Goal: Task Accomplishment & Management: Use online tool/utility

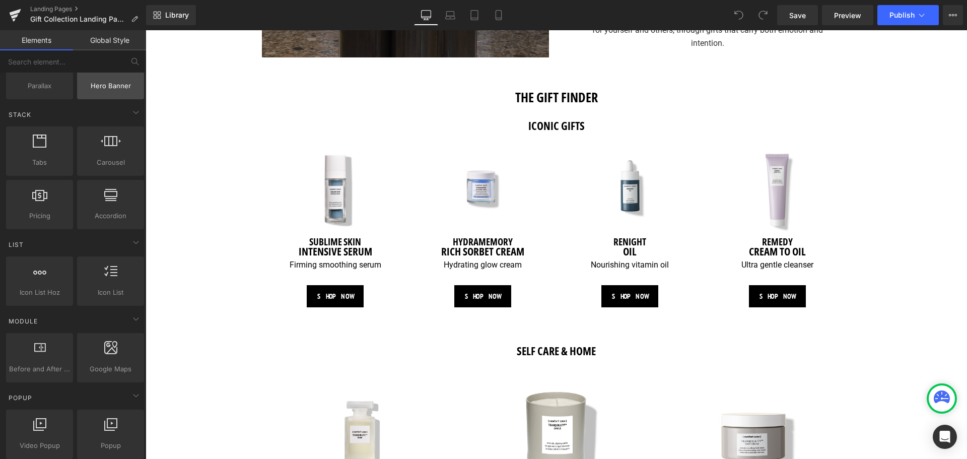
scroll to position [302, 0]
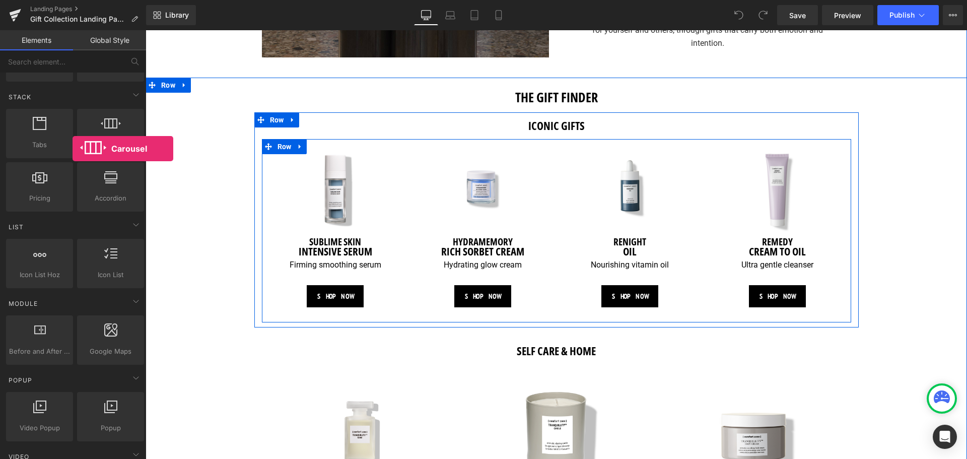
drag, startPoint x: 97, startPoint y: 136, endPoint x: 73, endPoint y: 149, distance: 27.3
click at [73, 149] on div "Tabs tabs, vertical, horizontal, accordions Carousel carousels, slideshows, sli…" at bounding box center [75, 160] width 142 height 107
click at [299, 145] on icon at bounding box center [300, 146] width 2 height 5
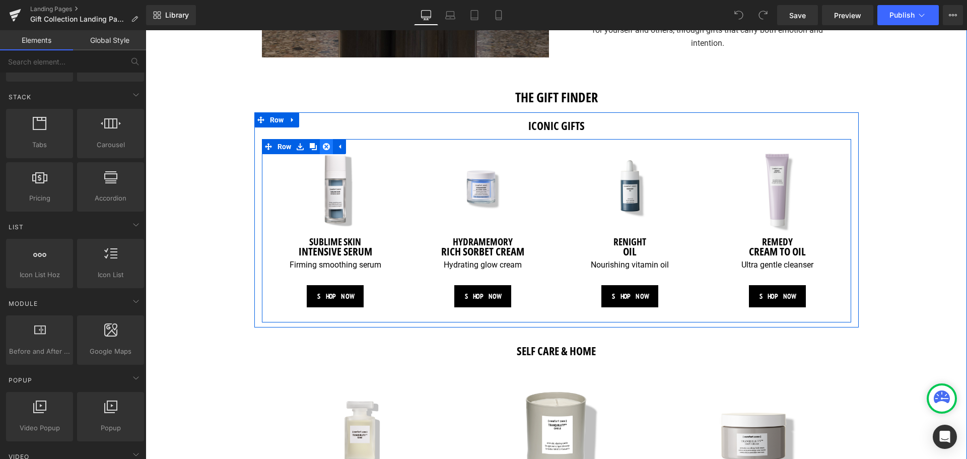
click at [329, 149] on link at bounding box center [326, 146] width 13 height 15
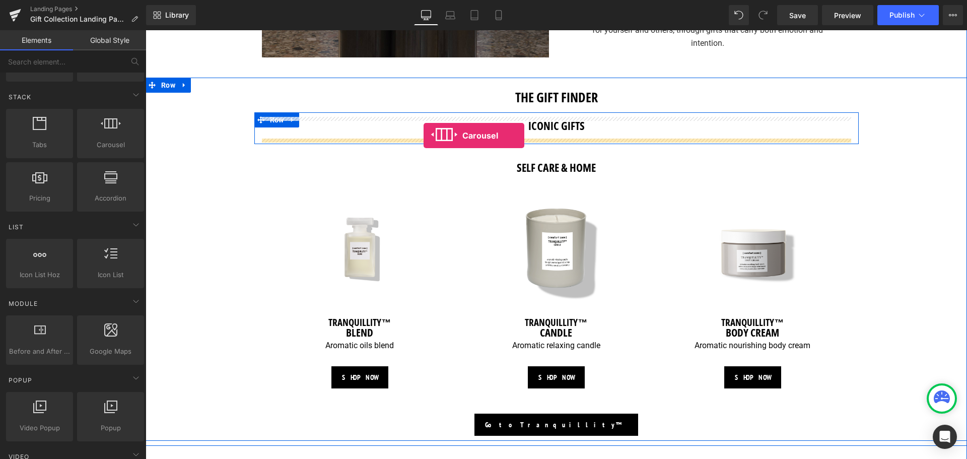
drag, startPoint x: 258, startPoint y: 163, endPoint x: 424, endPoint y: 136, distance: 168.0
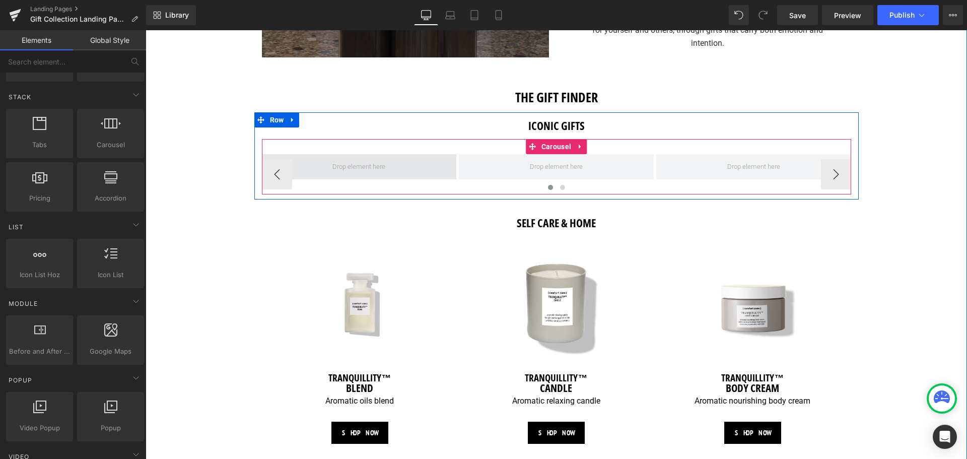
click at [354, 162] on span at bounding box center [359, 167] width 60 height 18
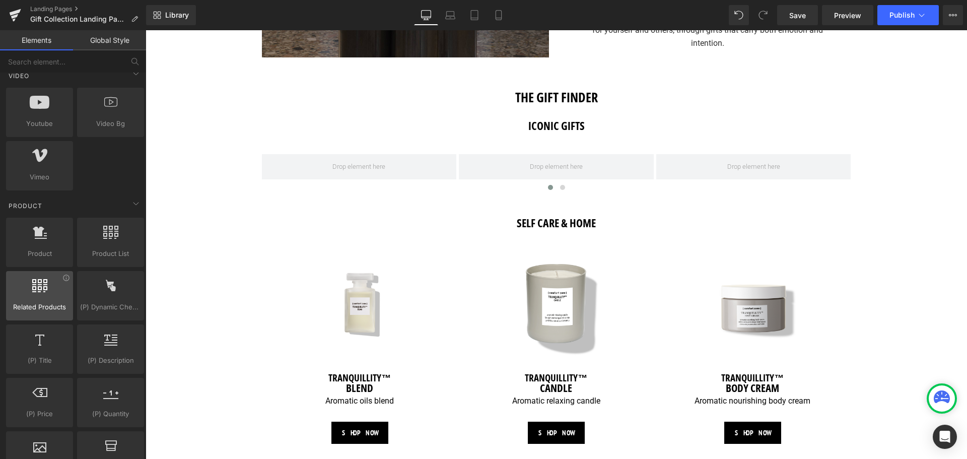
scroll to position [705, 0]
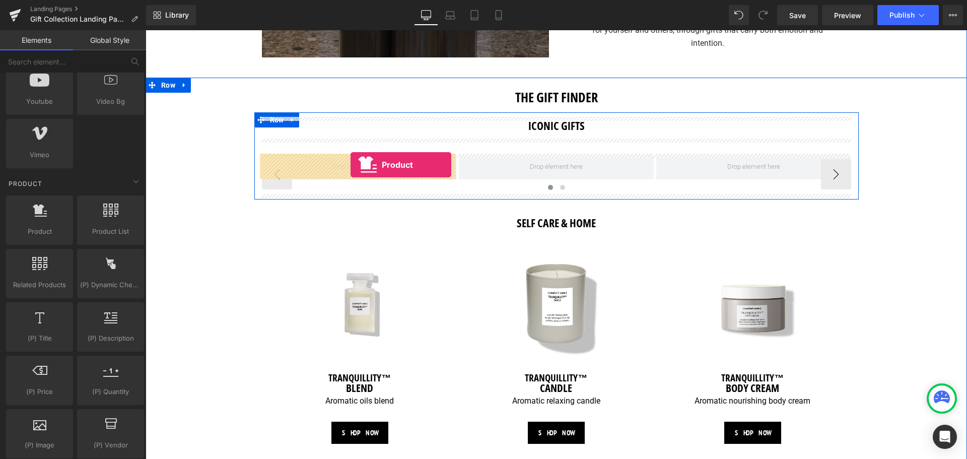
drag, startPoint x: 201, startPoint y: 262, endPoint x: 351, endPoint y: 165, distance: 178.9
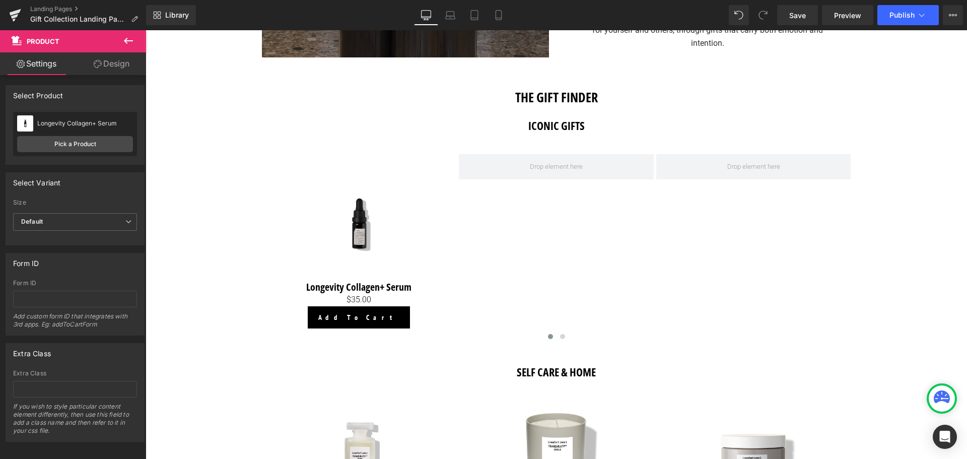
click at [126, 47] on button at bounding box center [128, 41] width 35 height 22
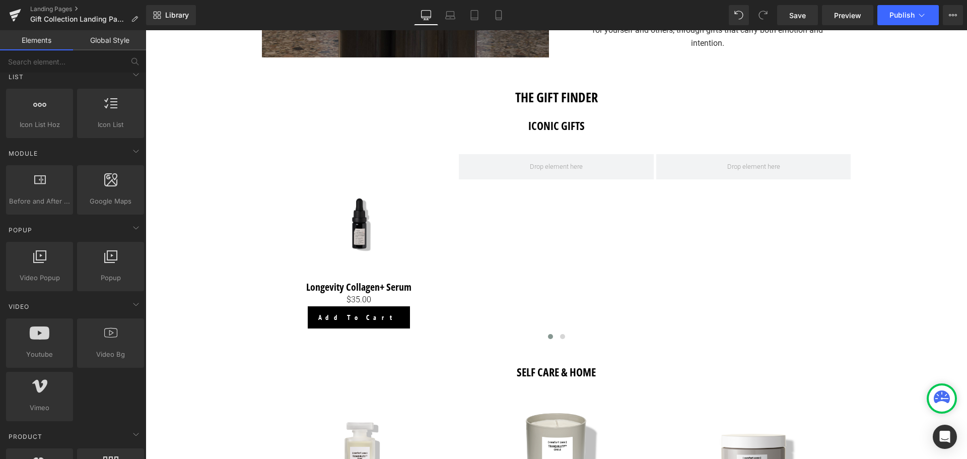
scroll to position [504, 0]
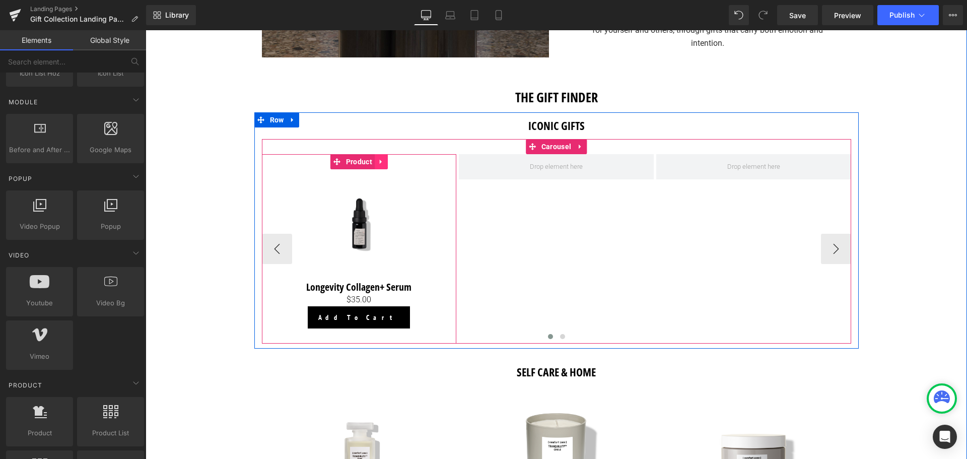
click at [381, 163] on icon at bounding box center [381, 162] width 7 height 8
click at [376, 163] on icon at bounding box center [374, 161] width 7 height 7
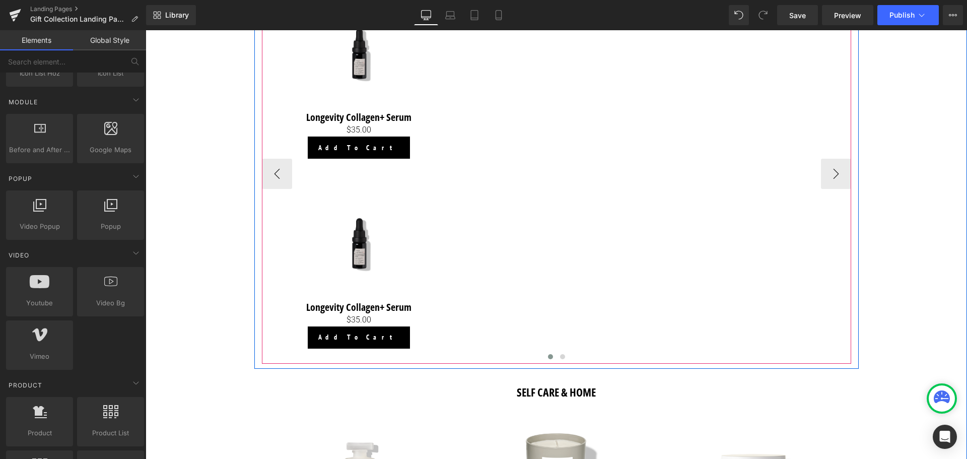
scroll to position [676, 0]
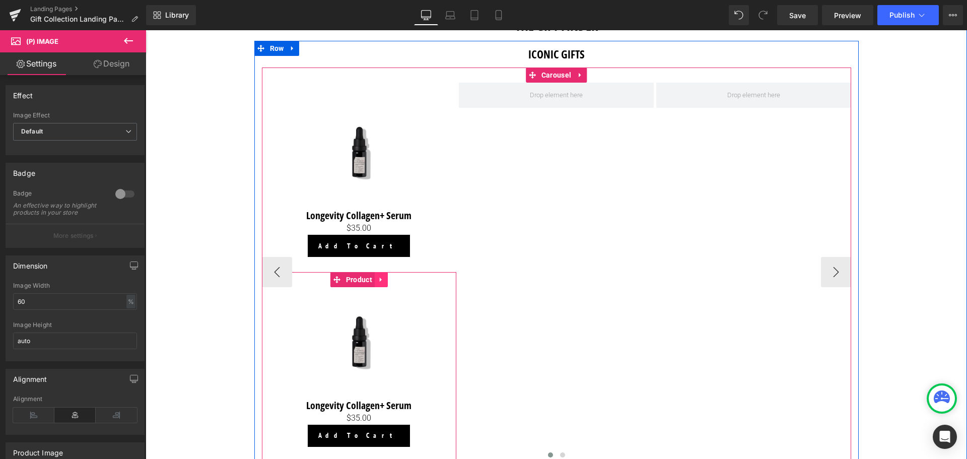
click at [382, 278] on icon at bounding box center [381, 280] width 7 height 8
click at [387, 279] on icon at bounding box center [387, 279] width 7 height 7
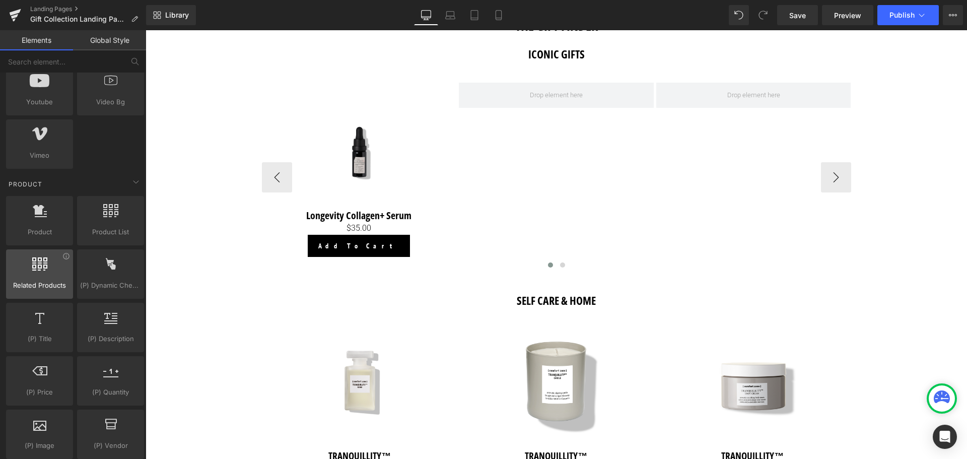
scroll to position [705, 0]
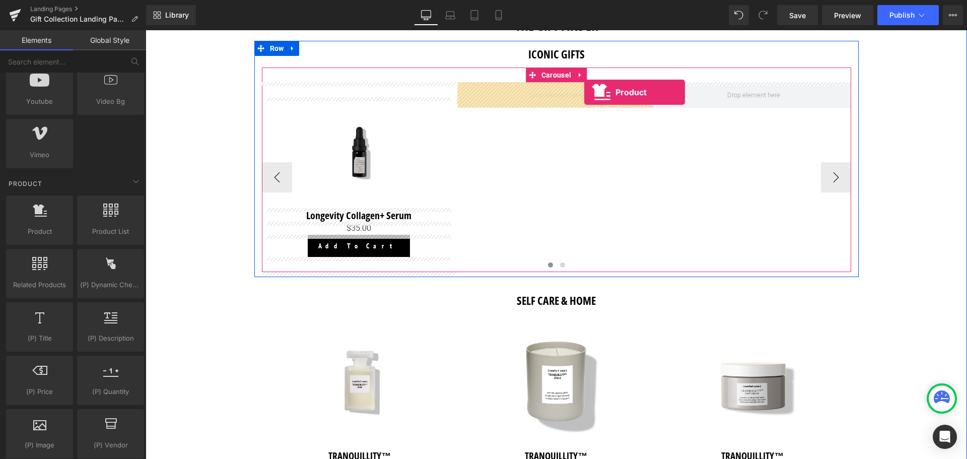
drag, startPoint x: 191, startPoint y: 256, endPoint x: 584, endPoint y: 92, distance: 426.4
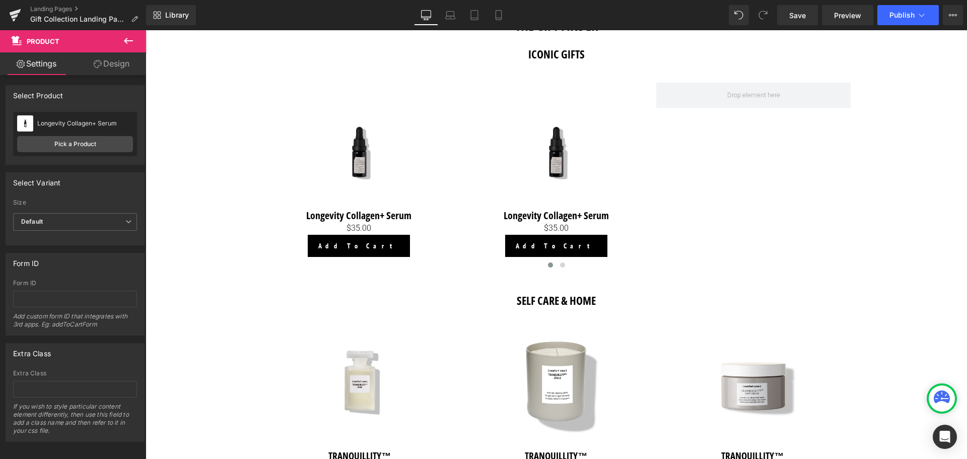
click at [116, 40] on button at bounding box center [128, 41] width 35 height 22
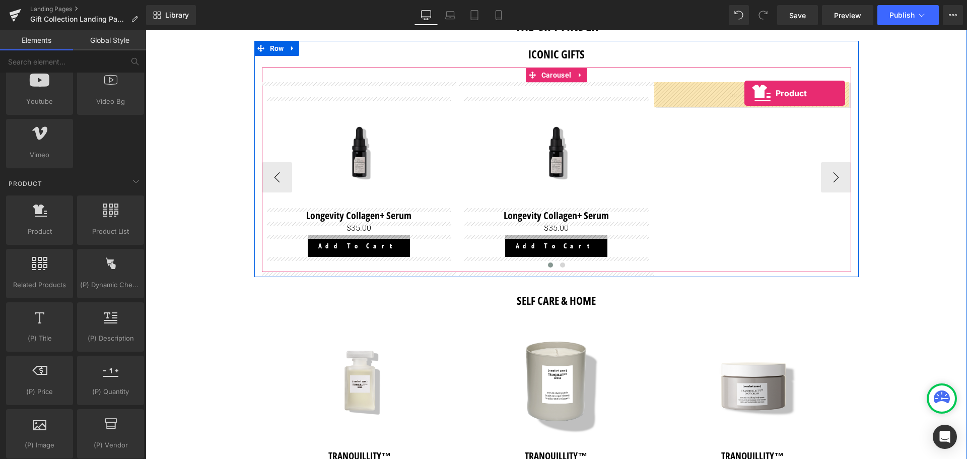
drag, startPoint x: 188, startPoint y: 252, endPoint x: 745, endPoint y: 93, distance: 578.5
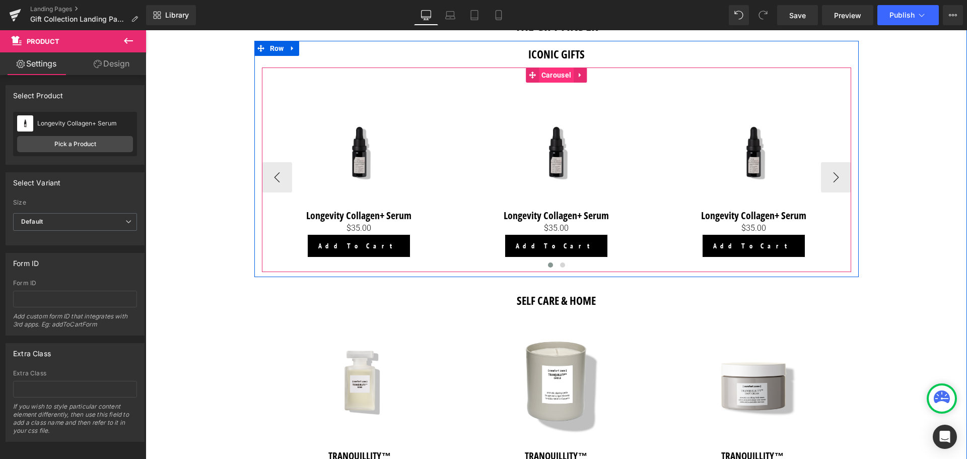
click at [553, 75] on span "Carousel" at bounding box center [556, 75] width 35 height 15
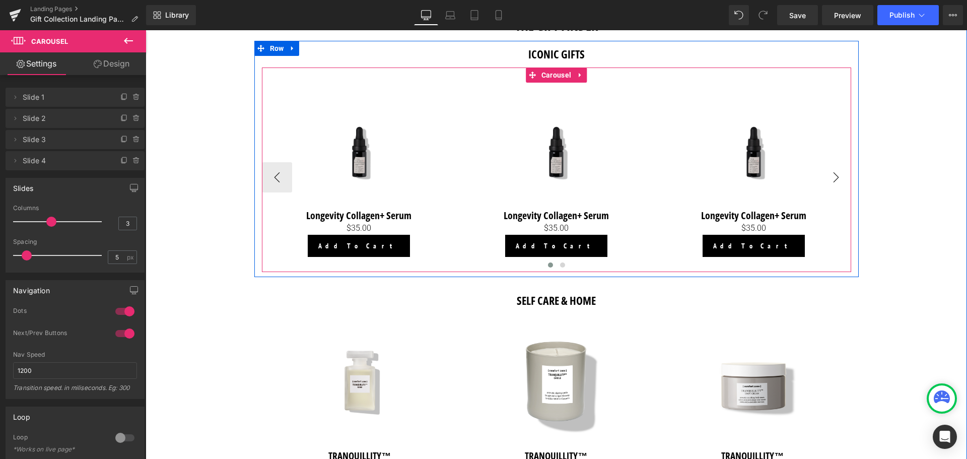
click at [836, 181] on button "›" at bounding box center [836, 177] width 30 height 30
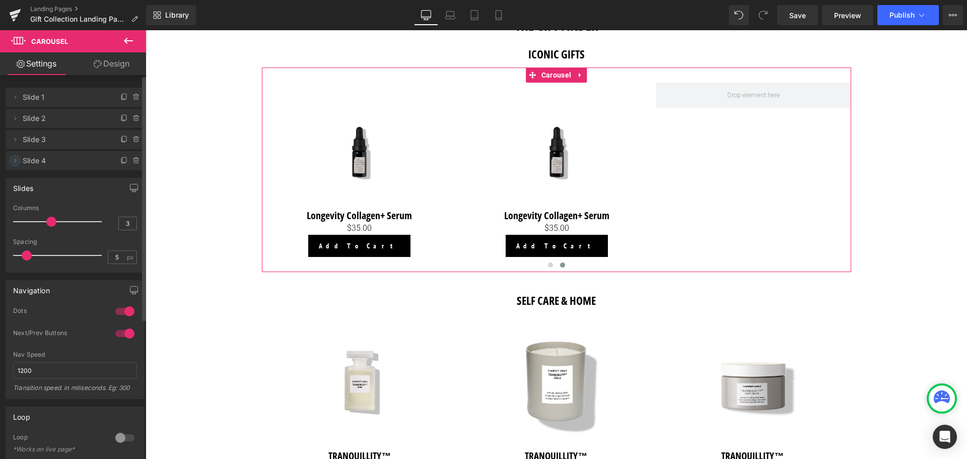
click at [13, 166] on span at bounding box center [15, 161] width 12 height 12
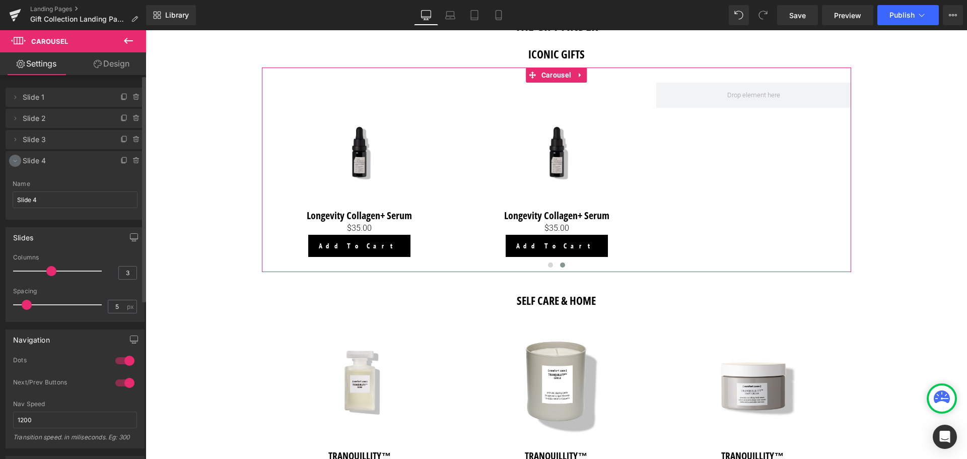
click at [13, 166] on span at bounding box center [15, 161] width 12 height 12
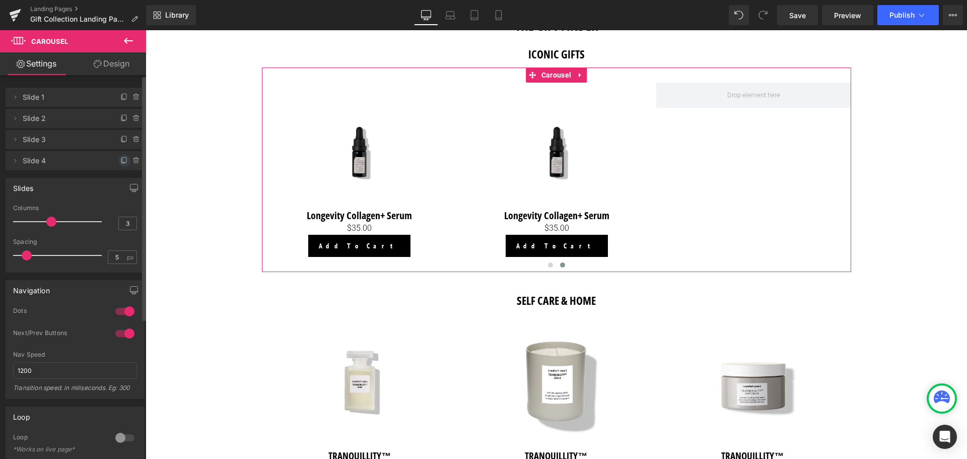
click at [120, 164] on icon at bounding box center [124, 161] width 8 height 8
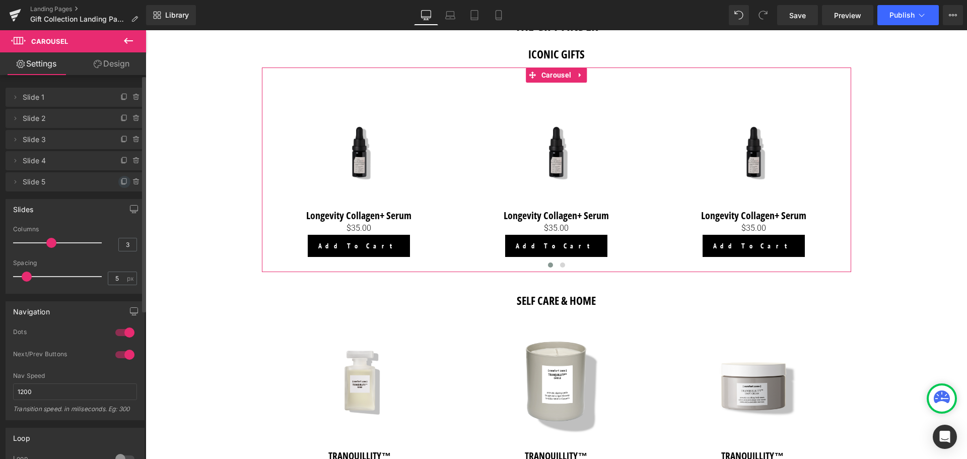
click at [120, 179] on icon at bounding box center [124, 182] width 8 height 8
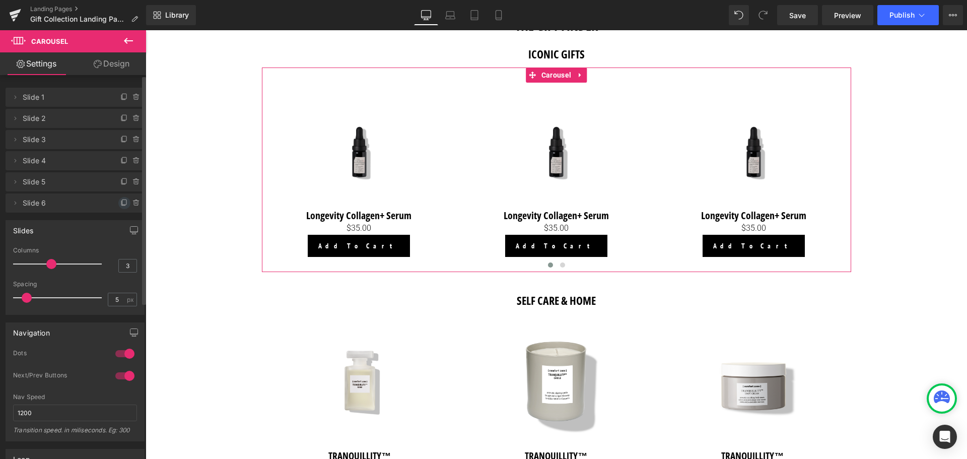
click at [120, 203] on icon at bounding box center [124, 203] width 8 height 8
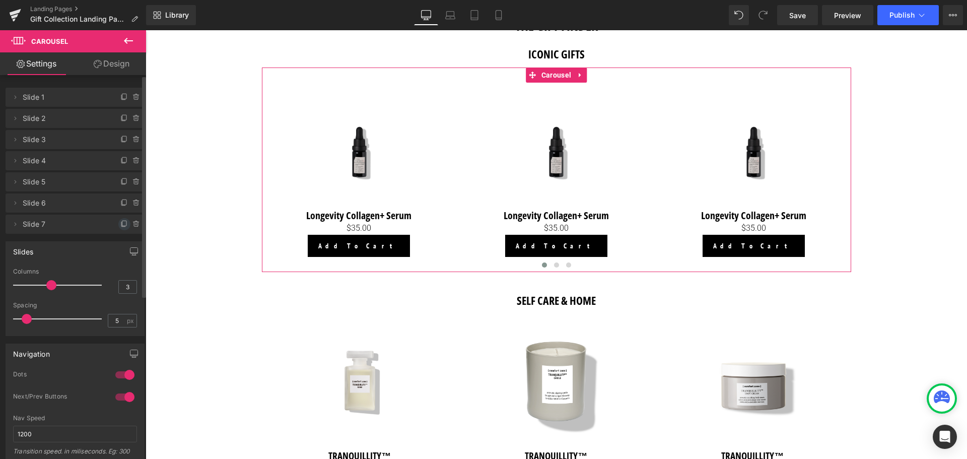
click at [120, 223] on icon at bounding box center [124, 224] width 8 height 8
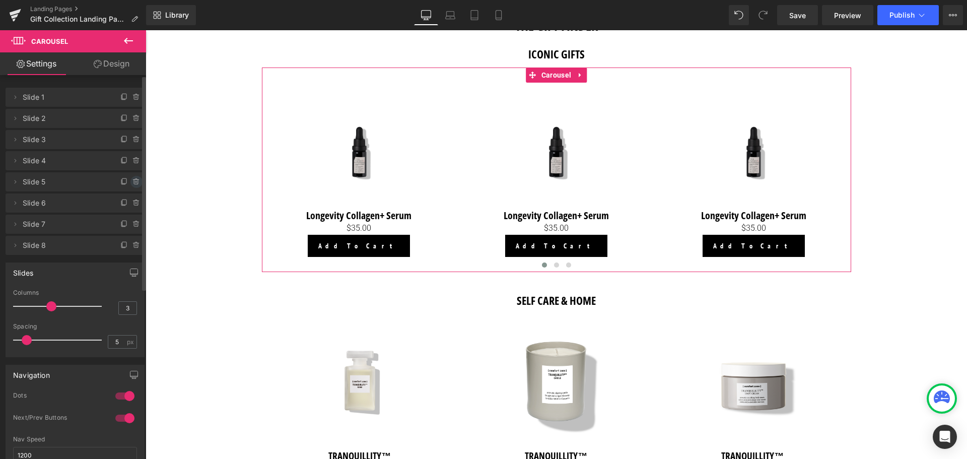
click at [136, 181] on icon at bounding box center [136, 182] width 0 height 2
click at [128, 181] on button "Delete" at bounding box center [126, 182] width 32 height 13
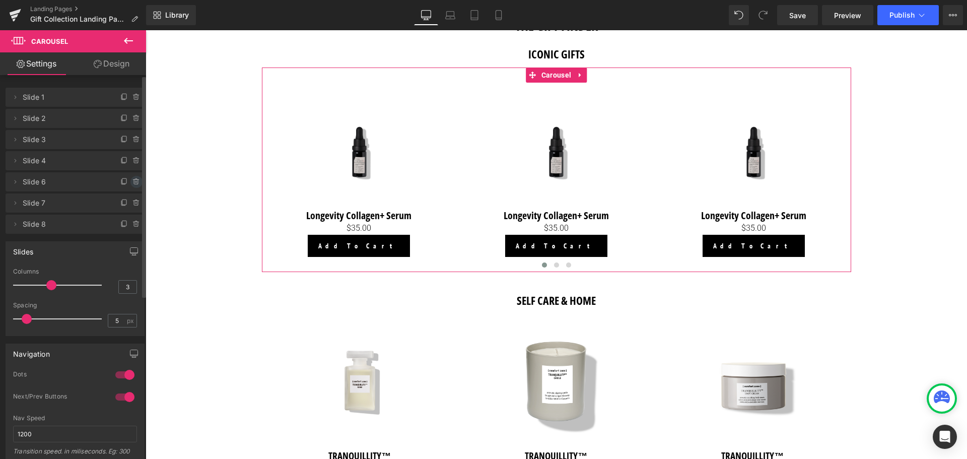
click at [133, 181] on icon at bounding box center [137, 182] width 8 height 8
click at [132, 181] on button "Delete" at bounding box center [126, 182] width 32 height 13
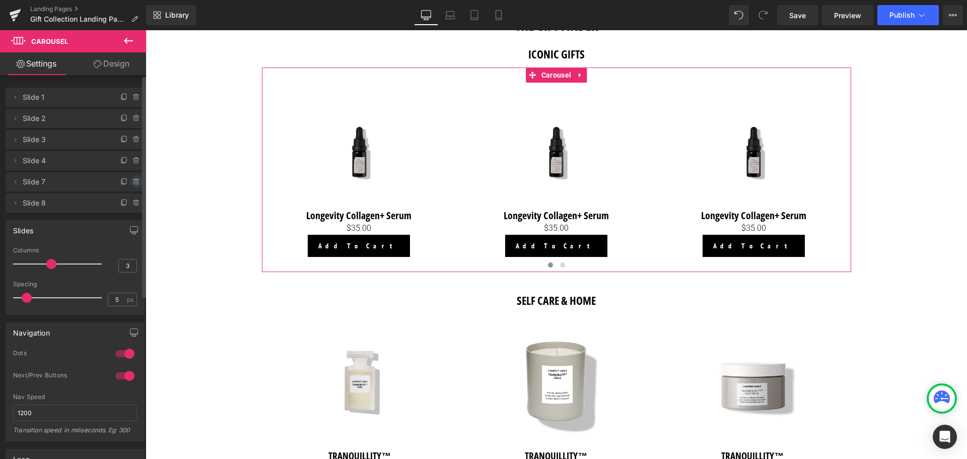
click at [133, 181] on icon at bounding box center [137, 182] width 8 height 8
click at [133, 181] on button "Delete" at bounding box center [126, 182] width 32 height 13
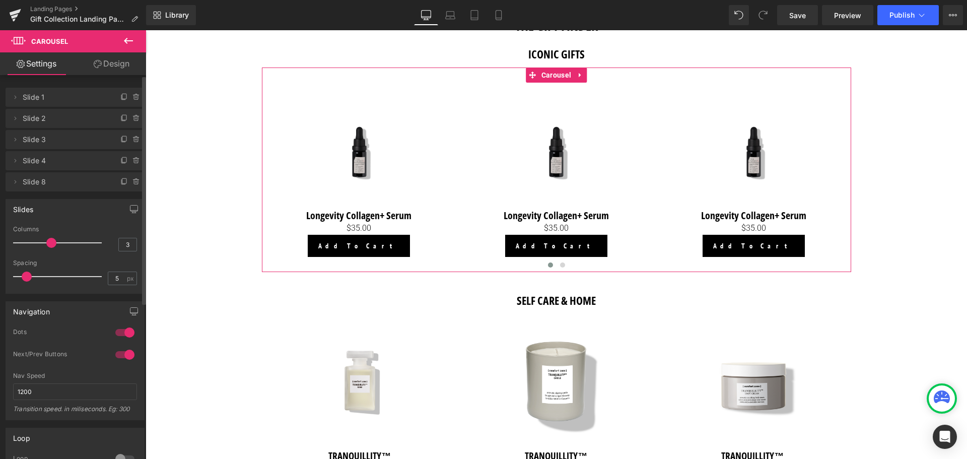
click at [133, 181] on icon at bounding box center [137, 182] width 8 height 8
click at [133, 181] on button "Delete" at bounding box center [126, 182] width 32 height 13
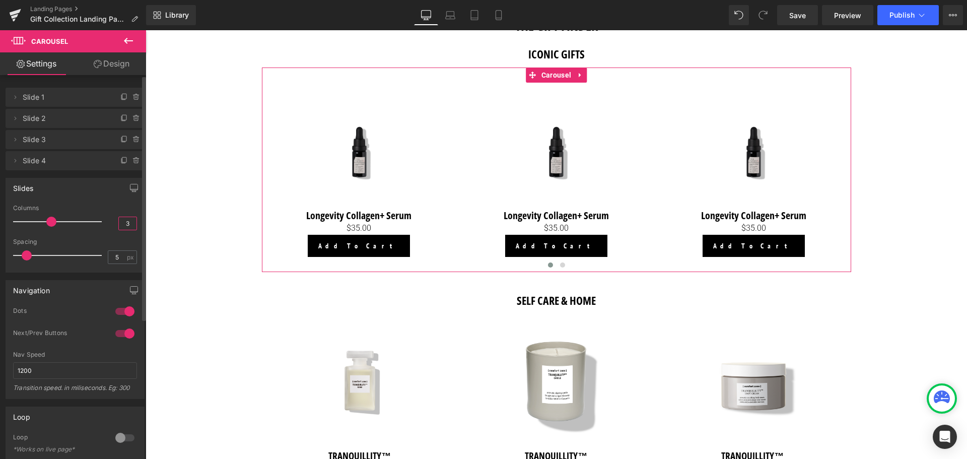
click at [127, 225] on input "3" at bounding box center [128, 223] width 18 height 13
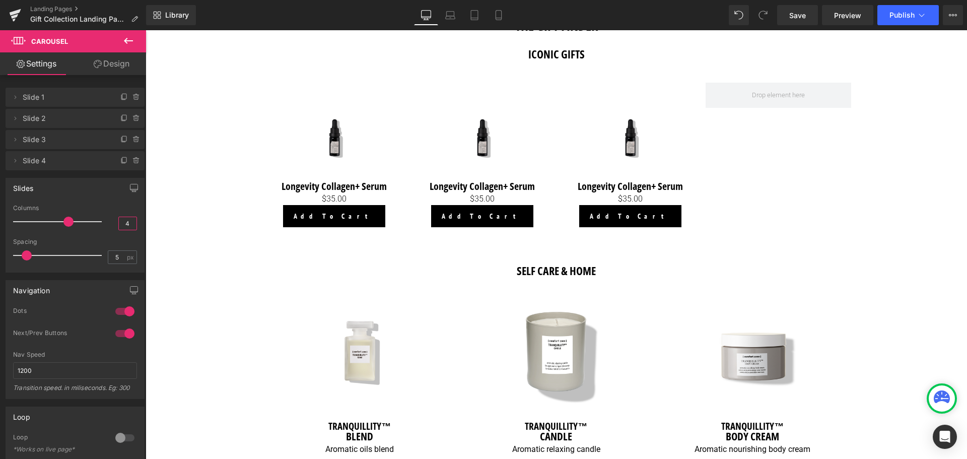
type input "4"
click at [124, 44] on icon at bounding box center [128, 41] width 12 height 12
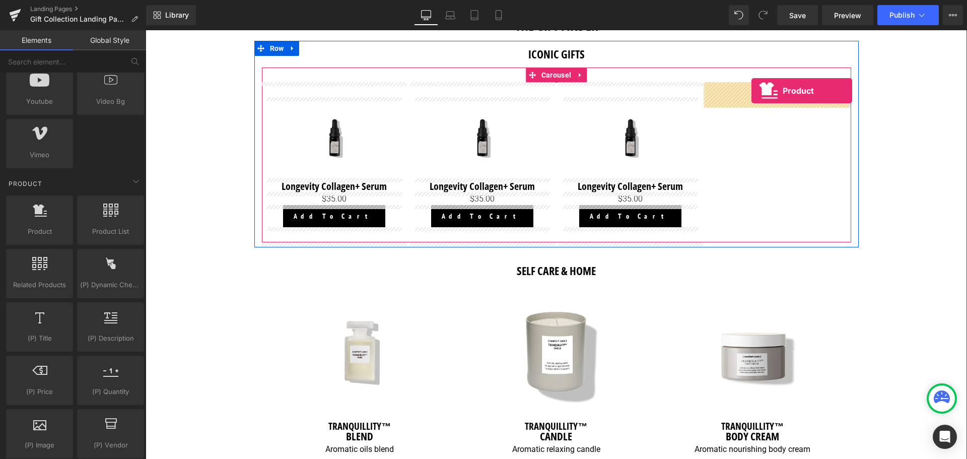
drag, startPoint x: 181, startPoint y: 263, endPoint x: 752, endPoint y: 91, distance: 595.7
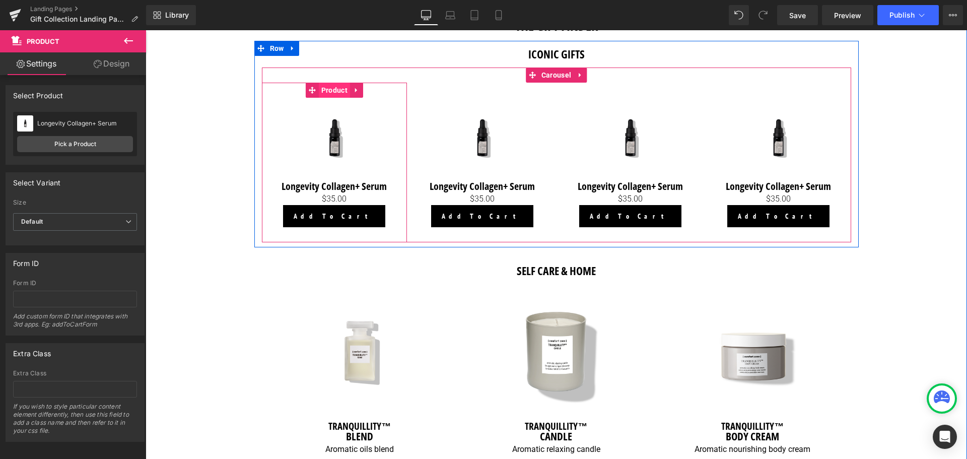
click at [335, 92] on span "Product" at bounding box center [334, 90] width 31 height 15
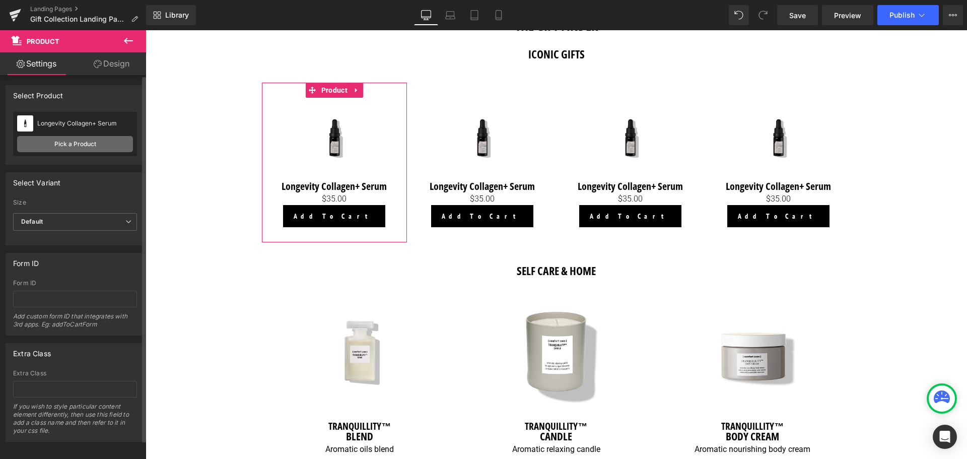
click at [86, 139] on link "Pick a Product" at bounding box center [75, 144] width 116 height 16
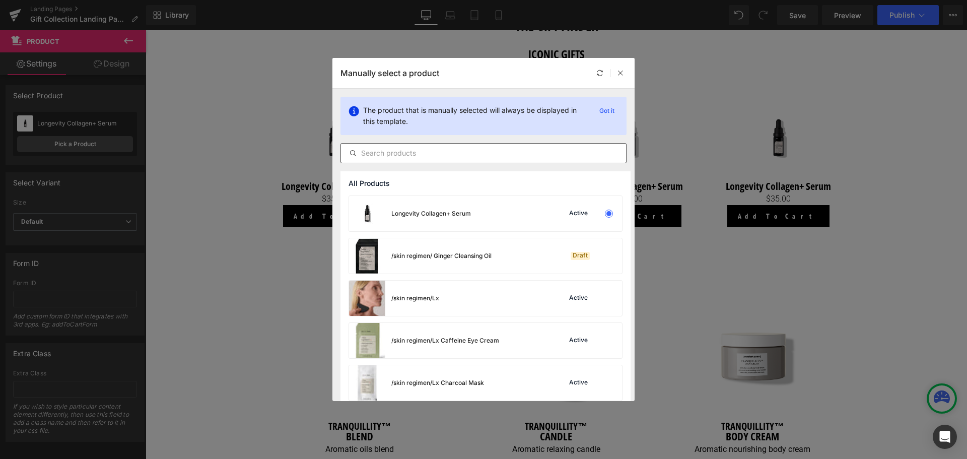
click at [403, 154] on input "text" at bounding box center [483, 153] width 285 height 12
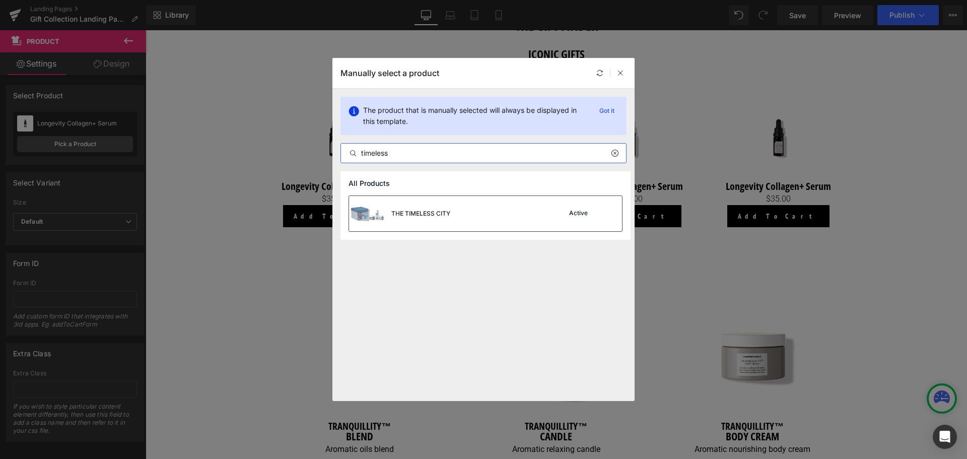
type input "timeless"
click at [450, 205] on div "THE TIMELESS CITY" at bounding box center [399, 213] width 101 height 35
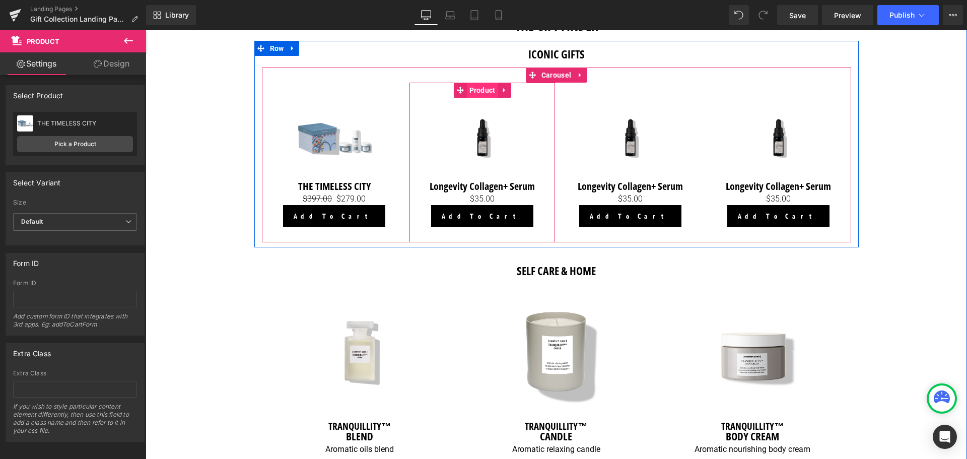
click at [478, 94] on span "Product" at bounding box center [482, 90] width 31 height 15
click at [480, 89] on span "Product" at bounding box center [482, 90] width 31 height 15
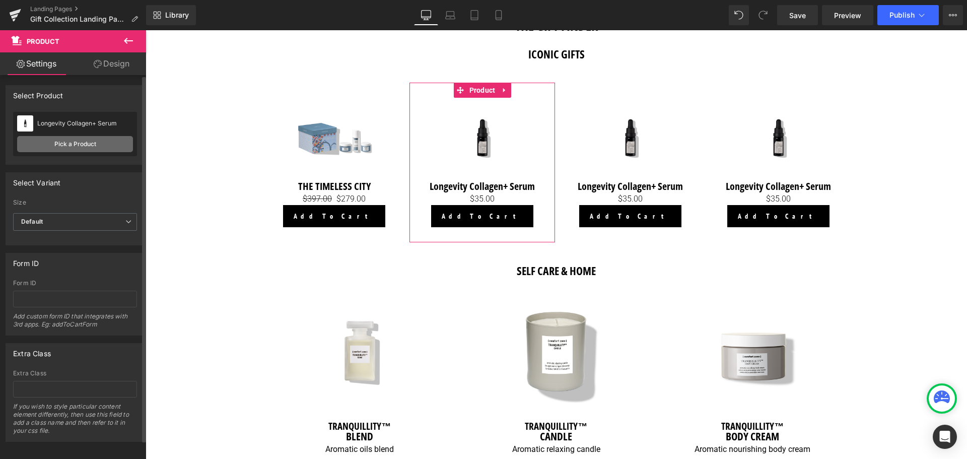
click at [87, 140] on link "Pick a Product" at bounding box center [75, 144] width 116 height 16
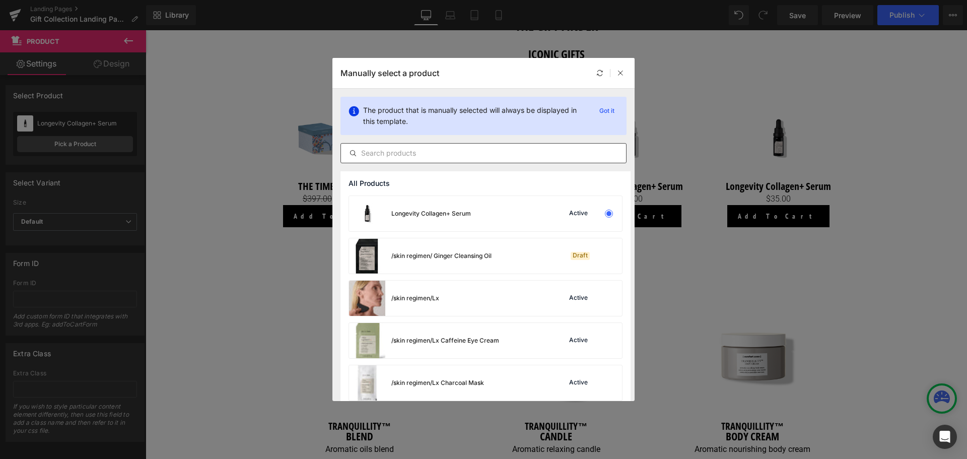
click at [441, 158] on input "text" at bounding box center [483, 153] width 285 height 12
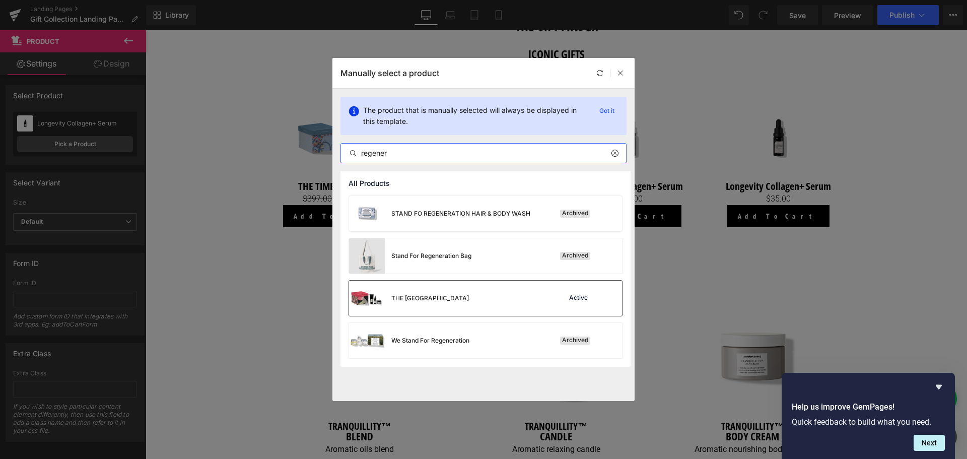
type input "regener"
click at [457, 296] on div "THE [GEOGRAPHIC_DATA]" at bounding box center [431, 298] width 78 height 9
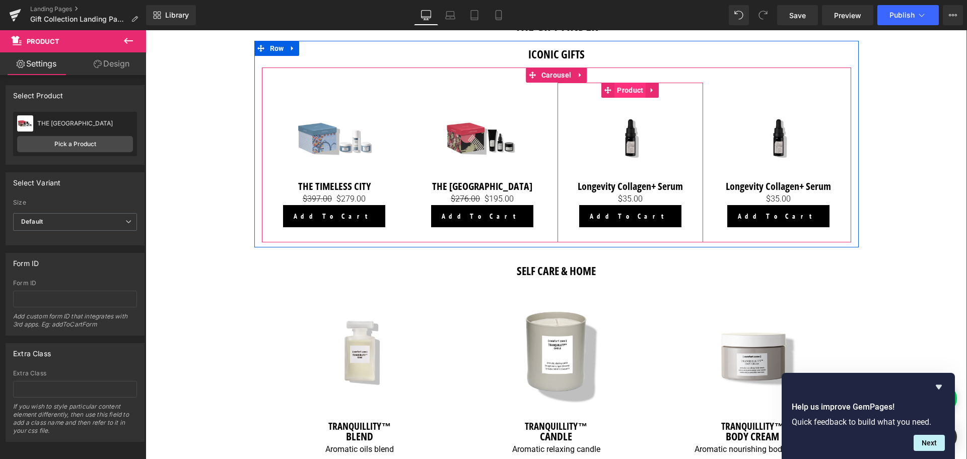
click at [634, 89] on span "Product" at bounding box center [630, 90] width 31 height 15
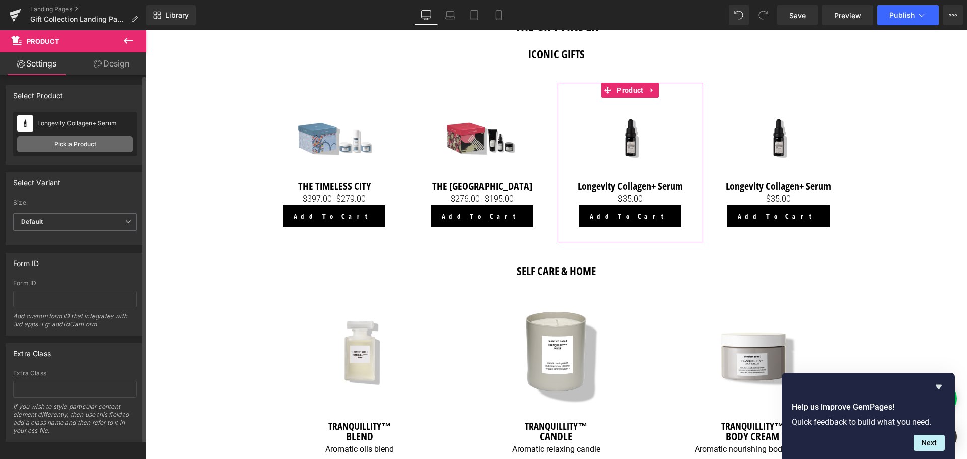
click at [110, 142] on link "Pick a Product" at bounding box center [75, 144] width 116 height 16
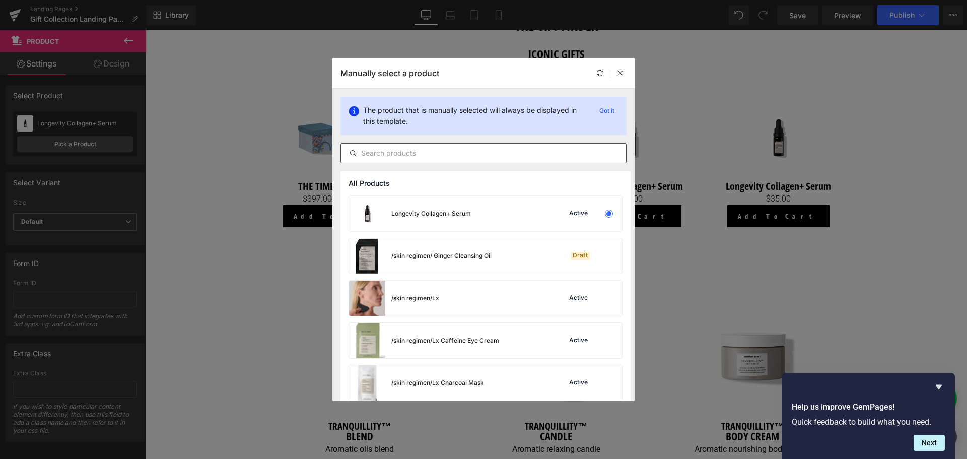
click at [411, 148] on input "text" at bounding box center [483, 153] width 285 height 12
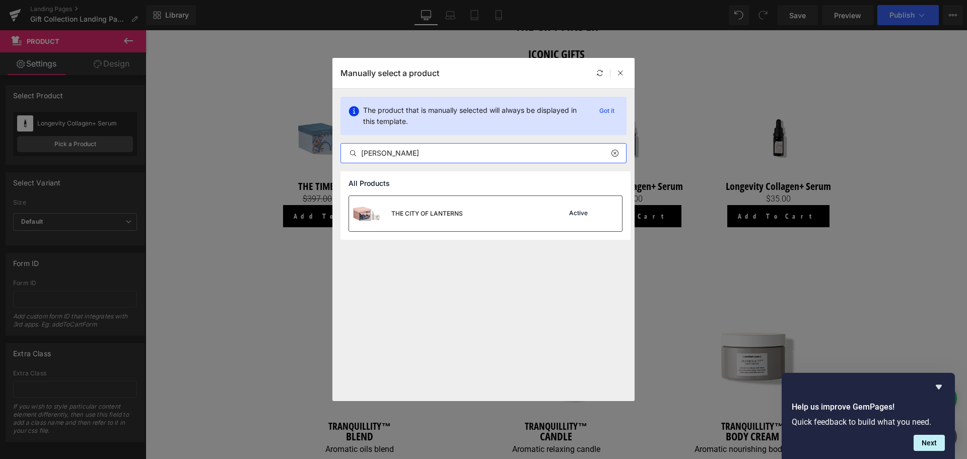
type input "[PERSON_NAME]"
click at [430, 210] on div "THE CITY OF LANTERNS" at bounding box center [428, 213] width 72 height 9
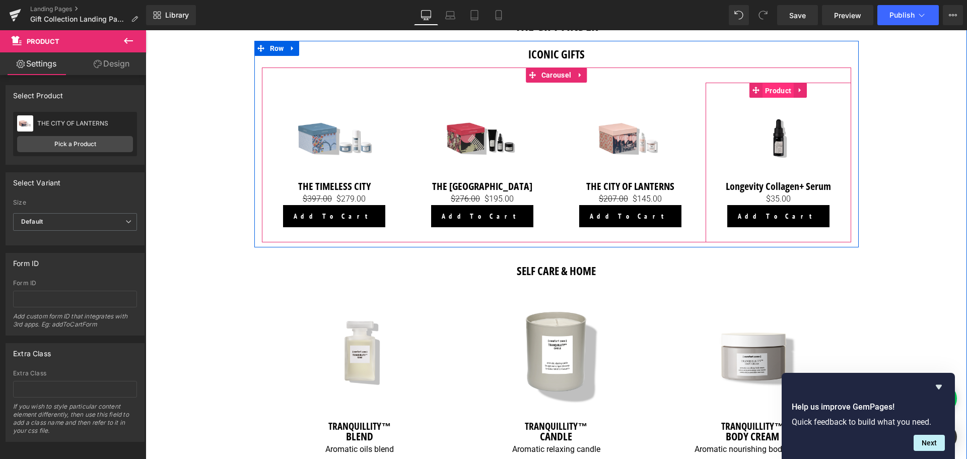
click at [775, 92] on span "Product" at bounding box center [778, 90] width 31 height 15
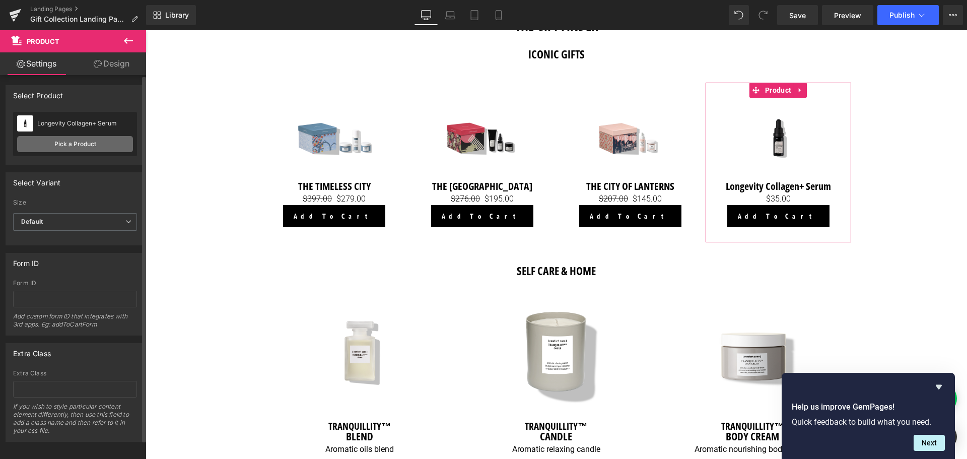
click at [60, 148] on link "Pick a Product" at bounding box center [75, 144] width 116 height 16
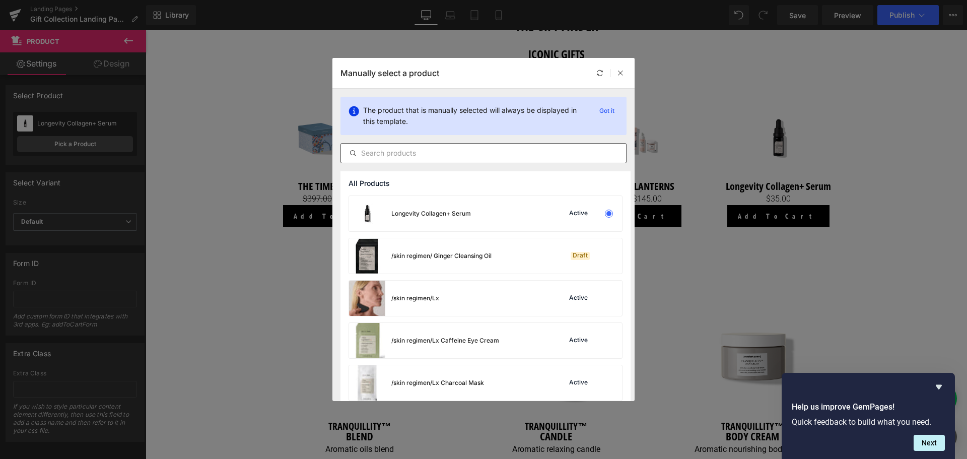
click at [419, 157] on input "text" at bounding box center [483, 153] width 285 height 12
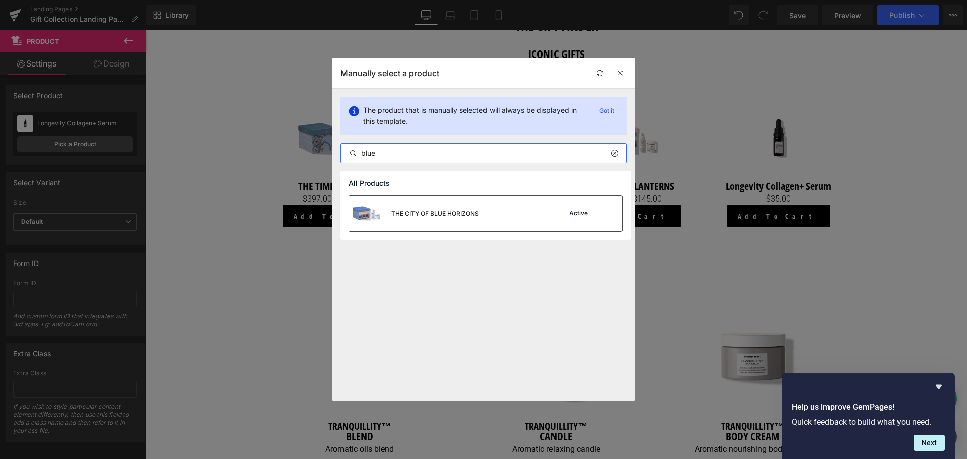
type input "blue"
click at [431, 206] on div "THE CITY OF BLUE HORIZONS" at bounding box center [414, 213] width 130 height 35
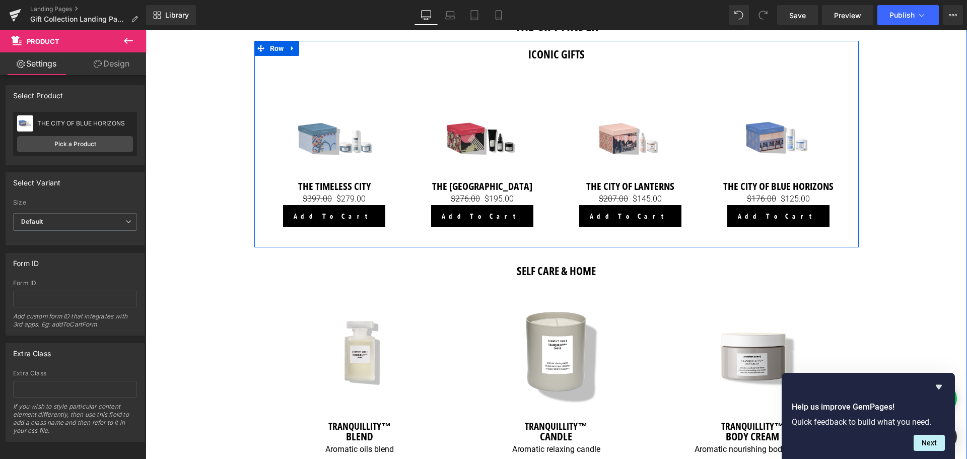
scroll to position [626, 0]
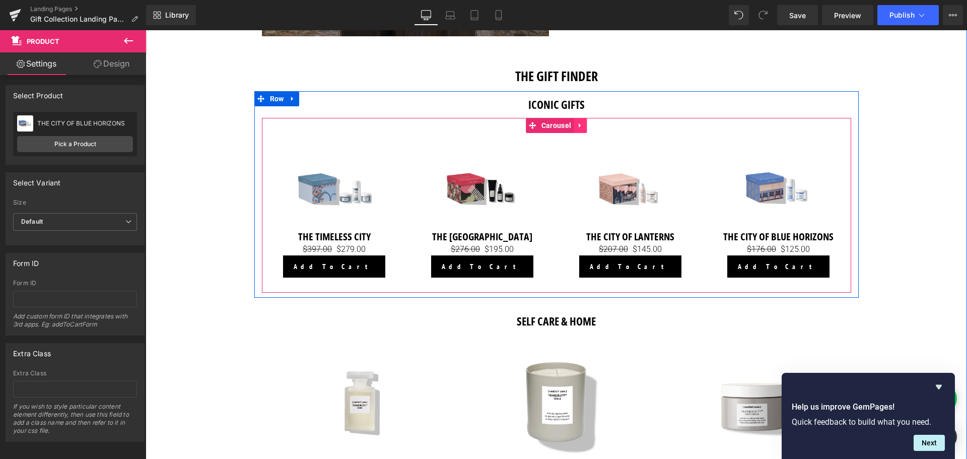
click at [582, 120] on link at bounding box center [580, 125] width 13 height 15
click at [573, 126] on icon at bounding box center [573, 125] width 7 height 7
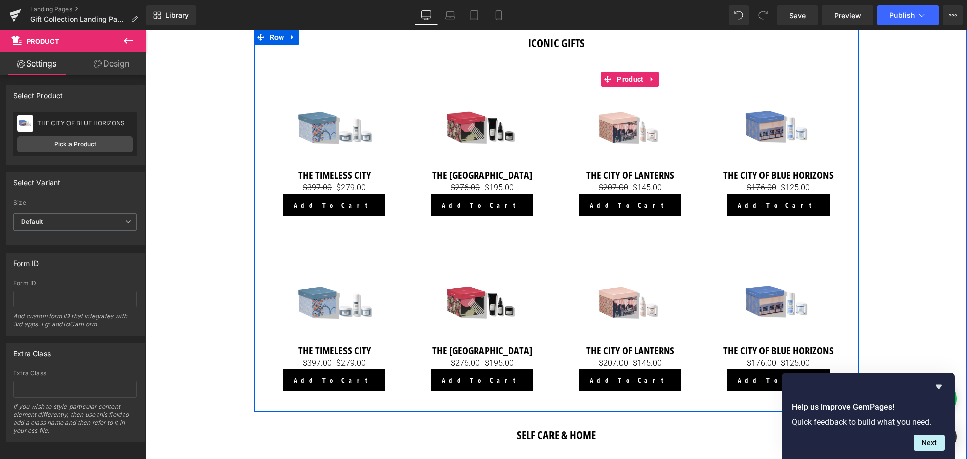
scroll to position [727, 0]
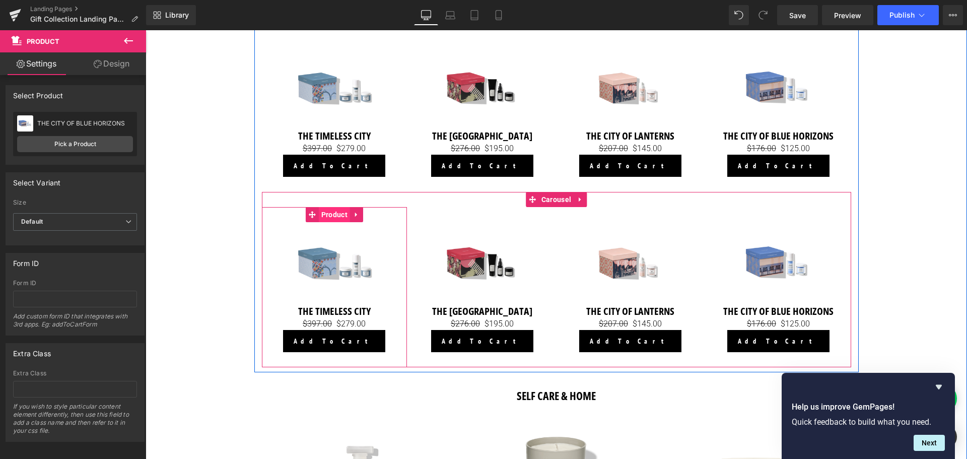
click at [339, 213] on span "Product" at bounding box center [334, 214] width 31 height 15
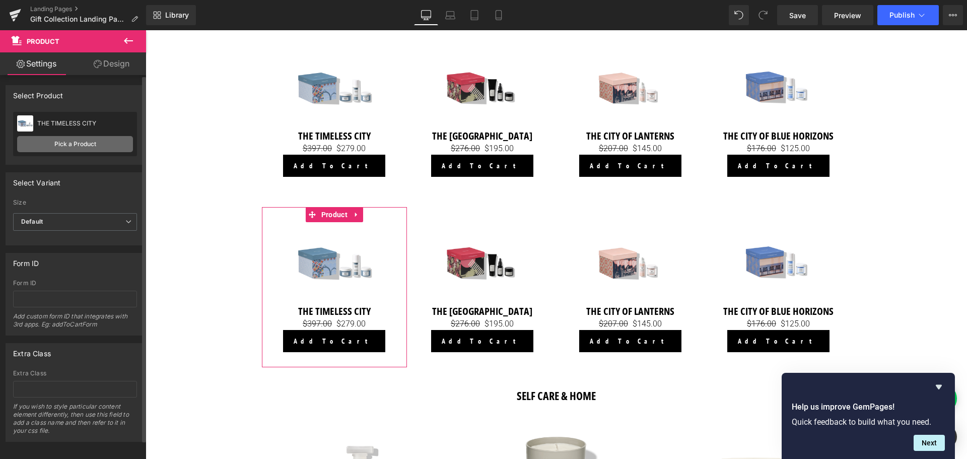
click at [101, 139] on link "Pick a Product" at bounding box center [75, 144] width 116 height 16
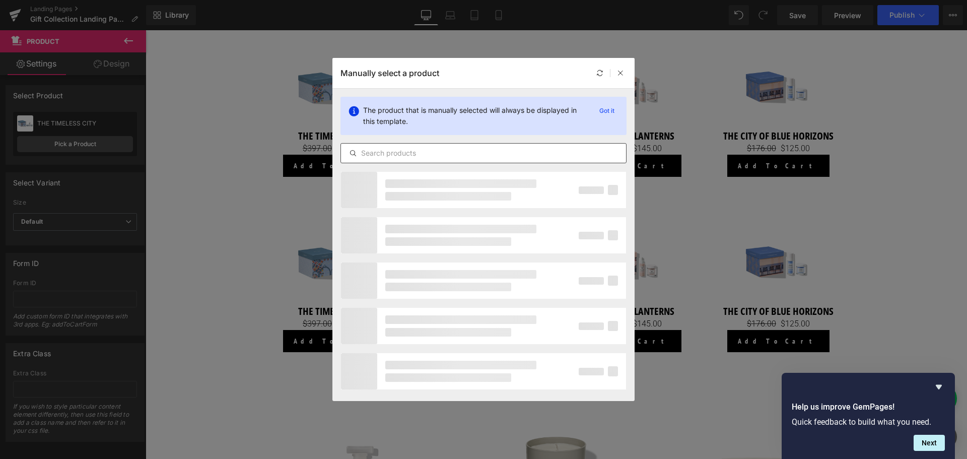
click at [367, 150] on input "text" at bounding box center [483, 153] width 285 height 12
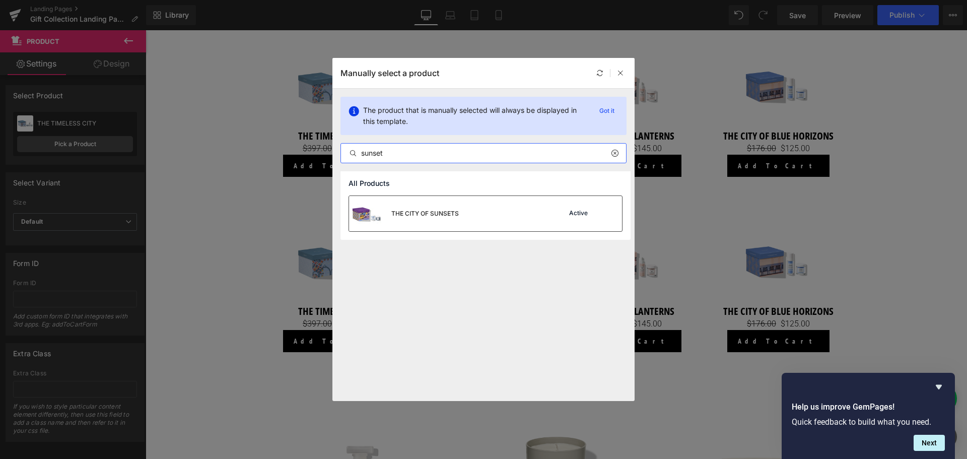
type input "sunset"
click at [416, 201] on div "THE CITY OF SUNSETS" at bounding box center [404, 213] width 110 height 35
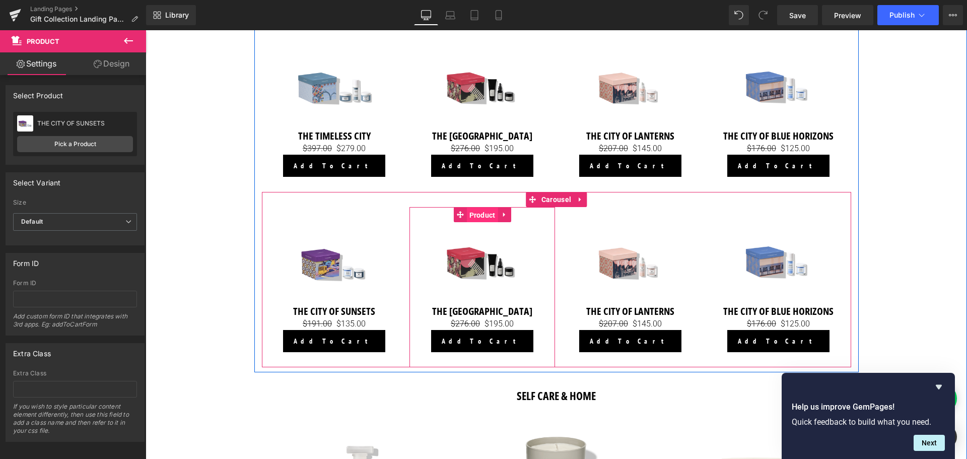
click at [477, 218] on span "Product" at bounding box center [482, 215] width 31 height 15
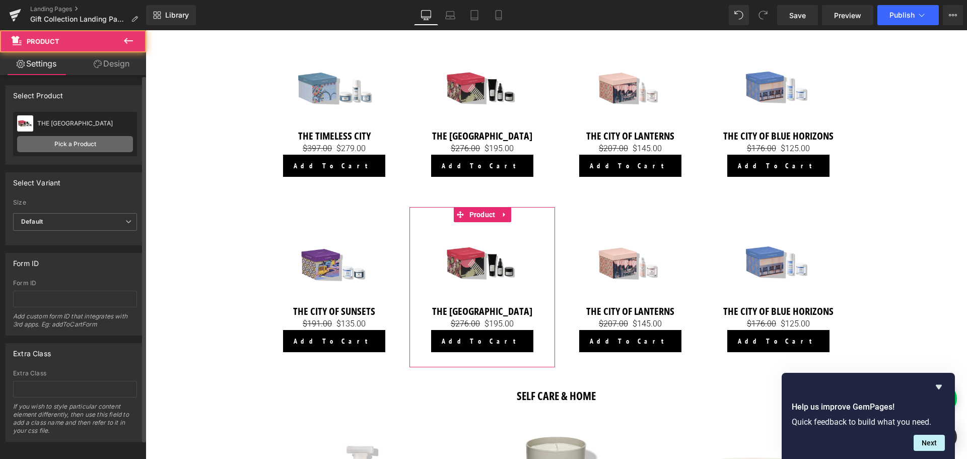
click at [109, 137] on link "Pick a Product" at bounding box center [75, 144] width 116 height 16
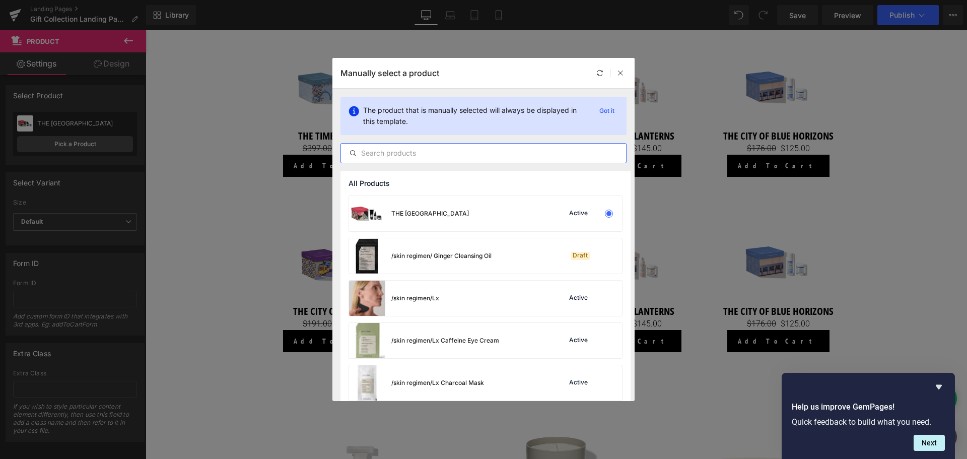
click at [446, 158] on input "text" at bounding box center [483, 153] width 285 height 12
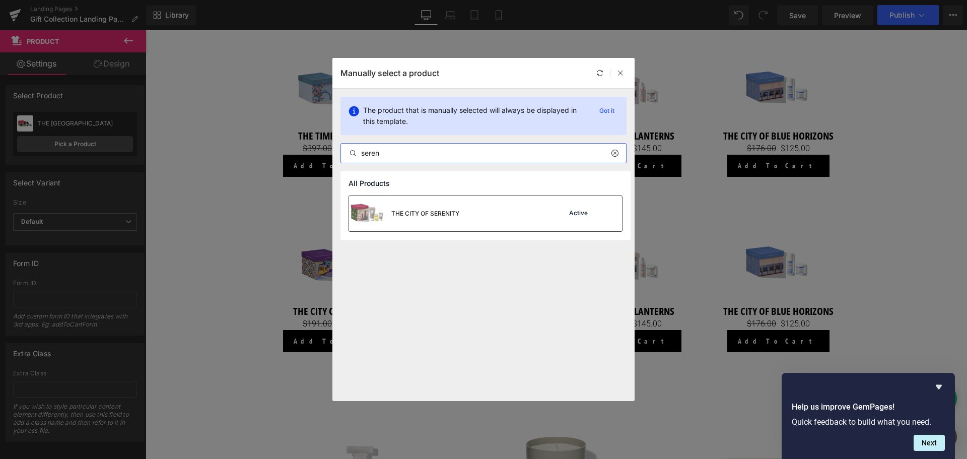
type input "seren"
click at [424, 209] on div "THE CITY OF SERENITY" at bounding box center [426, 213] width 68 height 9
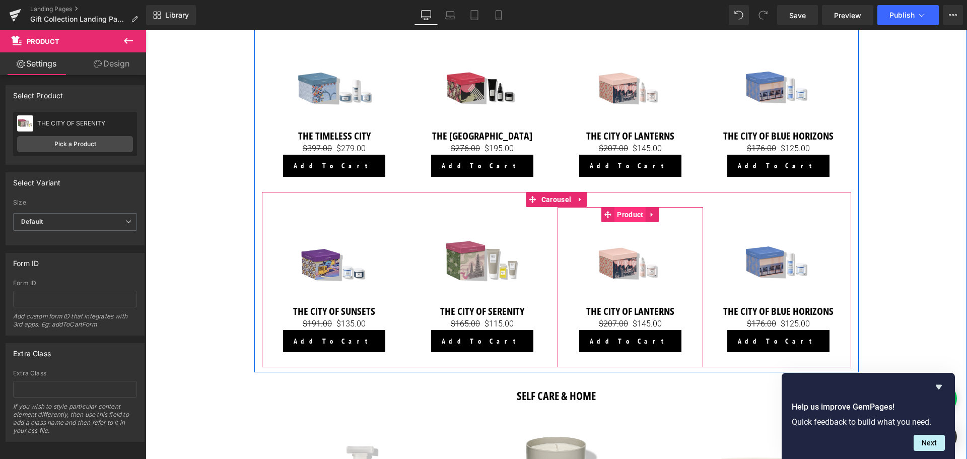
click at [629, 215] on span "Product" at bounding box center [630, 214] width 31 height 15
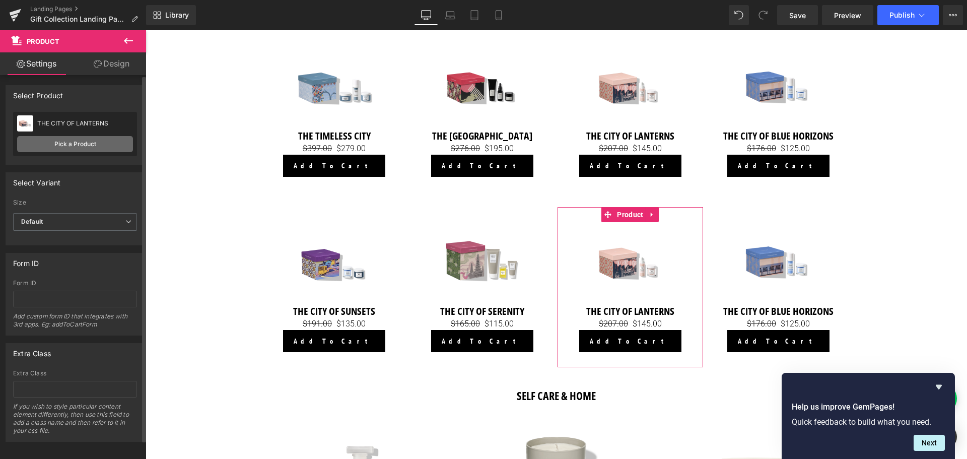
click at [47, 149] on link "Pick a Product" at bounding box center [75, 144] width 116 height 16
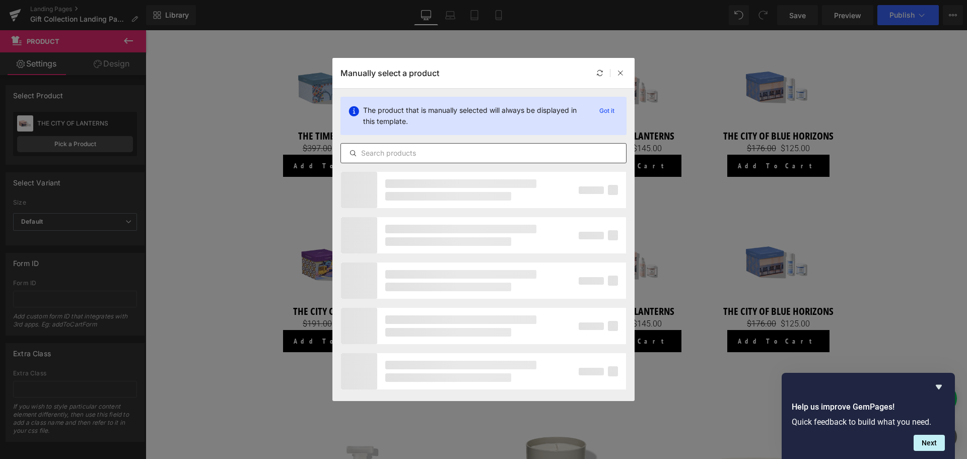
click at [447, 160] on div at bounding box center [484, 153] width 286 height 20
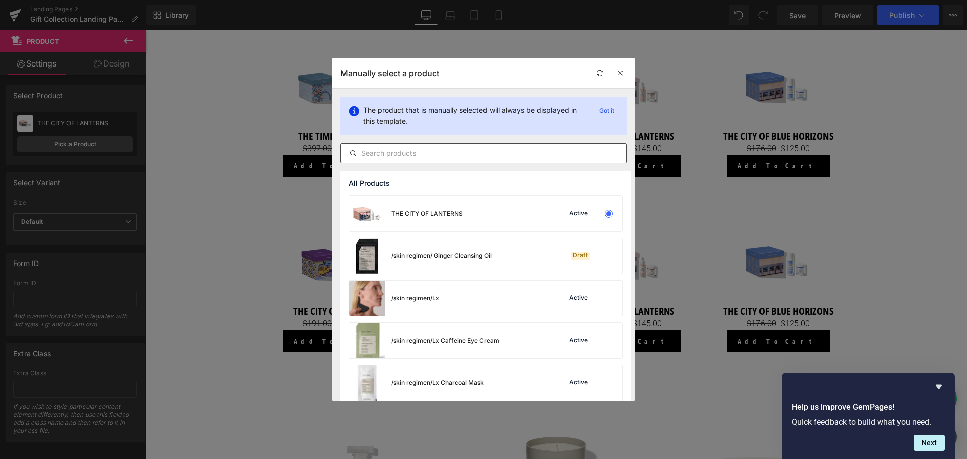
click at [453, 156] on input "text" at bounding box center [483, 153] width 285 height 12
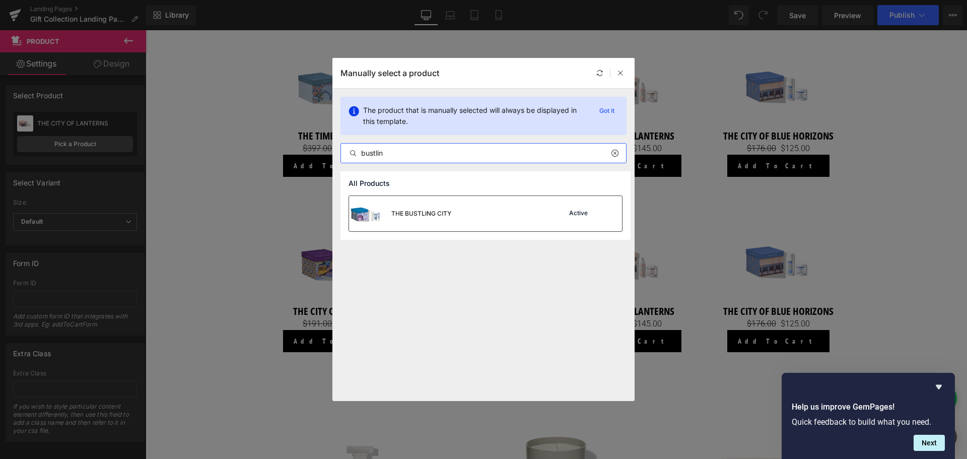
type input "bustlin"
click at [448, 202] on div "THE BUSTLING CITY" at bounding box center [400, 213] width 102 height 35
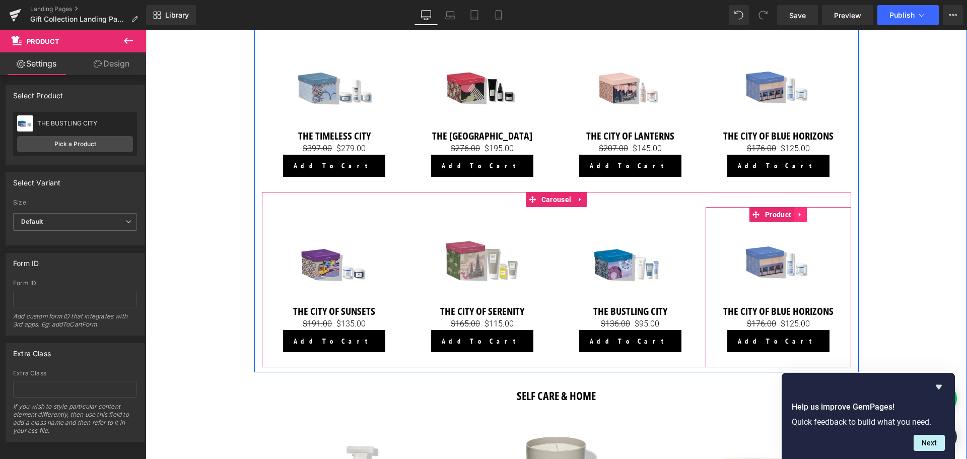
click at [800, 217] on icon at bounding box center [800, 215] width 7 height 8
click at [804, 216] on icon at bounding box center [807, 214] width 7 height 7
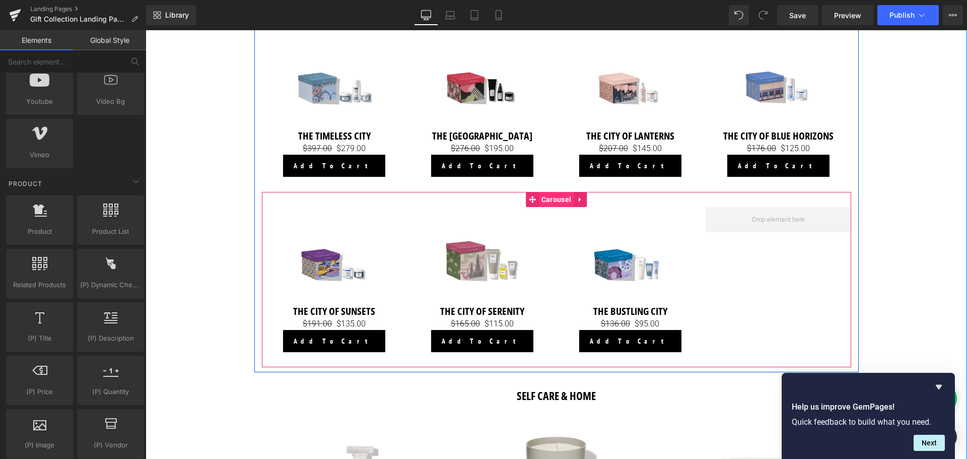
click at [561, 201] on span "Carousel" at bounding box center [556, 199] width 35 height 15
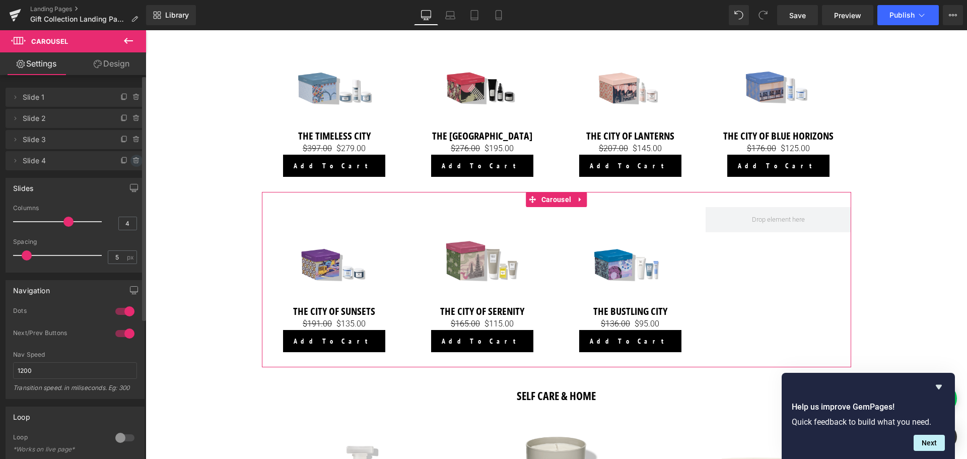
click at [135, 158] on icon at bounding box center [136, 158] width 2 height 1
click at [123, 162] on button "Delete" at bounding box center [126, 161] width 32 height 13
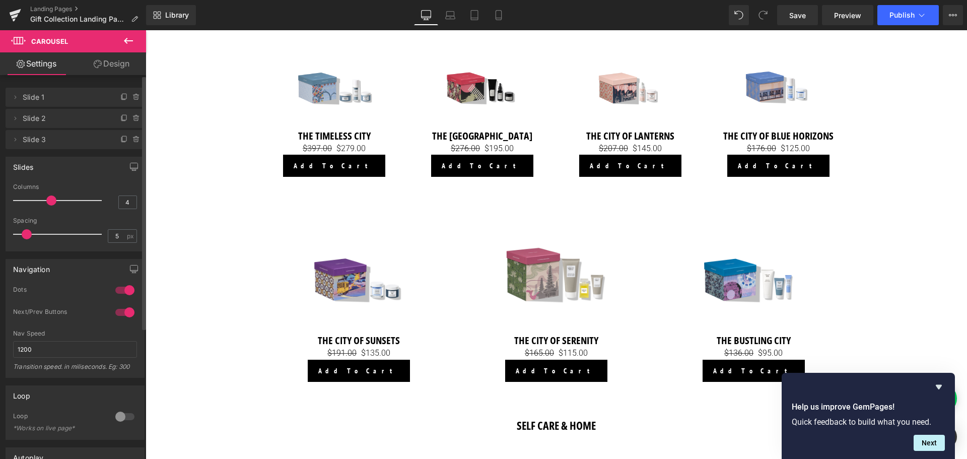
drag, startPoint x: 69, startPoint y: 200, endPoint x: 59, endPoint y: 202, distance: 9.8
click at [59, 202] on div at bounding box center [60, 200] width 84 height 20
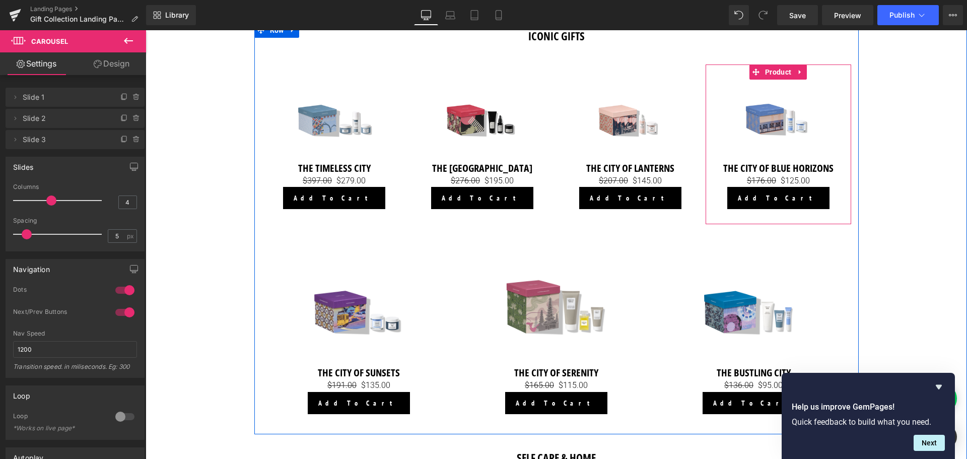
scroll to position [676, 0]
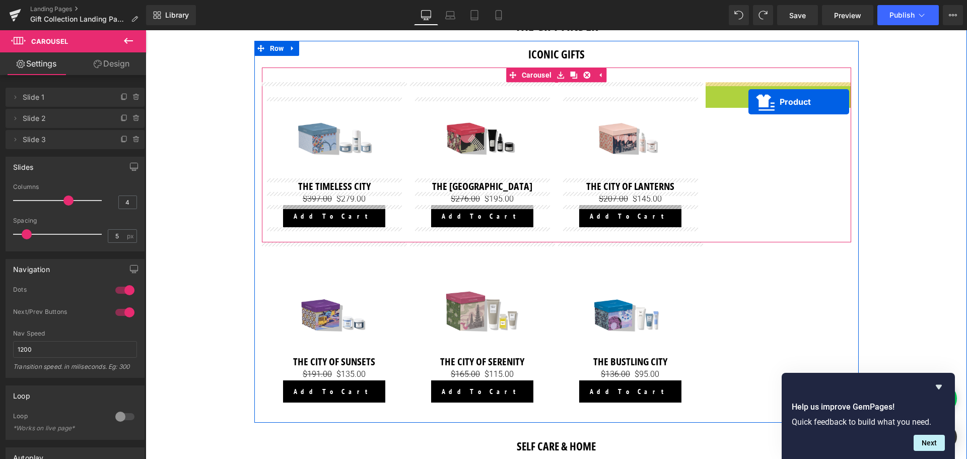
drag, startPoint x: 771, startPoint y: 91, endPoint x: 749, endPoint y: 102, distance: 24.8
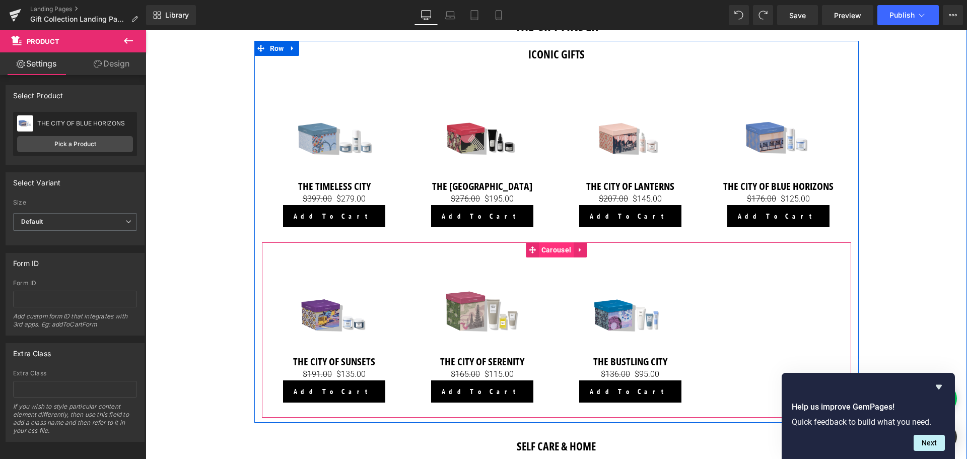
click at [550, 250] on span "Carousel" at bounding box center [556, 249] width 35 height 15
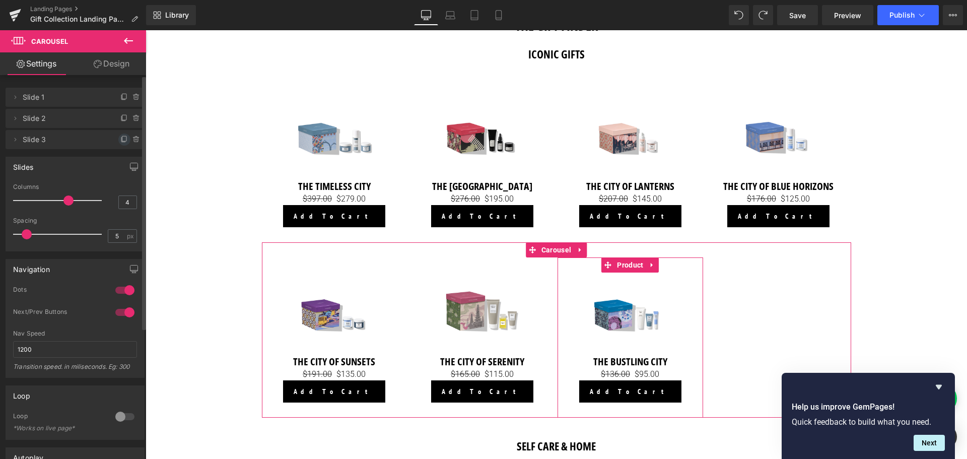
click at [120, 142] on icon at bounding box center [124, 140] width 8 height 8
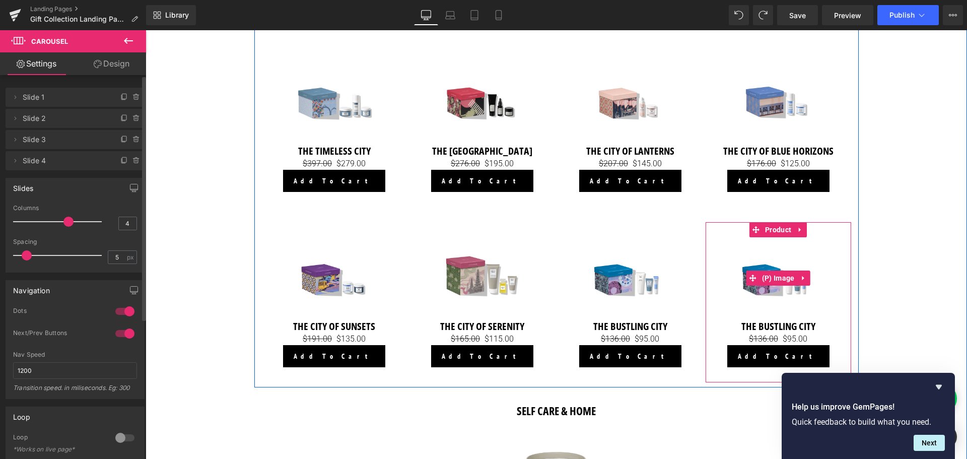
scroll to position [727, 0]
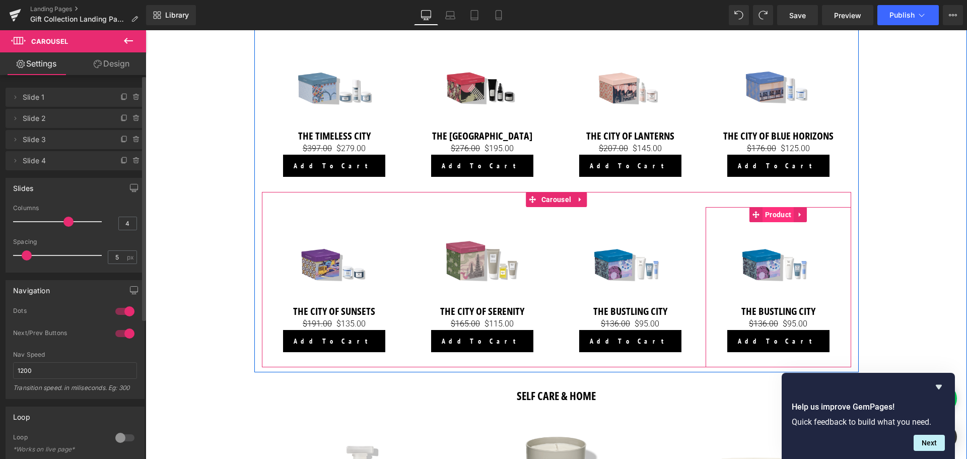
click at [776, 212] on span "Product" at bounding box center [778, 214] width 31 height 15
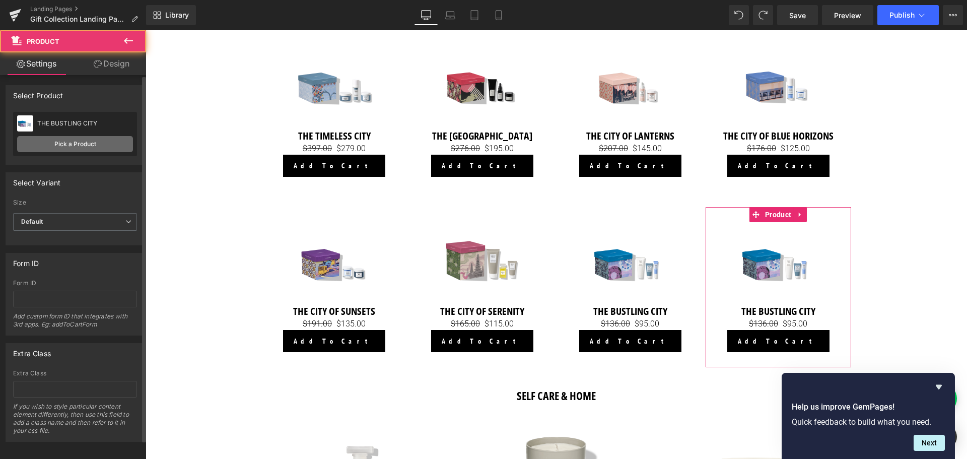
click at [92, 144] on link "Pick a Product" at bounding box center [75, 144] width 116 height 16
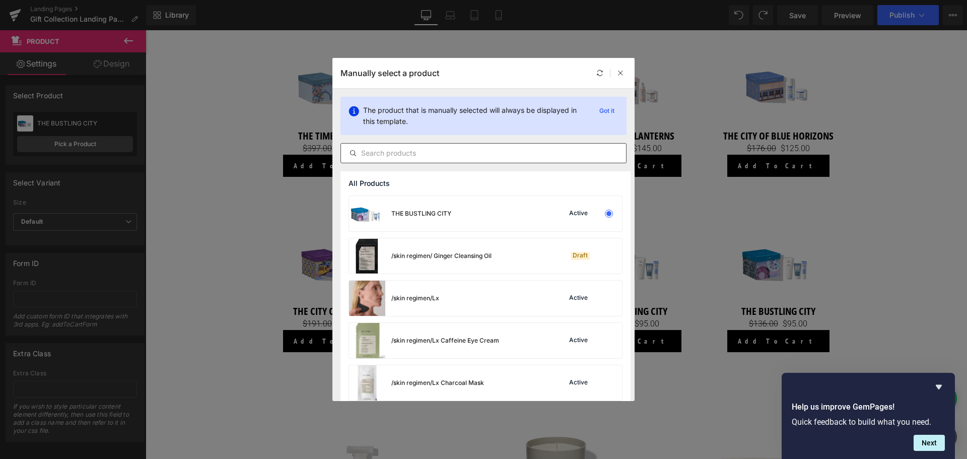
click at [433, 156] on input "text" at bounding box center [483, 153] width 285 height 12
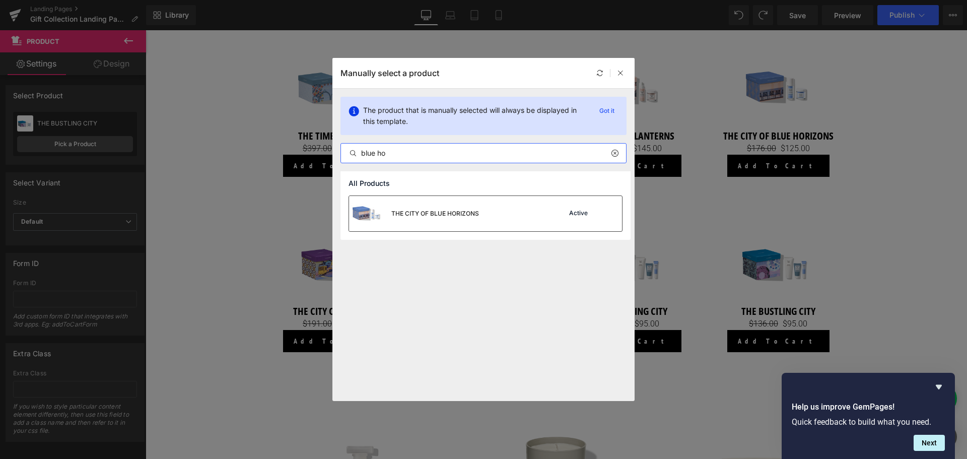
type input "blue ho"
click at [433, 207] on div "THE CITY OF BLUE HORIZONS" at bounding box center [414, 213] width 130 height 35
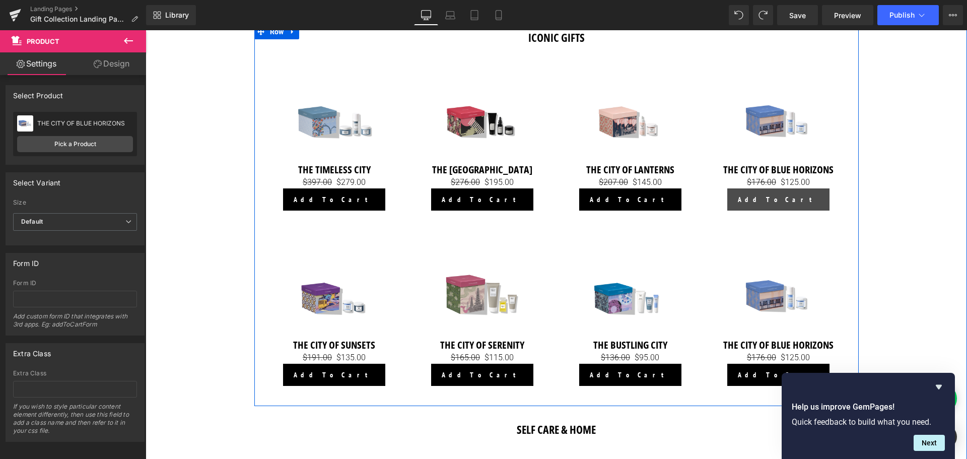
scroll to position [676, 0]
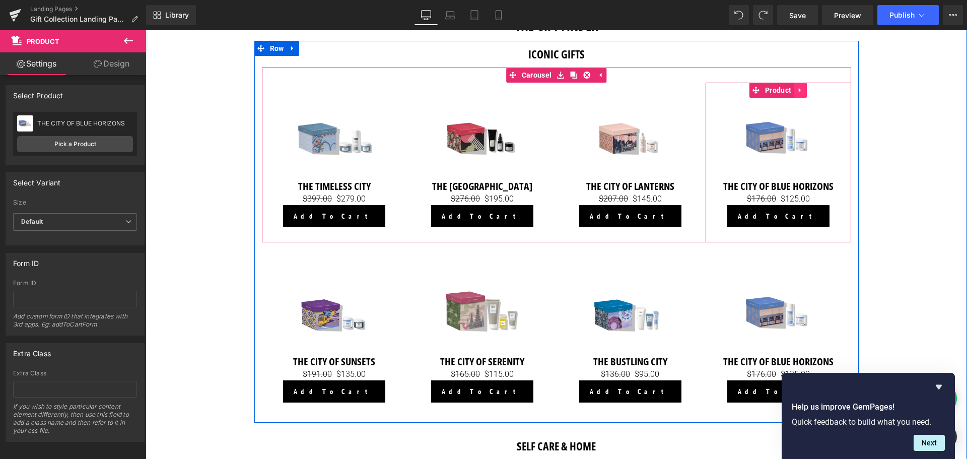
click at [802, 88] on icon at bounding box center [800, 90] width 7 height 8
click at [805, 92] on icon at bounding box center [807, 90] width 7 height 7
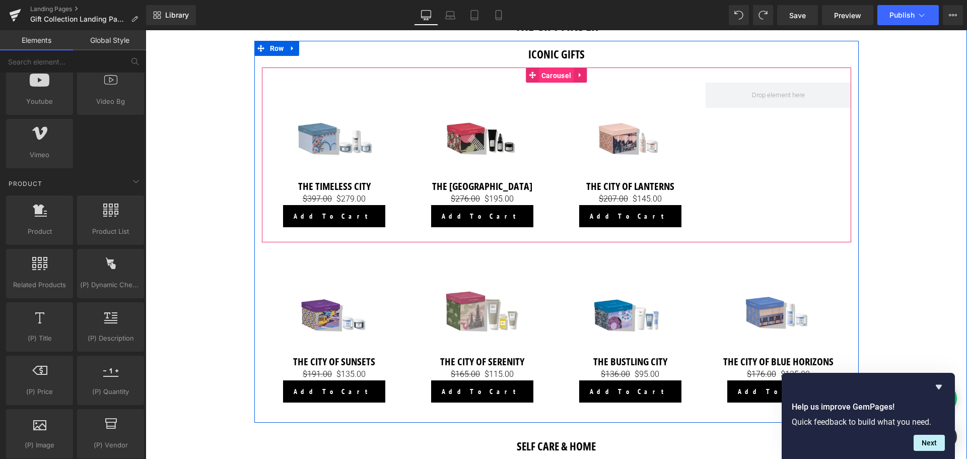
click at [547, 73] on span "Carousel" at bounding box center [556, 75] width 35 height 15
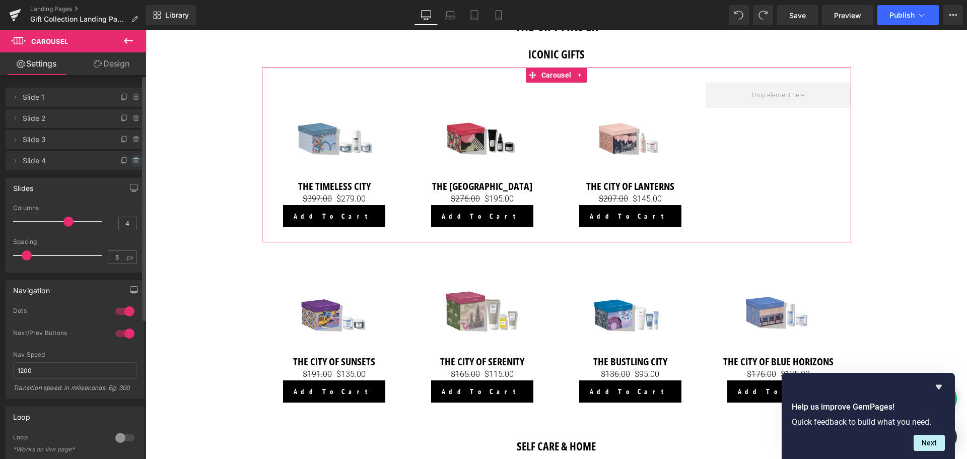
click at [134, 163] on icon at bounding box center [136, 161] width 4 height 5
drag, startPoint x: 127, startPoint y: 164, endPoint x: 3, endPoint y: 135, distance: 127.8
click at [127, 164] on button "Delete" at bounding box center [126, 161] width 32 height 13
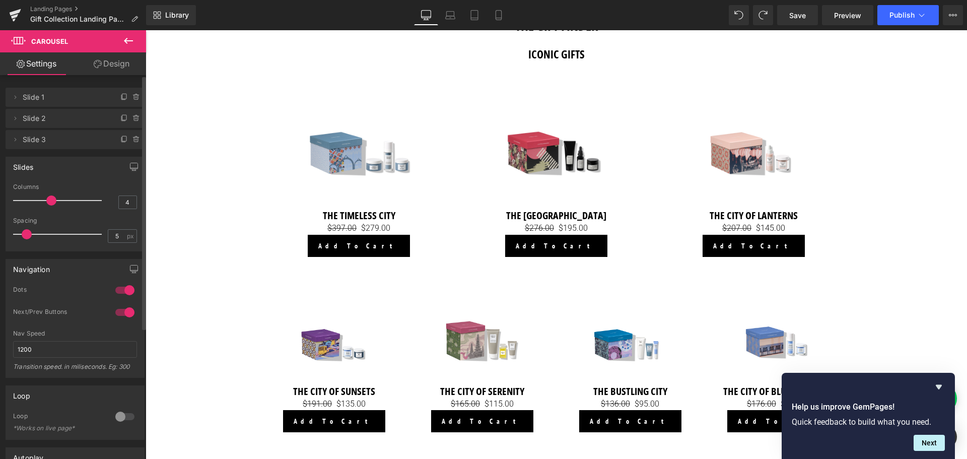
drag, startPoint x: 66, startPoint y: 201, endPoint x: 57, endPoint y: 201, distance: 8.6
click at [57, 201] on div at bounding box center [60, 200] width 84 height 20
click at [885, 174] on div "THE GIFT FINDER Heading ICONIC GIFTS Heading Sale Off (P) Image THE TIMELESS CI…" at bounding box center [557, 383] width 822 height 734
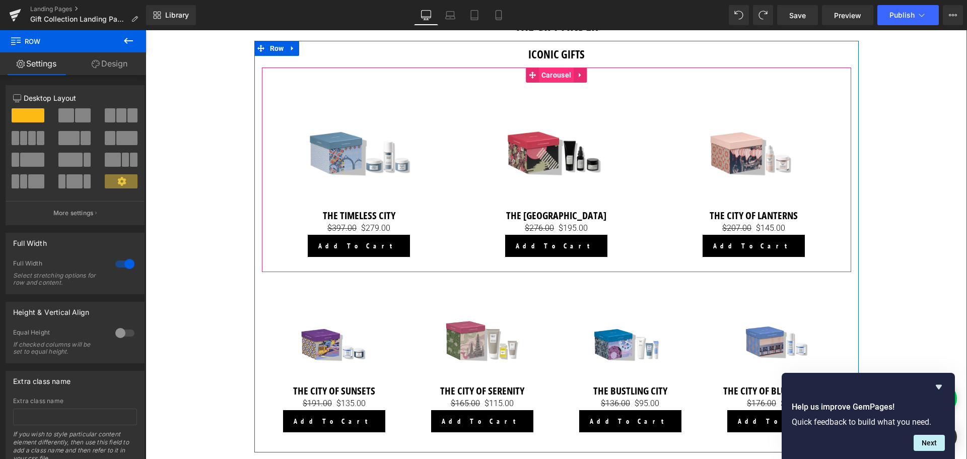
click at [550, 75] on span "Carousel" at bounding box center [556, 75] width 35 height 15
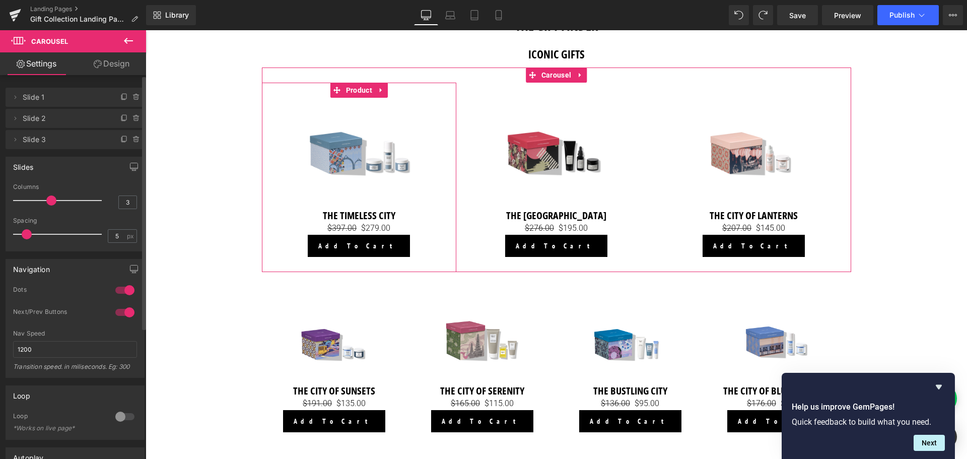
drag, startPoint x: 69, startPoint y: 100, endPoint x: 46, endPoint y: 102, distance: 22.8
click at [69, 100] on span "Slide 1" at bounding box center [65, 97] width 85 height 19
click at [15, 98] on icon at bounding box center [15, 97] width 8 height 8
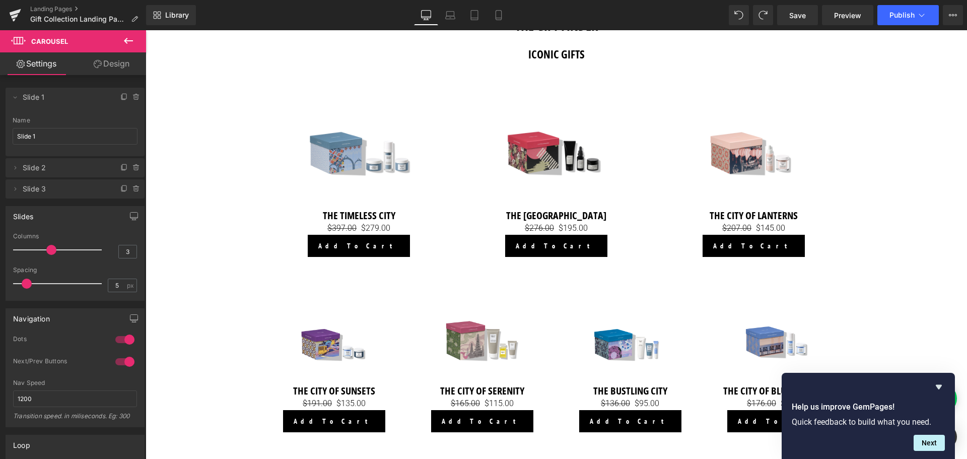
click at [126, 41] on icon at bounding box center [128, 41] width 9 height 6
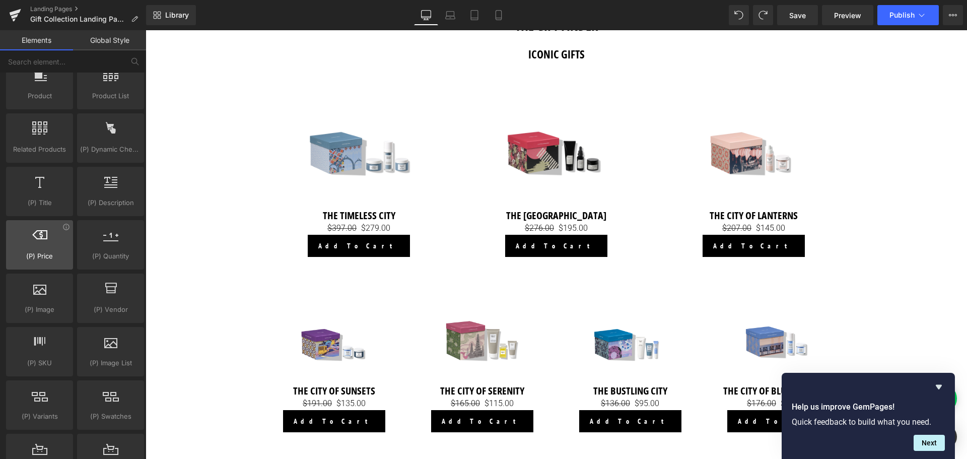
scroll to position [857, 0]
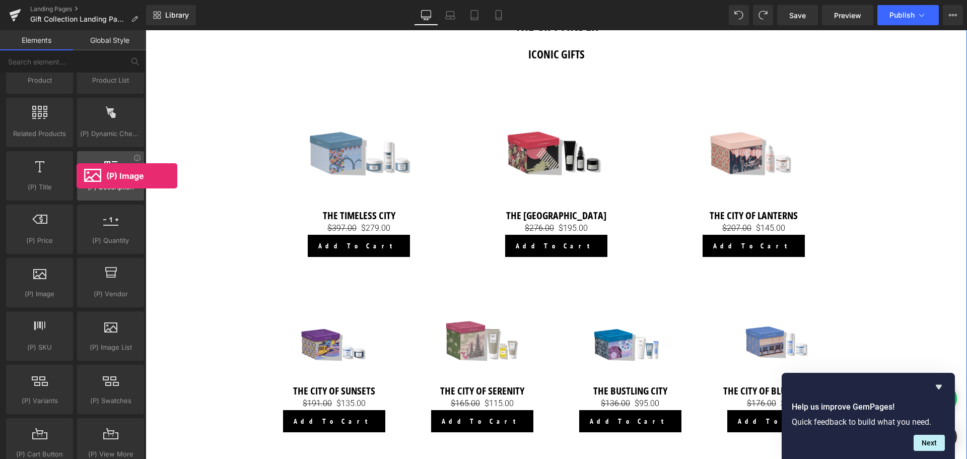
drag, startPoint x: 44, startPoint y: 287, endPoint x: 77, endPoint y: 176, distance: 116.1
click at [77, 176] on div "Product products, goods, sells Product List products, lists, collections, goods…" at bounding box center [75, 282] width 142 height 481
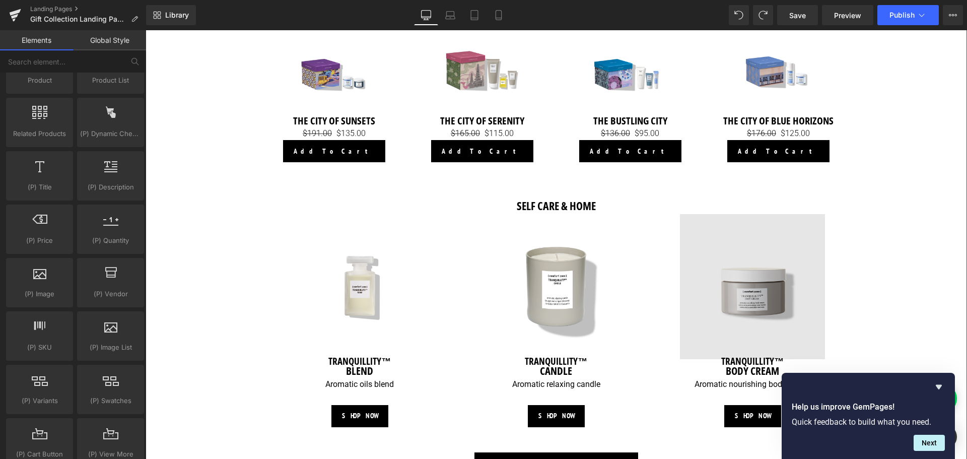
scroll to position [979, 0]
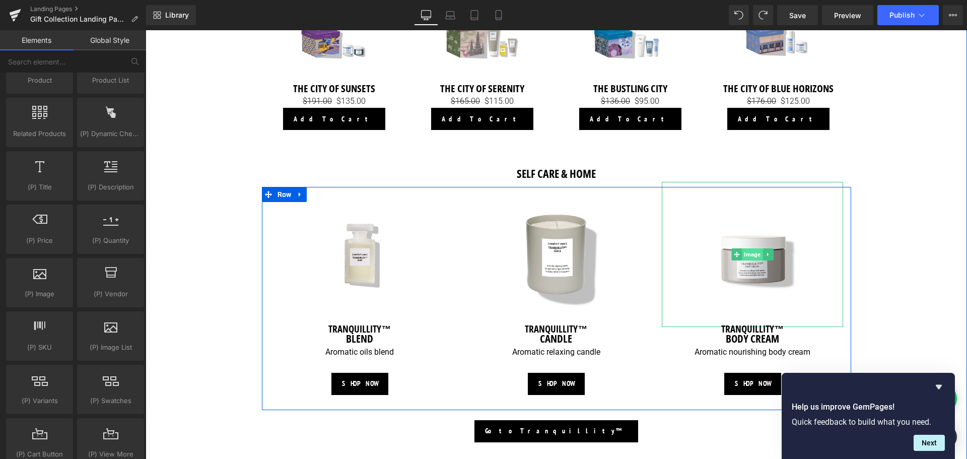
click at [757, 250] on span "Image" at bounding box center [753, 254] width 21 height 12
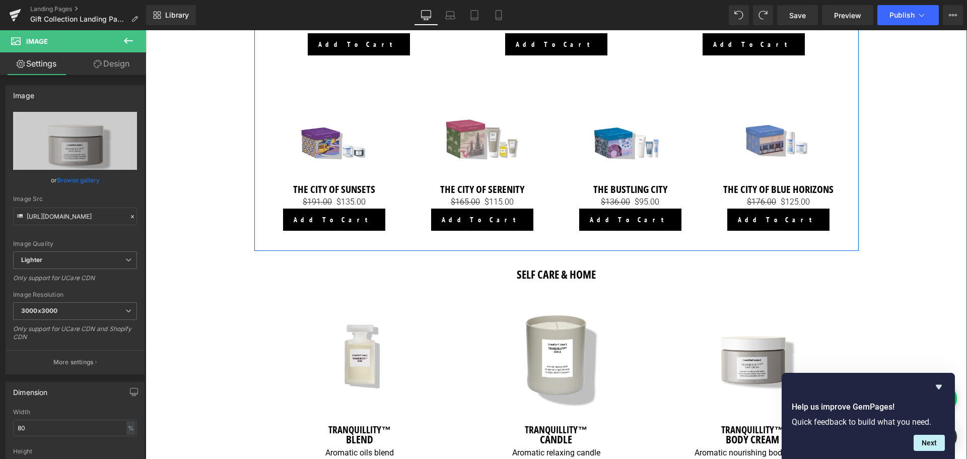
scroll to position [827, 0]
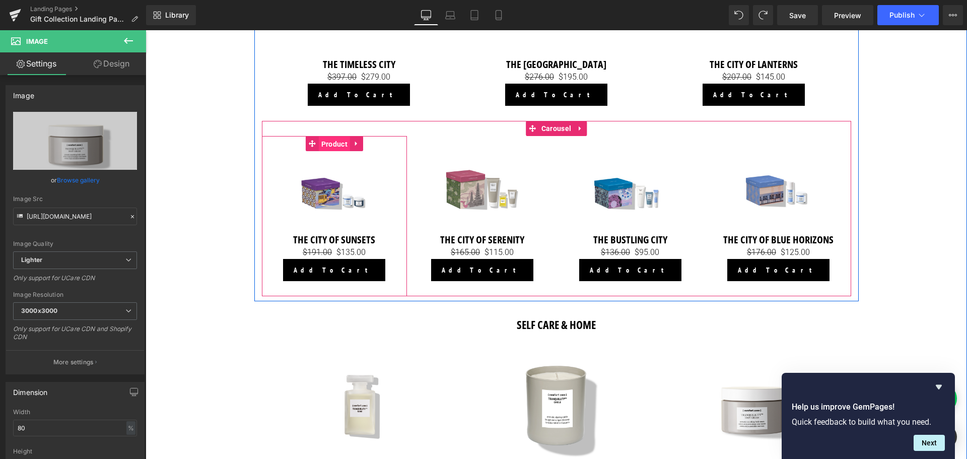
click at [331, 146] on span "Product" at bounding box center [334, 144] width 31 height 15
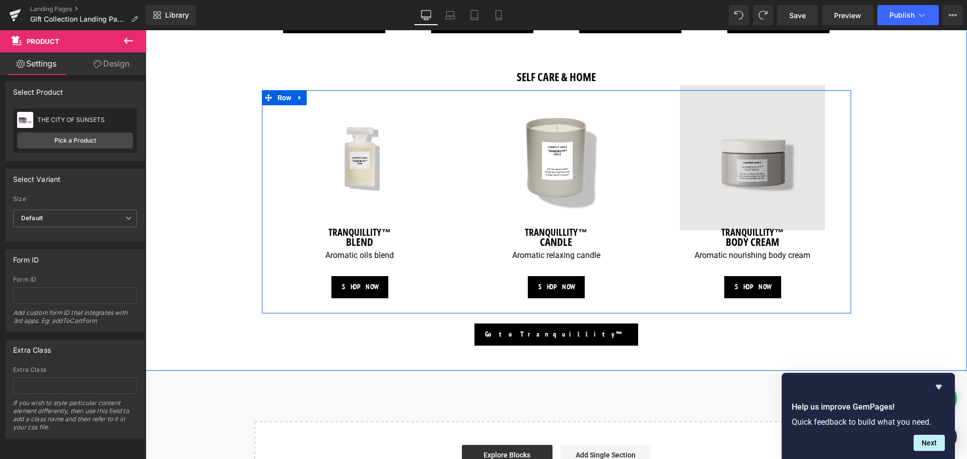
scroll to position [1079, 0]
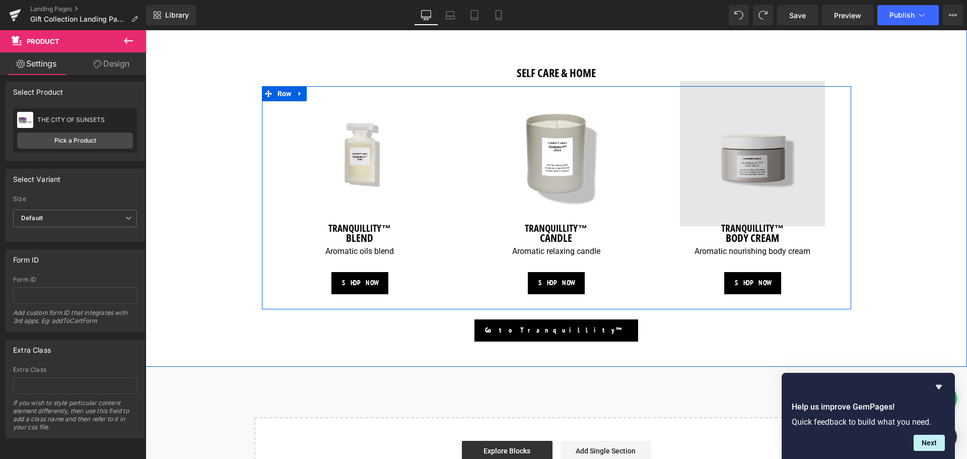
click at [761, 159] on div "Image" at bounding box center [752, 153] width 181 height 145
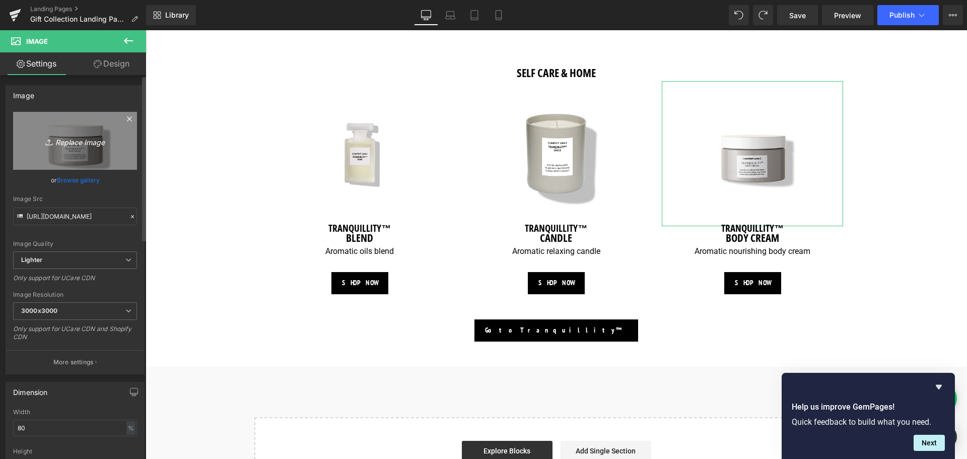
click at [71, 139] on icon "Replace Image" at bounding box center [75, 141] width 81 height 13
type input "C:\fakepath\8004608529644_0.jpg"
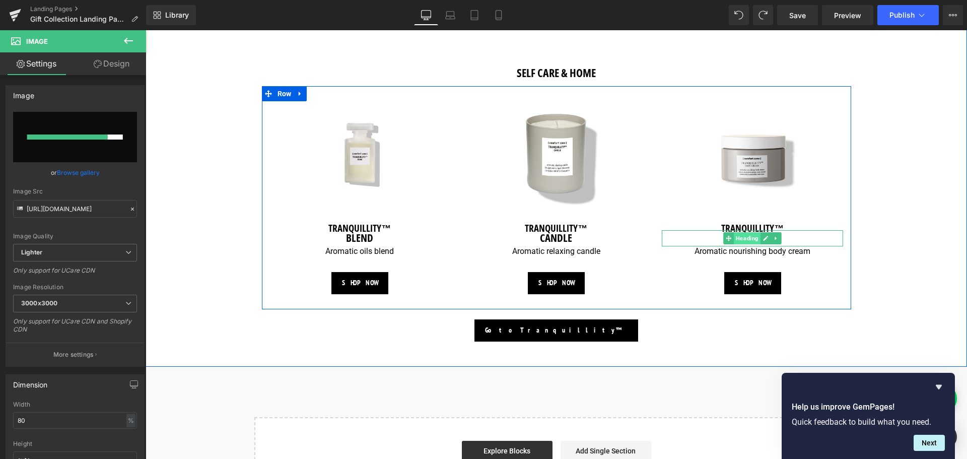
click at [745, 238] on span "Heading" at bounding box center [748, 238] width 27 height 12
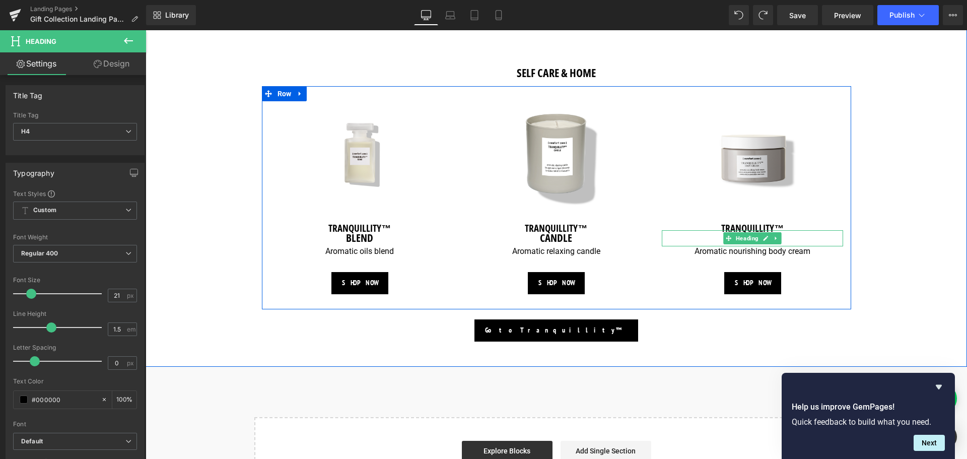
click at [805, 239] on h4 "BODY CREAM" at bounding box center [752, 238] width 181 height 16
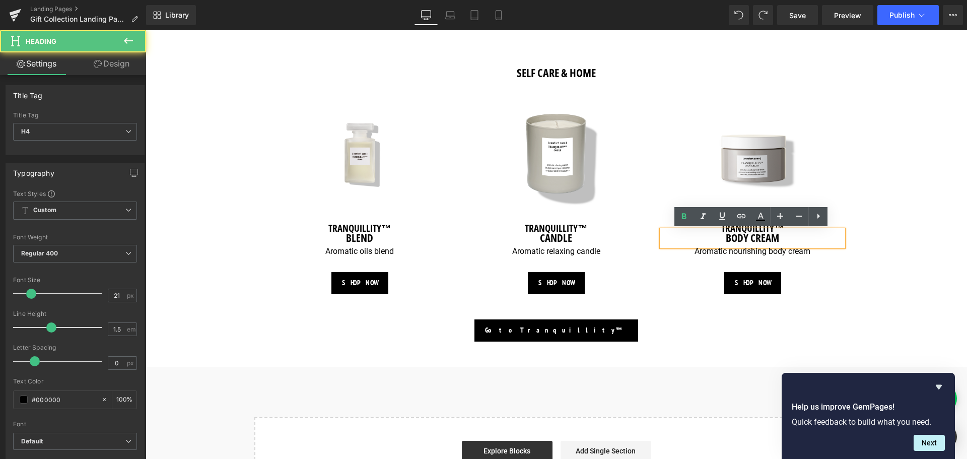
click at [800, 239] on h4 "BODY CREAM" at bounding box center [752, 238] width 181 height 16
click at [768, 238] on h4 "EAU" at bounding box center [752, 238] width 181 height 16
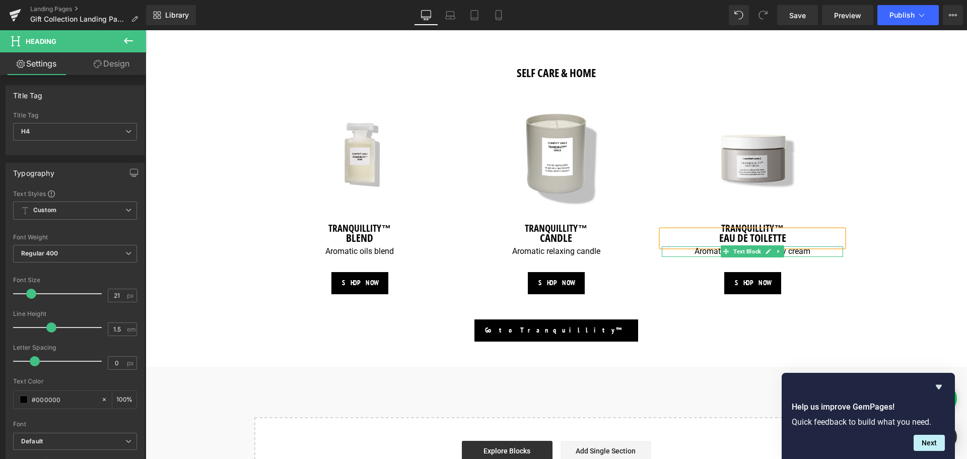
click at [810, 251] on p "Aromatic nourishing body cream" at bounding box center [752, 251] width 181 height 11
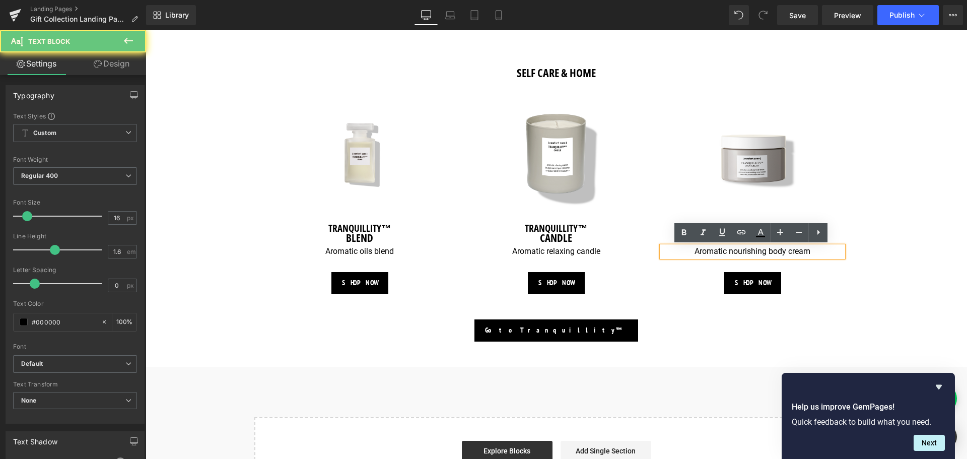
click at [811, 252] on p "Aromatic nourishing body cream" at bounding box center [752, 251] width 181 height 11
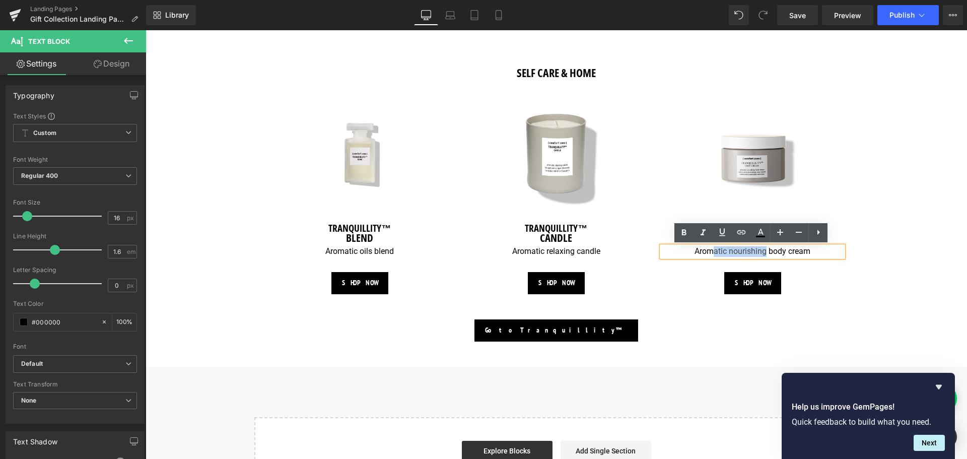
drag, startPoint x: 756, startPoint y: 251, endPoint x: 710, endPoint y: 253, distance: 46.4
click at [710, 253] on p "Aromatic nourishing body cream" at bounding box center [752, 251] width 181 height 11
click at [798, 253] on p "Aromatic nourishing body cream" at bounding box center [752, 251] width 181 height 11
drag, startPoint x: 812, startPoint y: 252, endPoint x: 730, endPoint y: 255, distance: 82.2
click at [730, 255] on p "Aromatic nourishing body cream" at bounding box center [752, 251] width 181 height 11
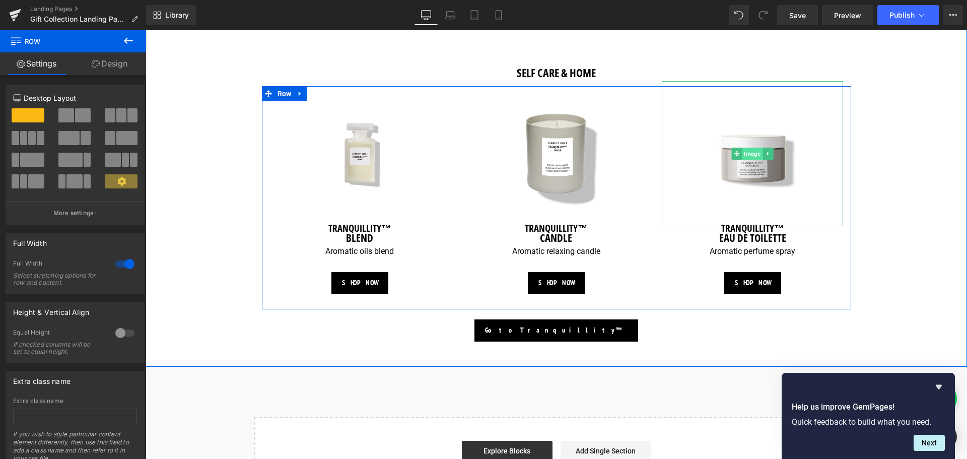
click at [759, 154] on span "Image" at bounding box center [753, 154] width 21 height 12
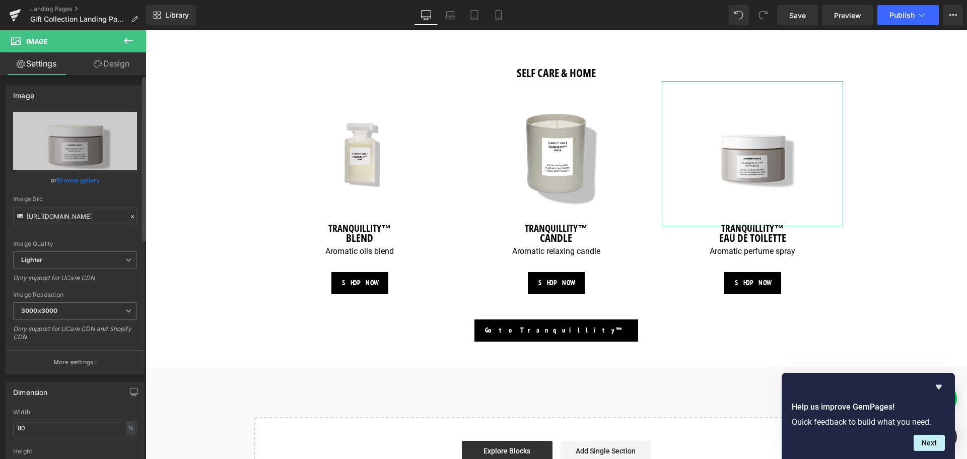
click at [85, 179] on link "Browse gallery" at bounding box center [78, 180] width 43 height 18
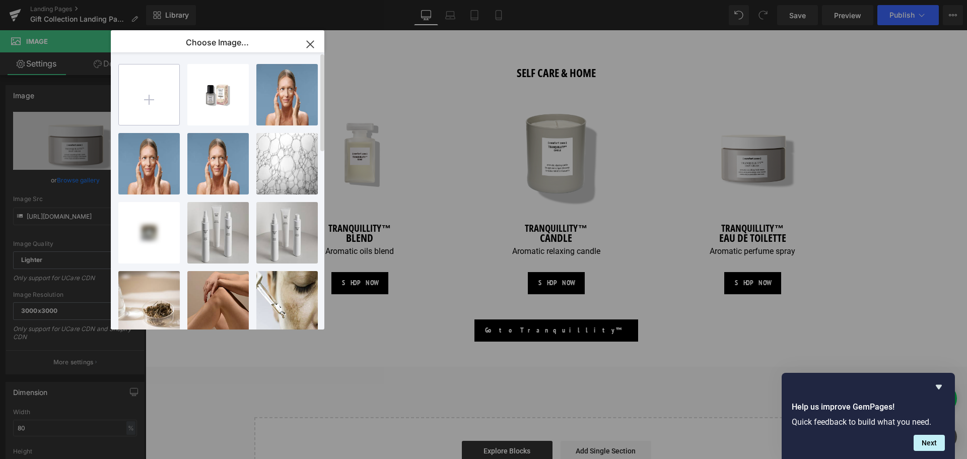
click at [156, 105] on input "file" at bounding box center [149, 94] width 60 height 60
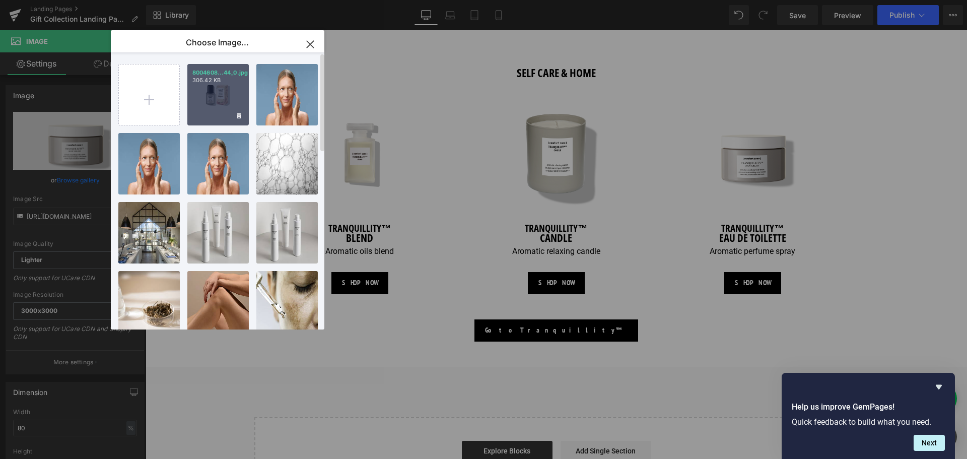
click at [223, 86] on div "8004608...44_0.jpg 306.42 KB" at bounding box center [217, 94] width 61 height 61
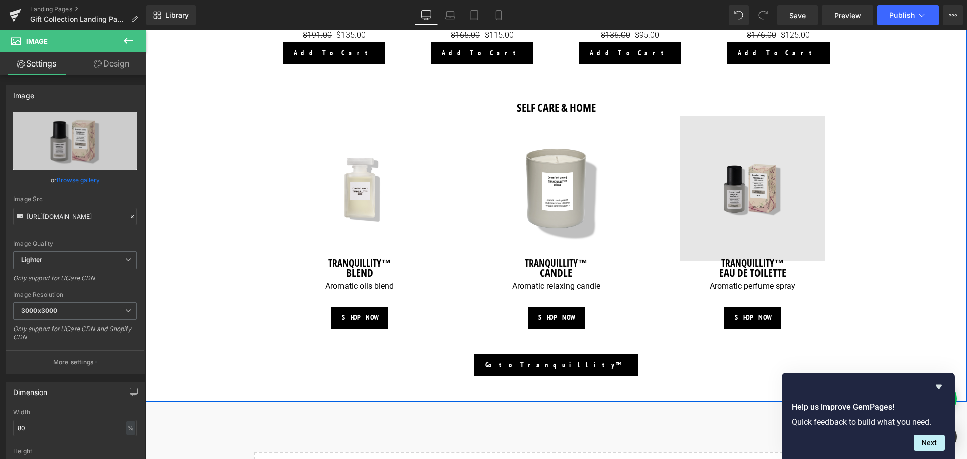
scroll to position [1029, 0]
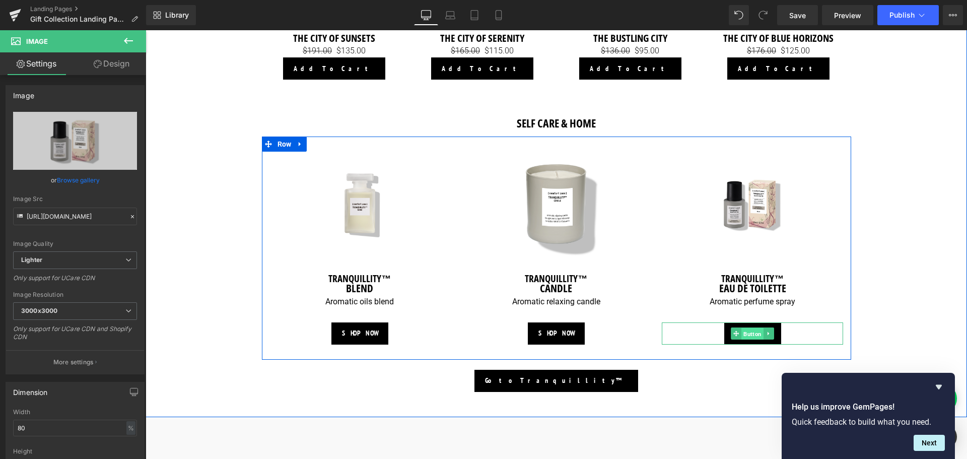
click at [751, 329] on span "Button" at bounding box center [753, 334] width 22 height 12
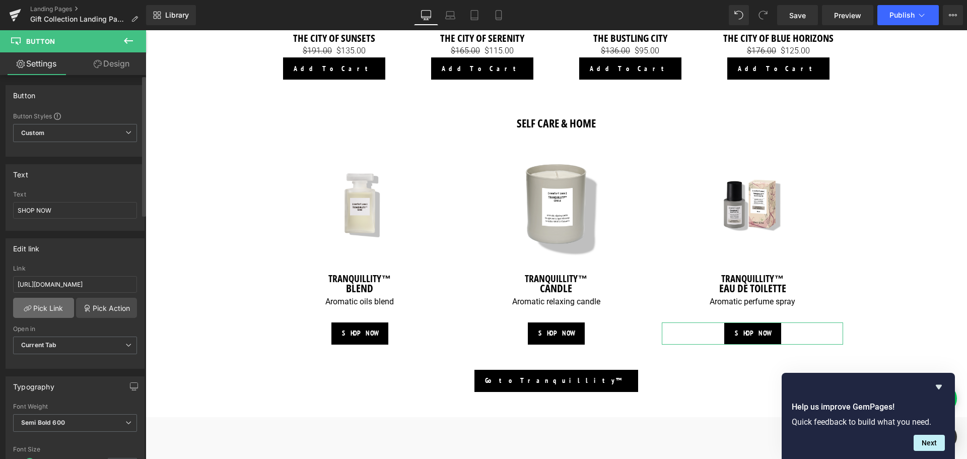
click at [50, 310] on link "Pick Link" at bounding box center [43, 308] width 61 height 20
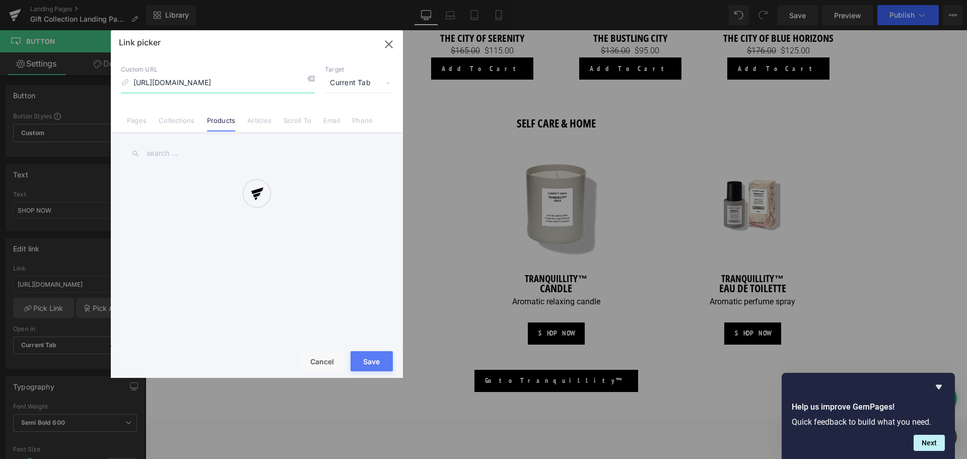
scroll to position [0, 44]
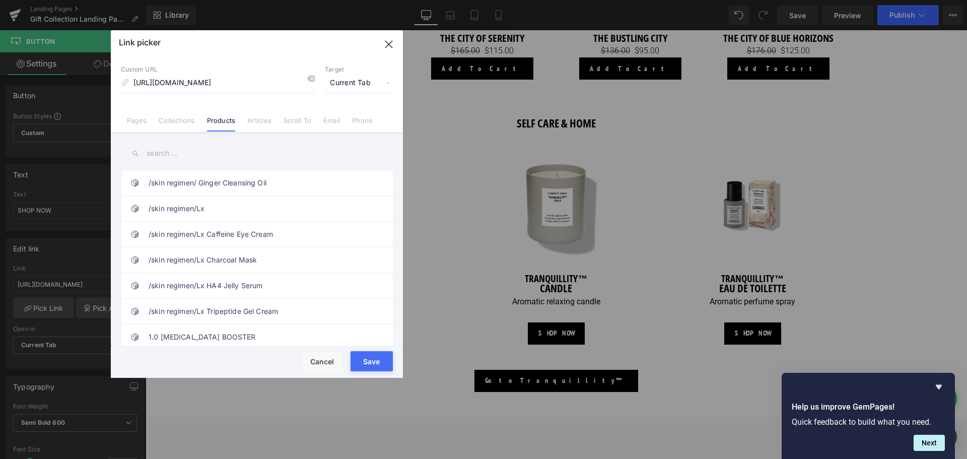
click at [229, 160] on input "text" at bounding box center [257, 153] width 272 height 23
type input "eau"
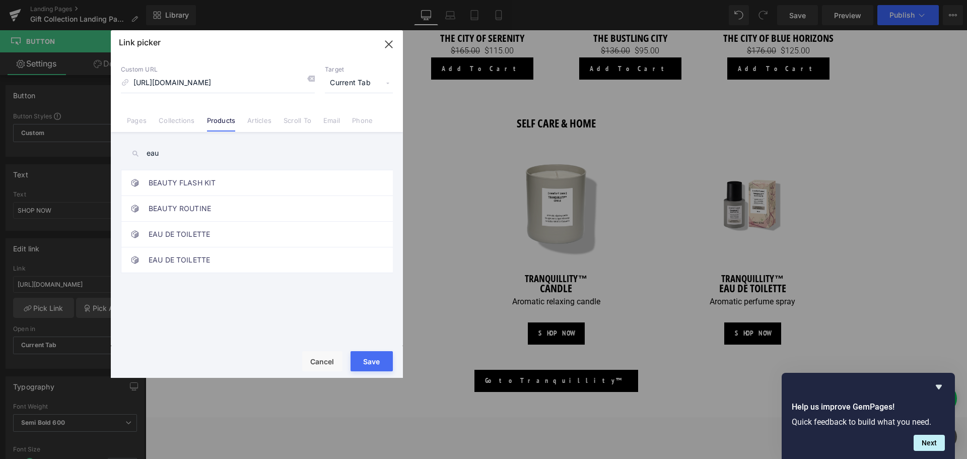
click at [389, 50] on icon "button" at bounding box center [389, 44] width 16 height 16
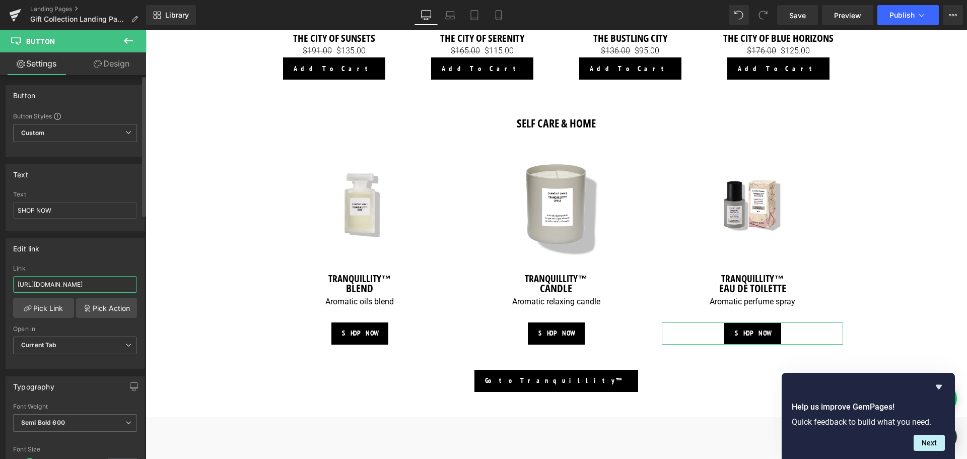
click at [62, 287] on input "[URL][DOMAIN_NAME]" at bounding box center [75, 284] width 124 height 17
paste input "eau-de-toilette-30ml"
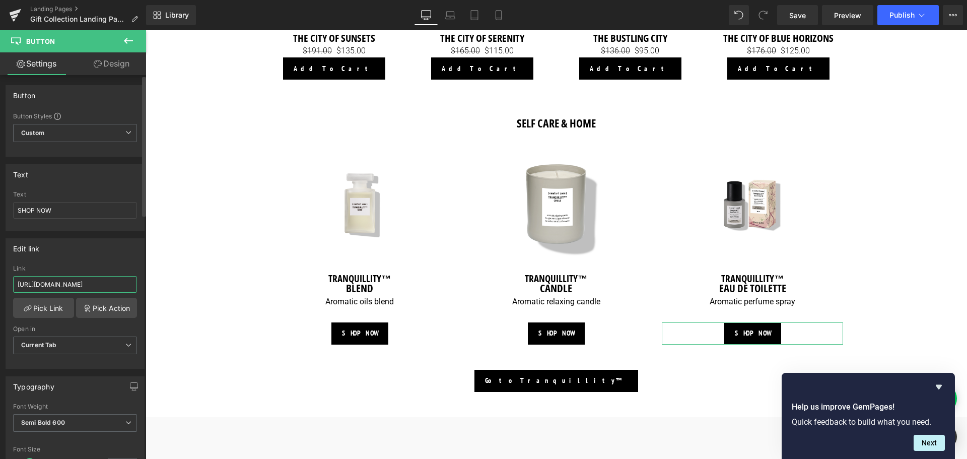
type input "[URL][DOMAIN_NAME]"
click at [104, 256] on div "Edit link" at bounding box center [75, 248] width 138 height 19
click at [936, 442] on button "Next" at bounding box center [929, 443] width 31 height 16
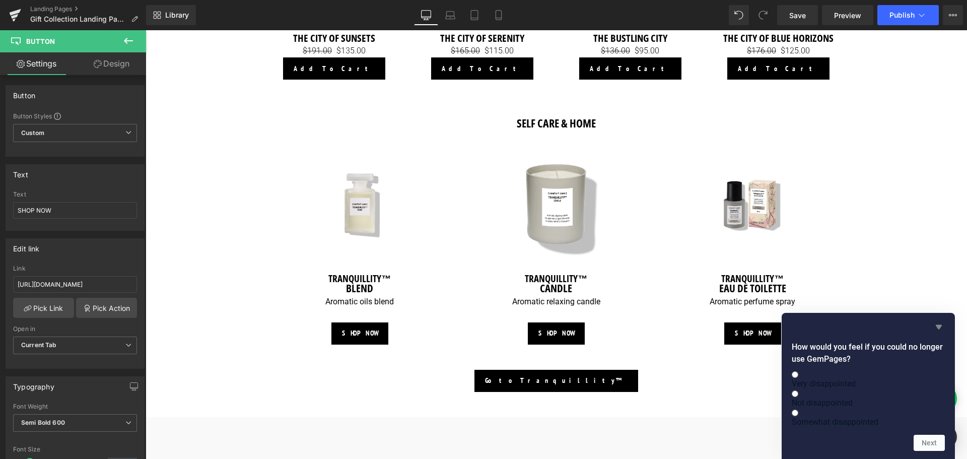
click at [937, 321] on icon "Hide survey" at bounding box center [939, 327] width 12 height 12
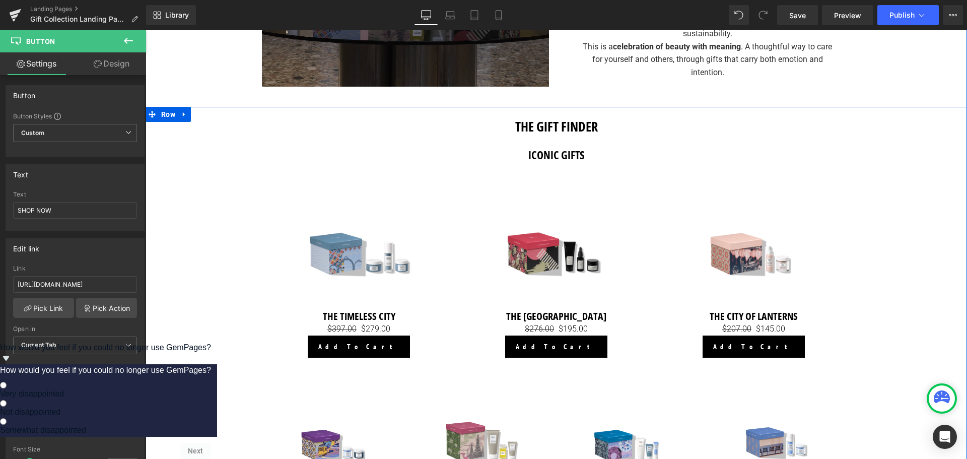
scroll to position [626, 0]
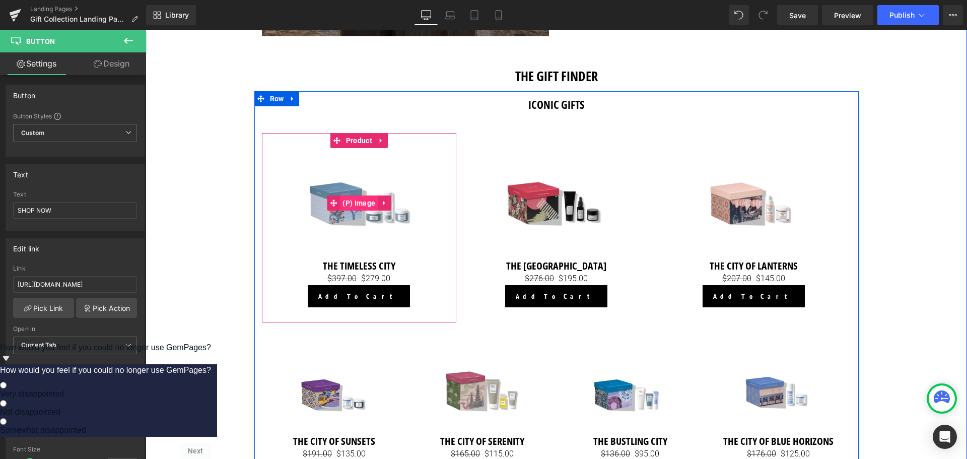
click at [353, 205] on span "(P) Image" at bounding box center [359, 202] width 38 height 15
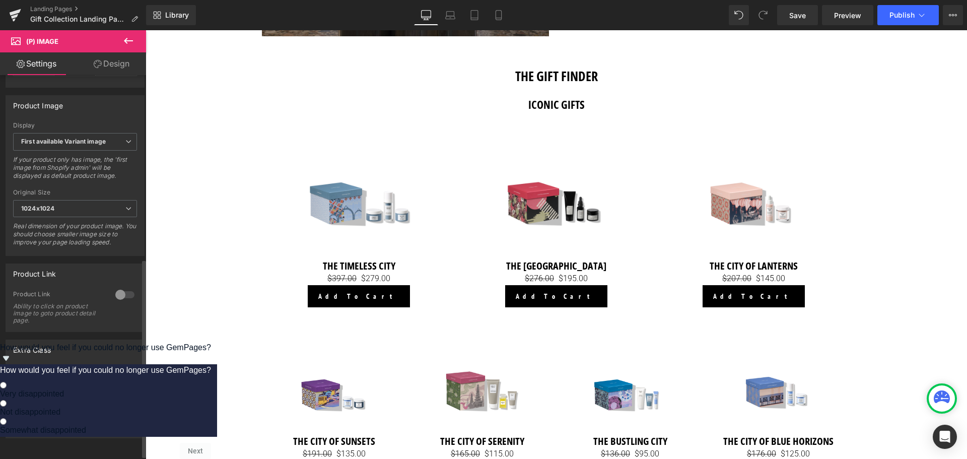
scroll to position [362, 0]
click at [125, 292] on div at bounding box center [125, 295] width 24 height 16
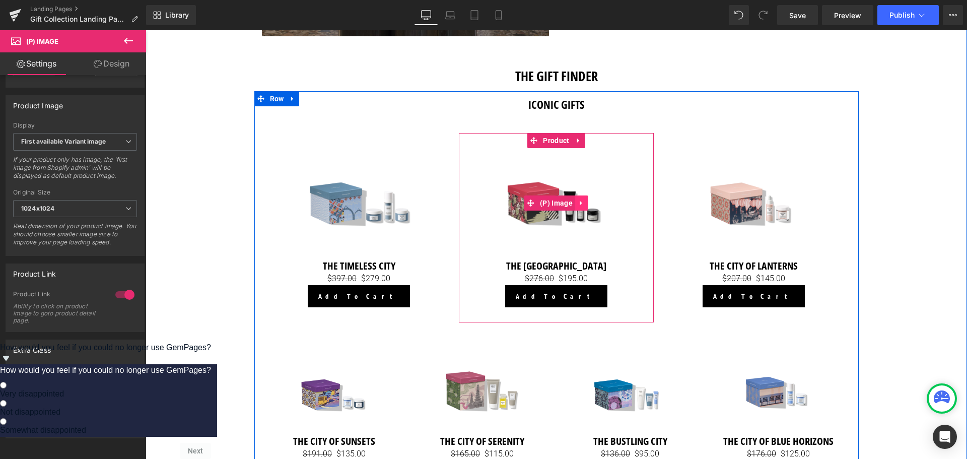
click at [580, 202] on icon at bounding box center [581, 204] width 7 height 8
click at [545, 204] on span "(P) Image" at bounding box center [537, 202] width 38 height 15
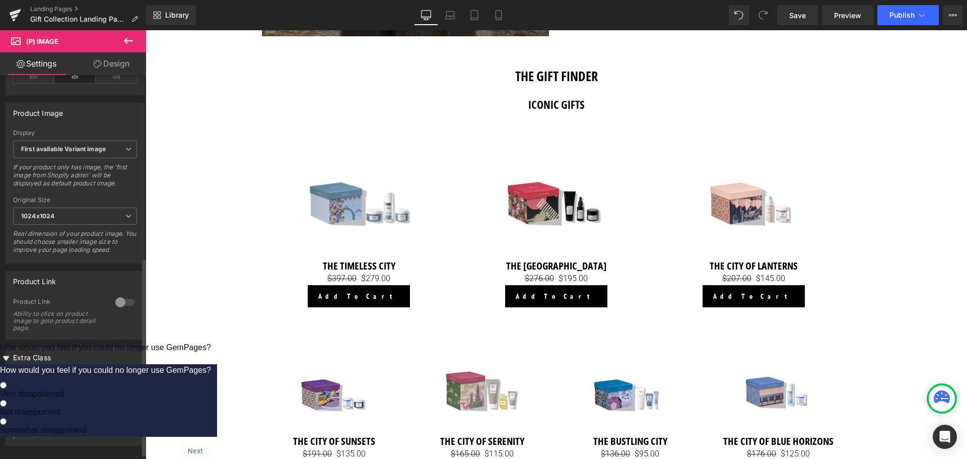
scroll to position [353, 0]
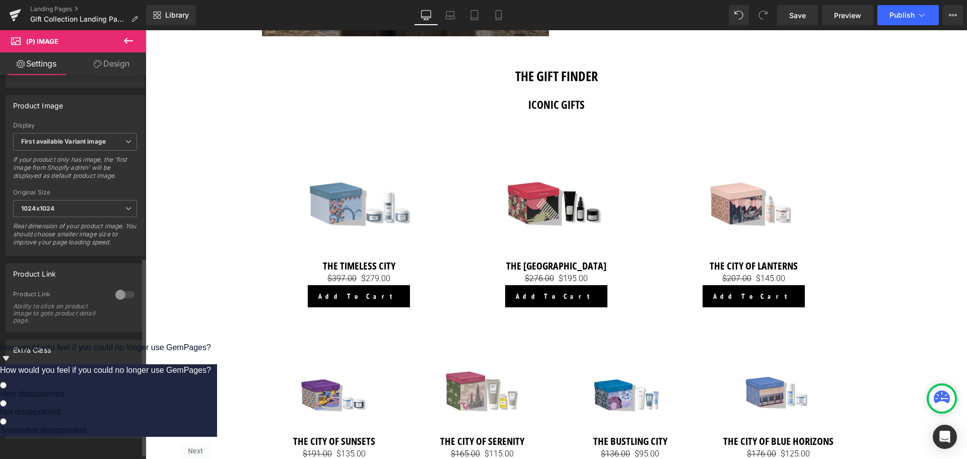
click at [126, 295] on div at bounding box center [125, 295] width 24 height 16
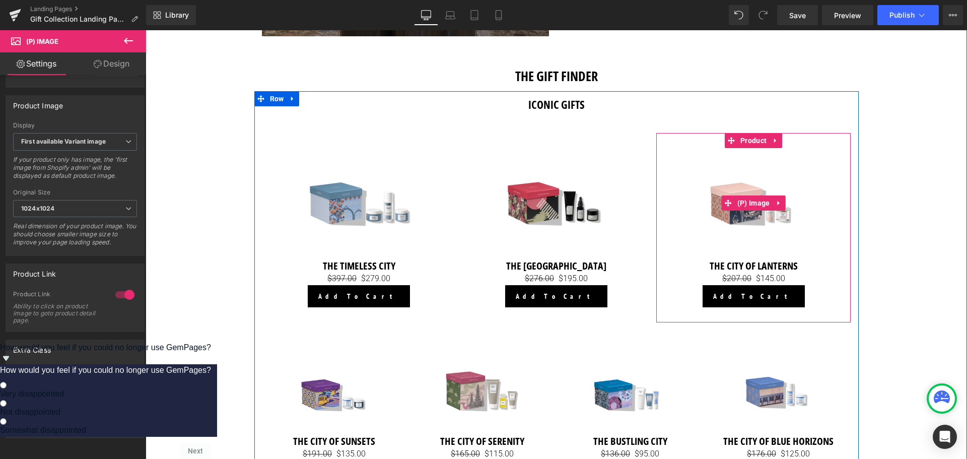
click at [749, 231] on img at bounding box center [753, 203] width 111 height 111
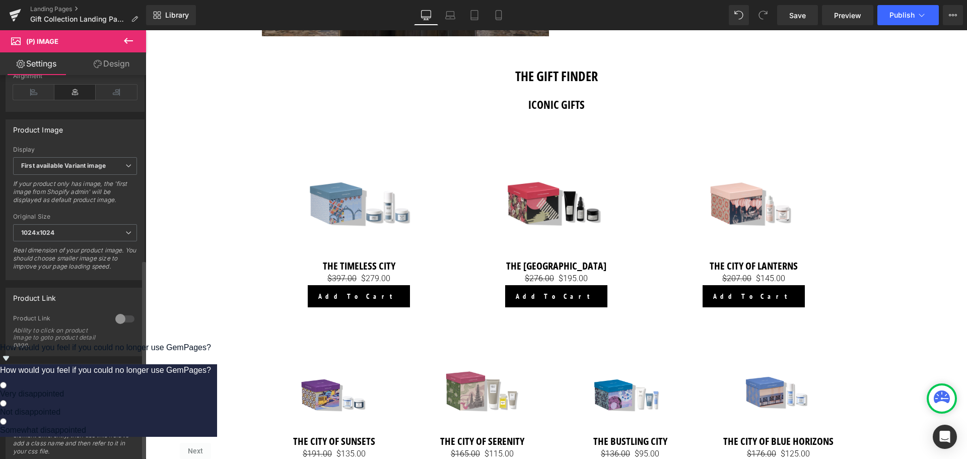
scroll to position [362, 0]
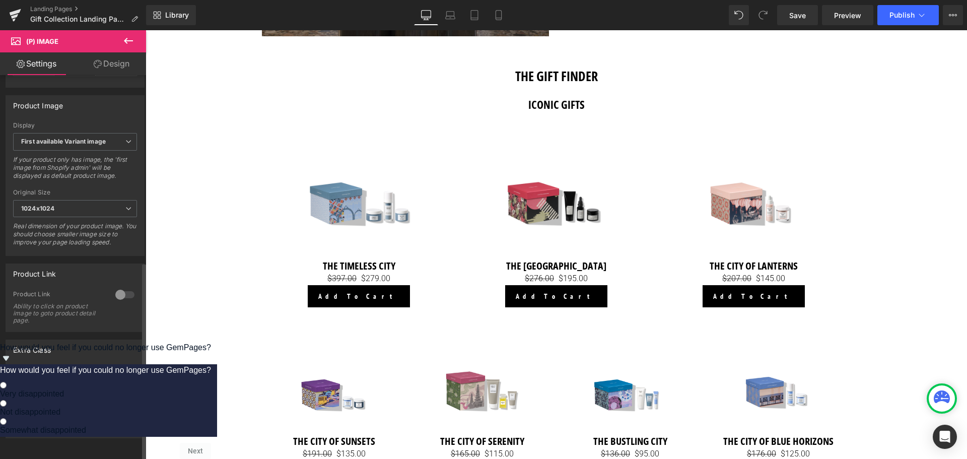
click at [114, 287] on div at bounding box center [125, 295] width 24 height 16
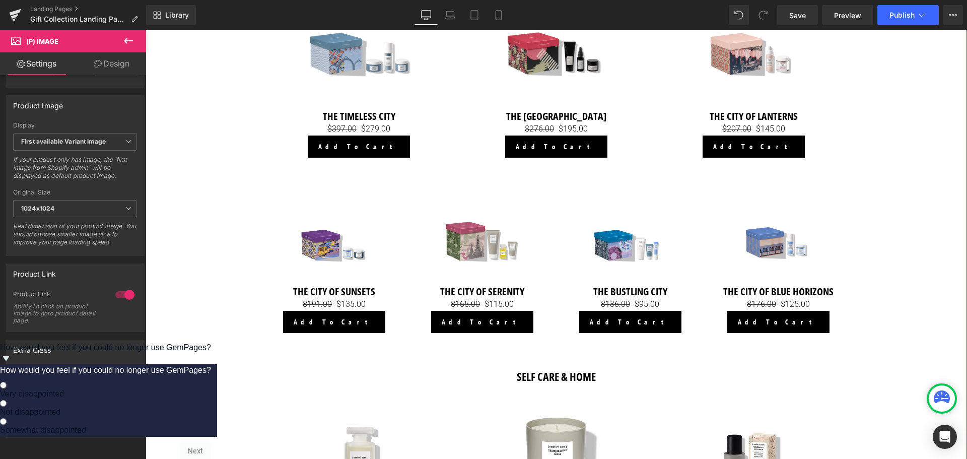
scroll to position [777, 0]
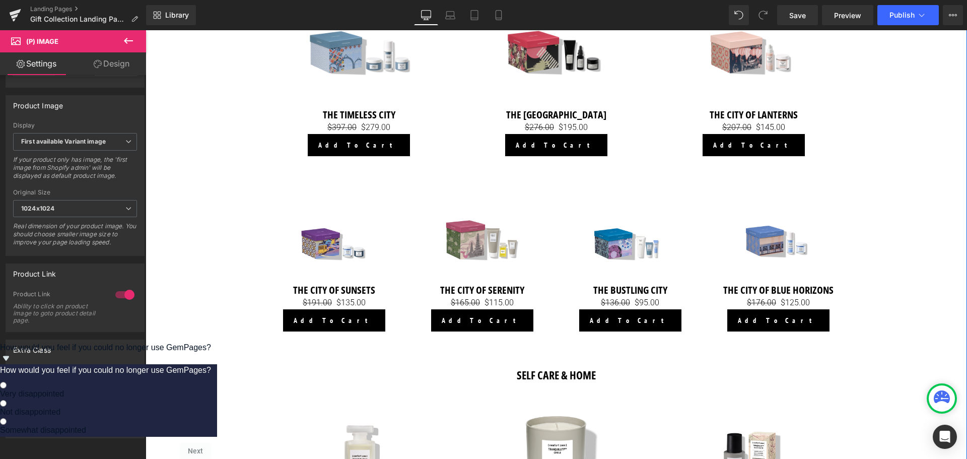
click at [331, 245] on div "Sale Off (P) Image" at bounding box center [335, 242] width 136 height 81
click at [126, 287] on div at bounding box center [125, 295] width 24 height 16
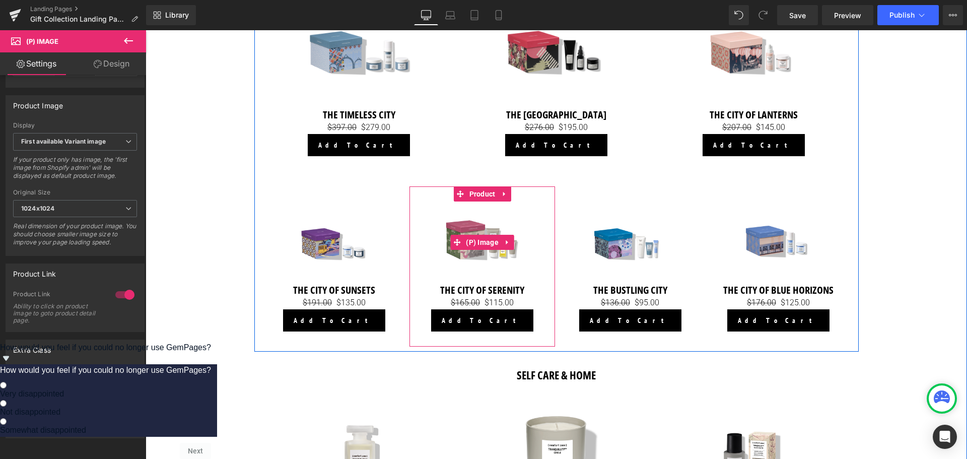
click at [480, 254] on img at bounding box center [482, 242] width 81 height 81
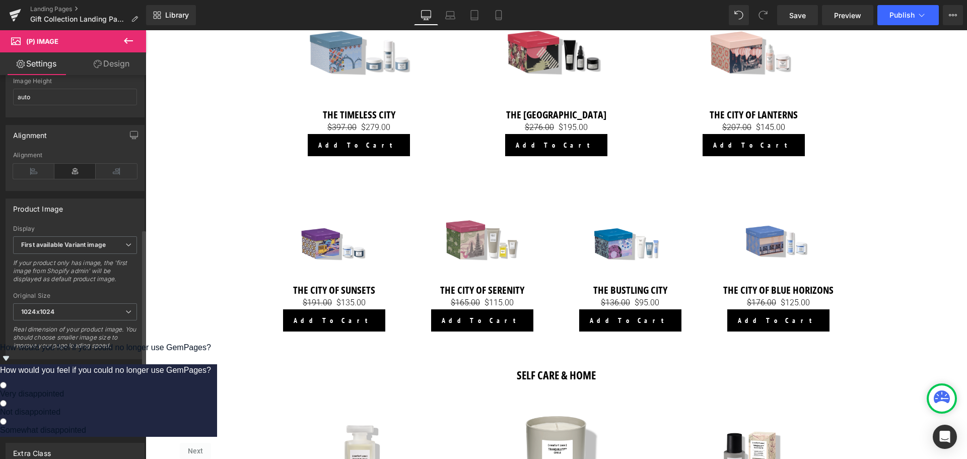
scroll to position [302, 0]
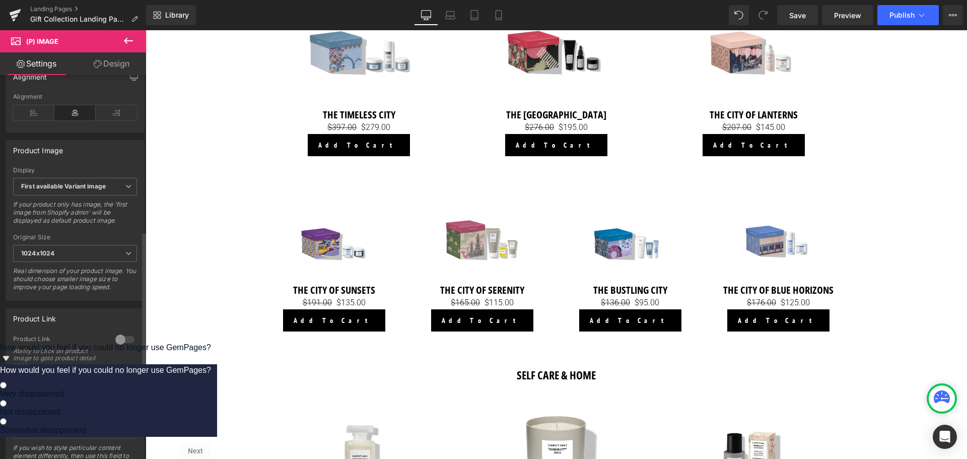
click at [117, 340] on div at bounding box center [125, 340] width 24 height 16
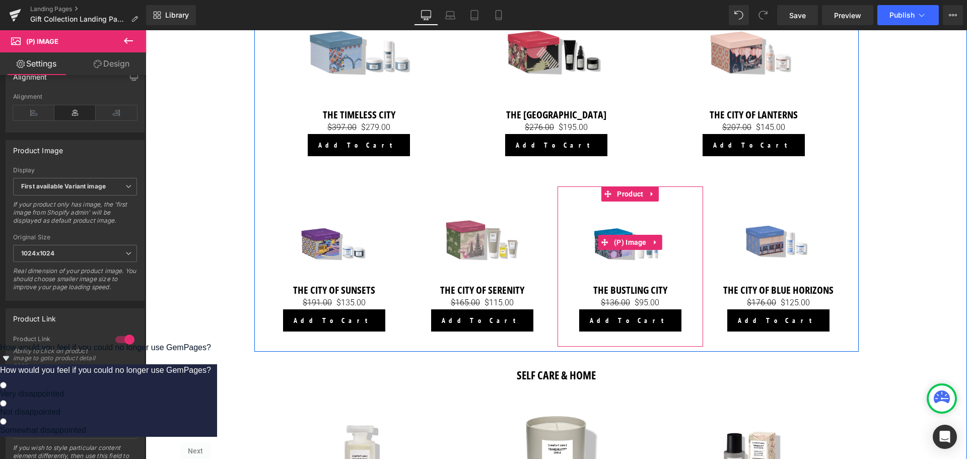
click at [630, 259] on img at bounding box center [630, 242] width 81 height 81
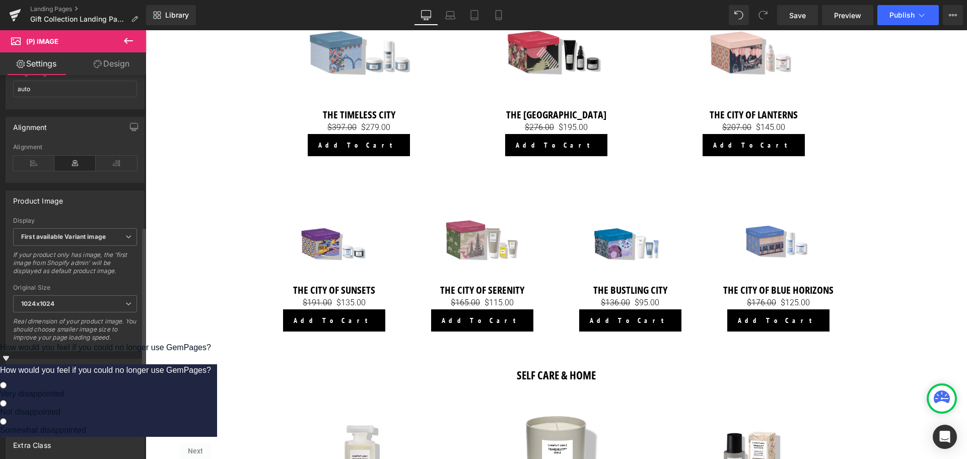
scroll to position [353, 0]
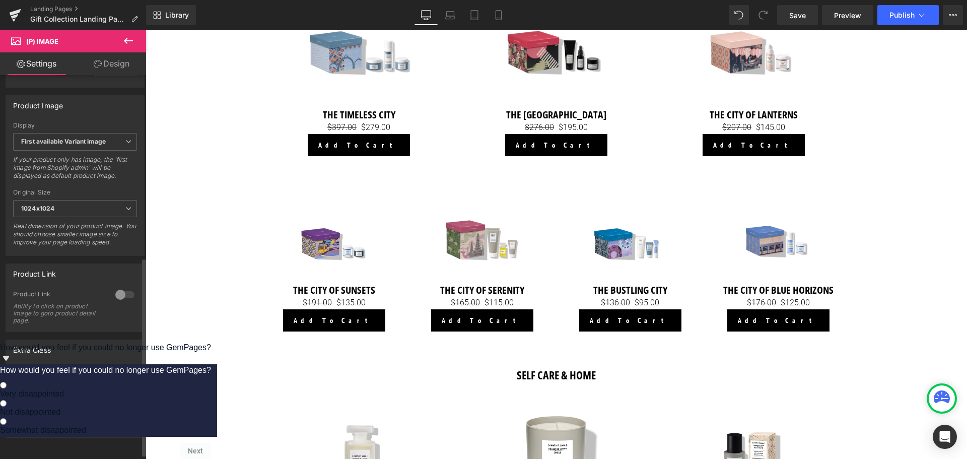
click at [120, 290] on div at bounding box center [125, 295] width 24 height 16
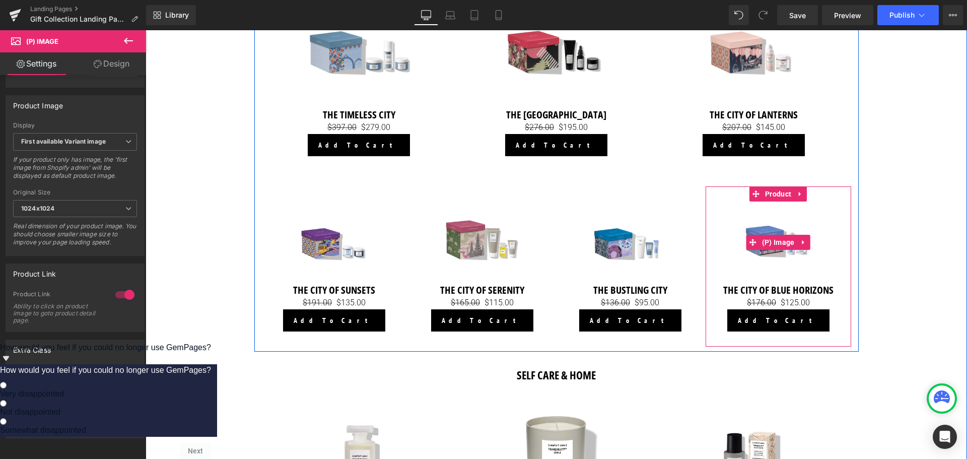
click at [788, 256] on img at bounding box center [778, 242] width 81 height 81
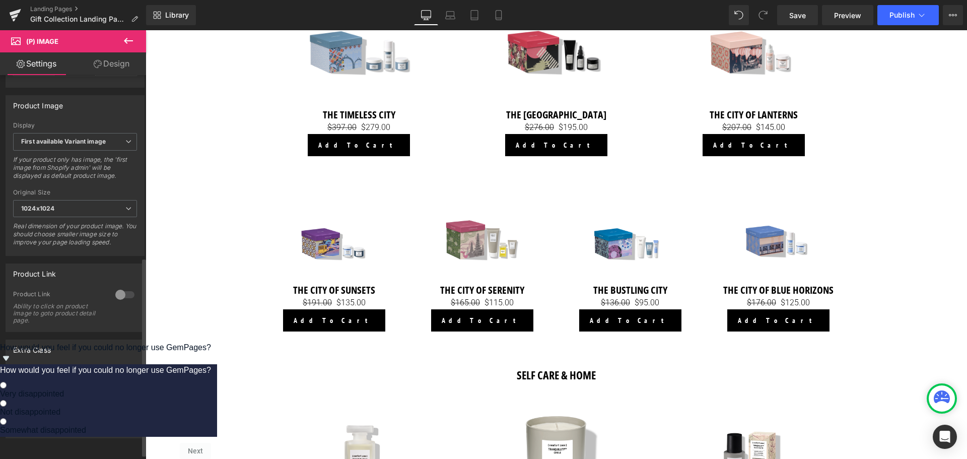
scroll to position [362, 0]
click at [123, 287] on div at bounding box center [125, 295] width 24 height 16
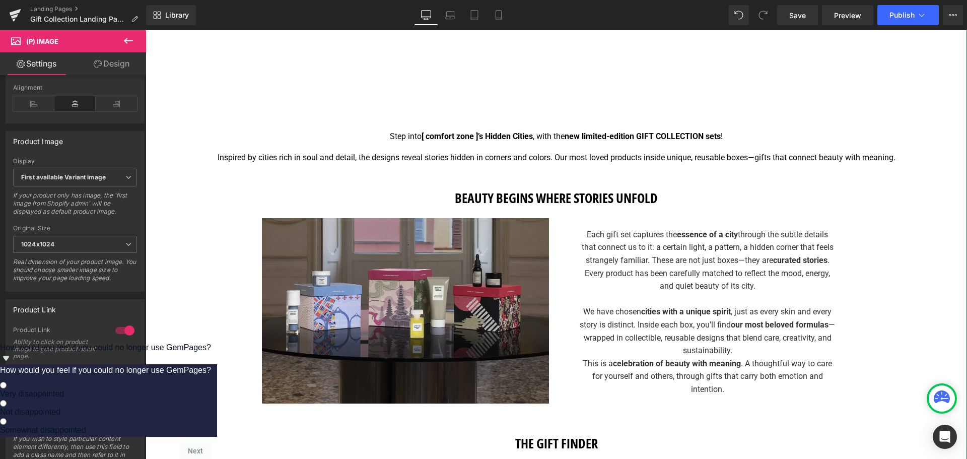
scroll to position [453, 0]
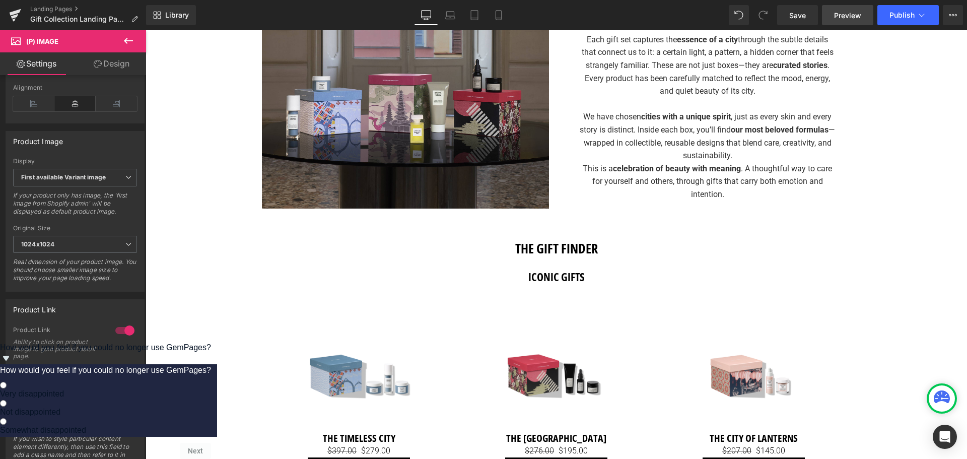
click at [836, 12] on span "Preview" at bounding box center [847, 15] width 27 height 11
click at [797, 15] on span "Save" at bounding box center [798, 15] width 17 height 11
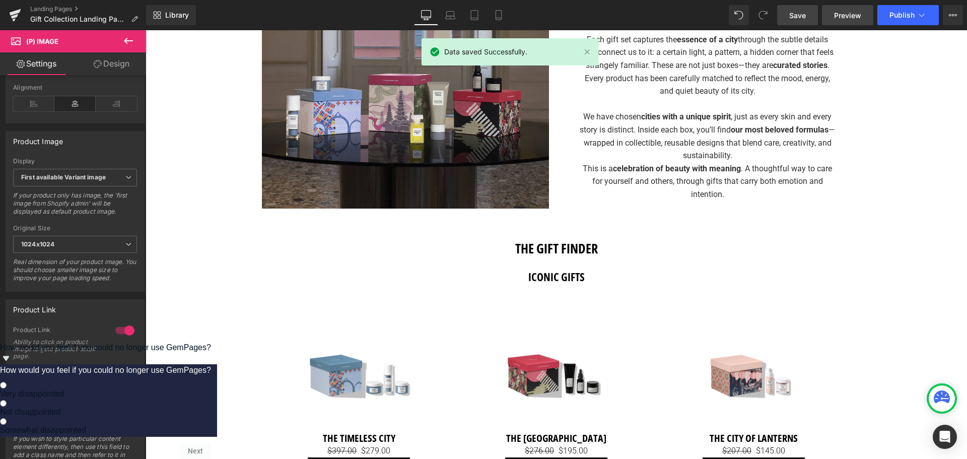
click at [855, 21] on link "Preview" at bounding box center [847, 15] width 51 height 20
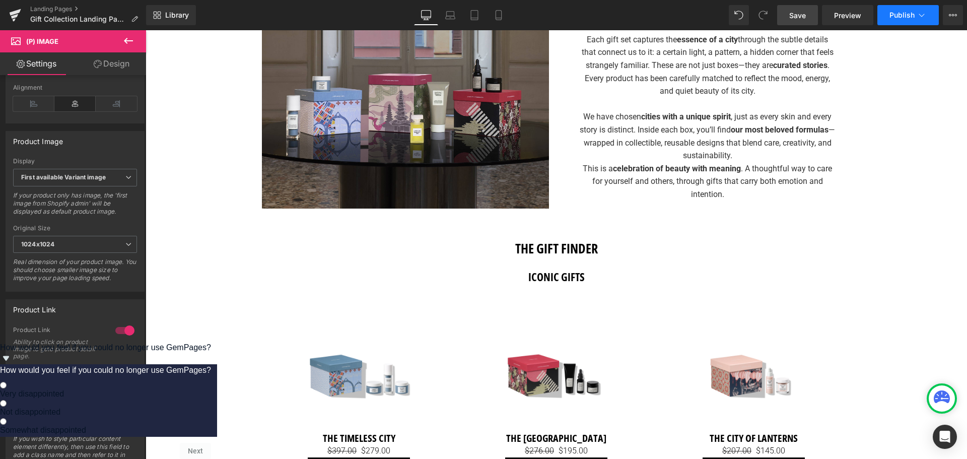
click at [897, 15] on span "Publish" at bounding box center [902, 15] width 25 height 8
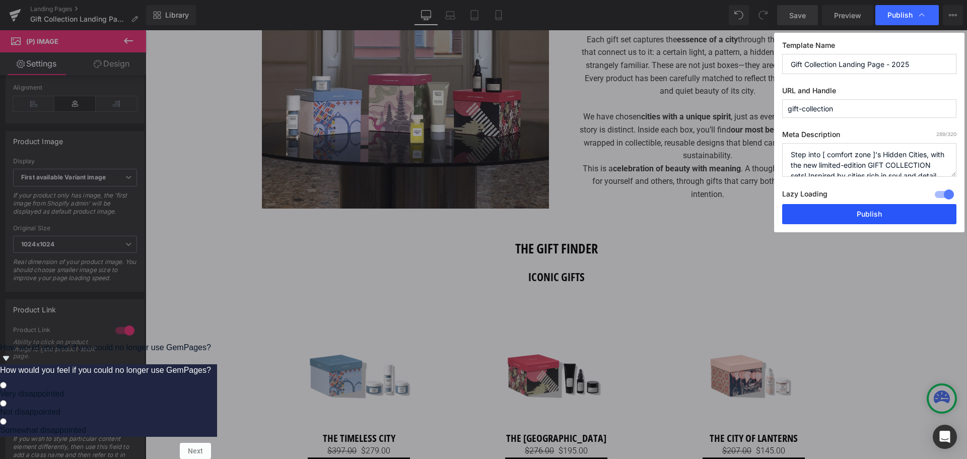
click at [875, 213] on button "Publish" at bounding box center [870, 214] width 174 height 20
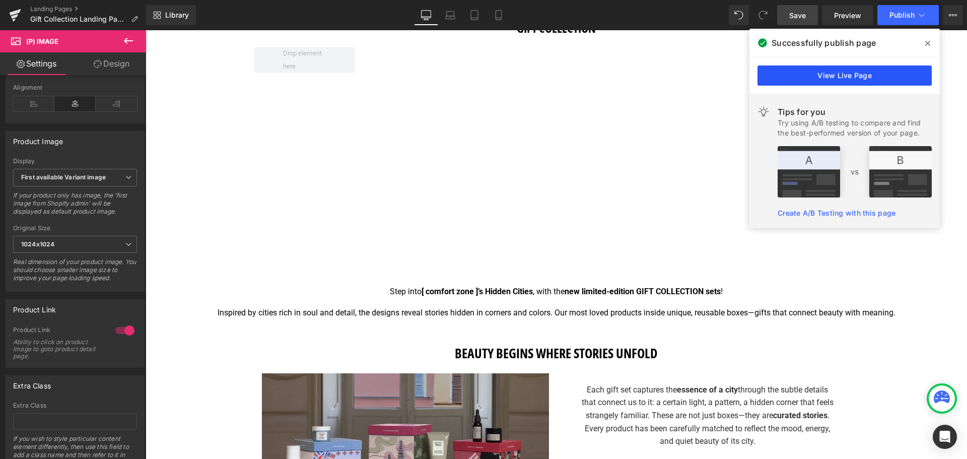
scroll to position [101, 0]
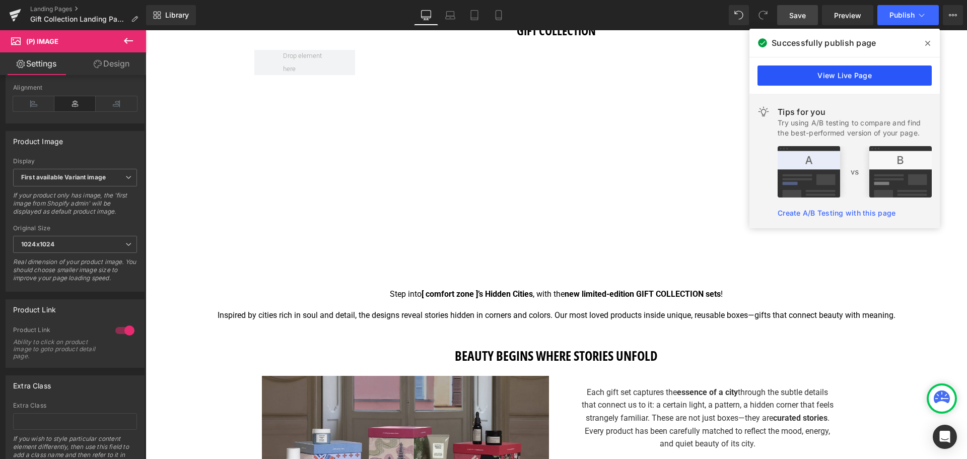
click at [840, 73] on link "View Live Page" at bounding box center [845, 76] width 174 height 20
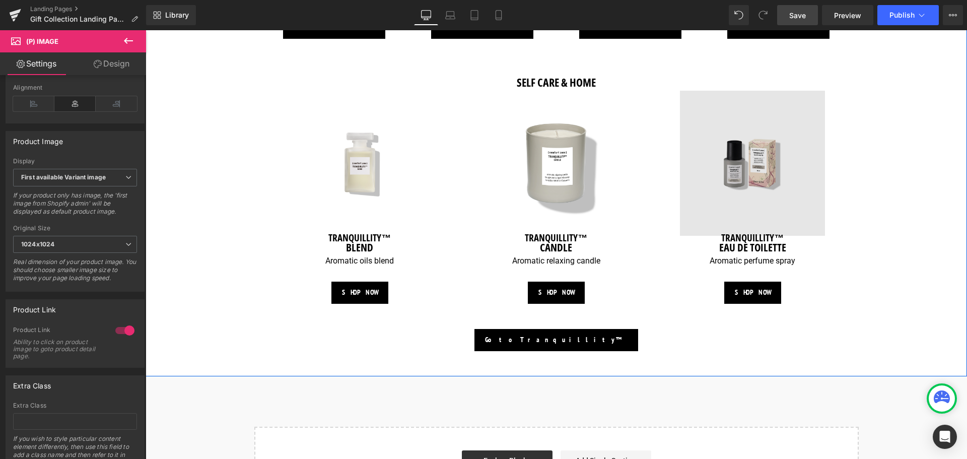
scroll to position [1058, 0]
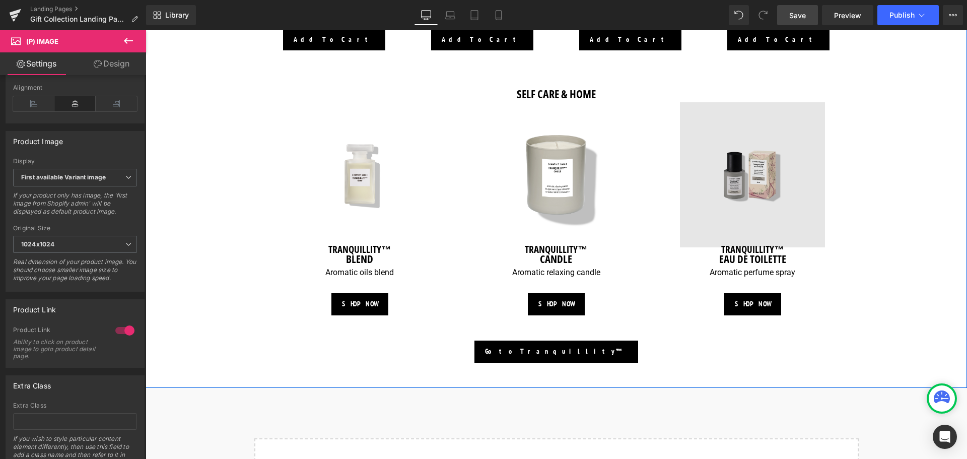
click at [768, 188] on img at bounding box center [752, 174] width 145 height 145
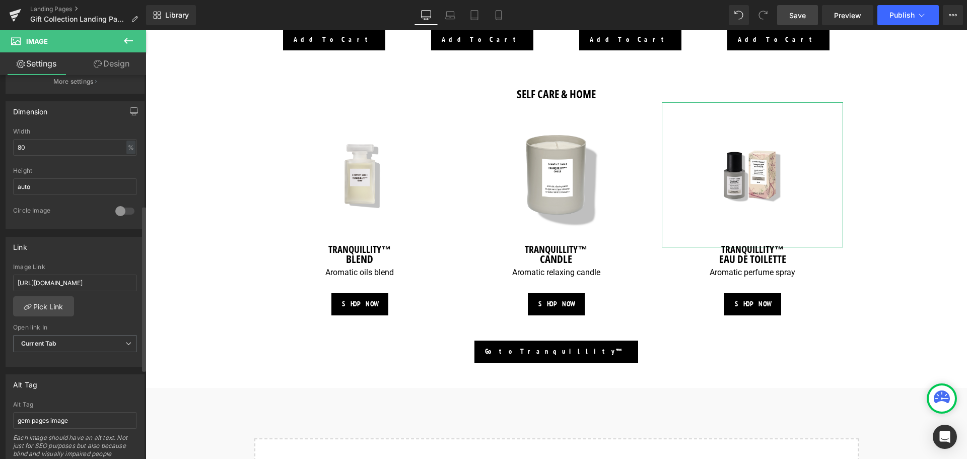
scroll to position [302, 0]
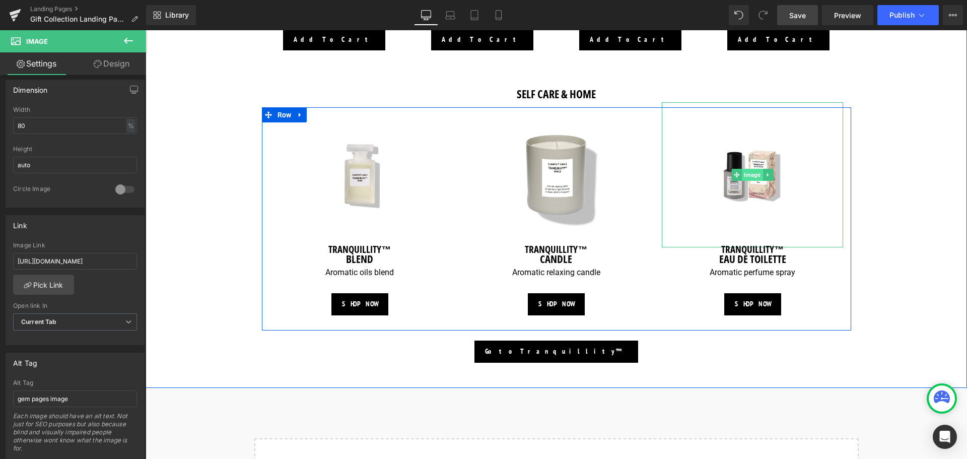
click at [746, 176] on span "Image" at bounding box center [753, 175] width 21 height 12
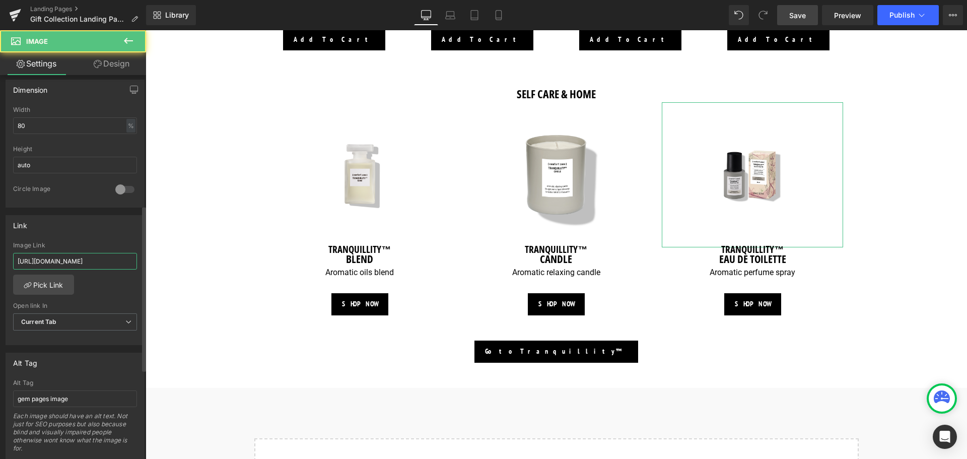
click at [72, 264] on input "[URL][DOMAIN_NAME]" at bounding box center [75, 261] width 124 height 17
paste input "eau-de-toilette-30ml"
type input "[URL][DOMAIN_NAME]"
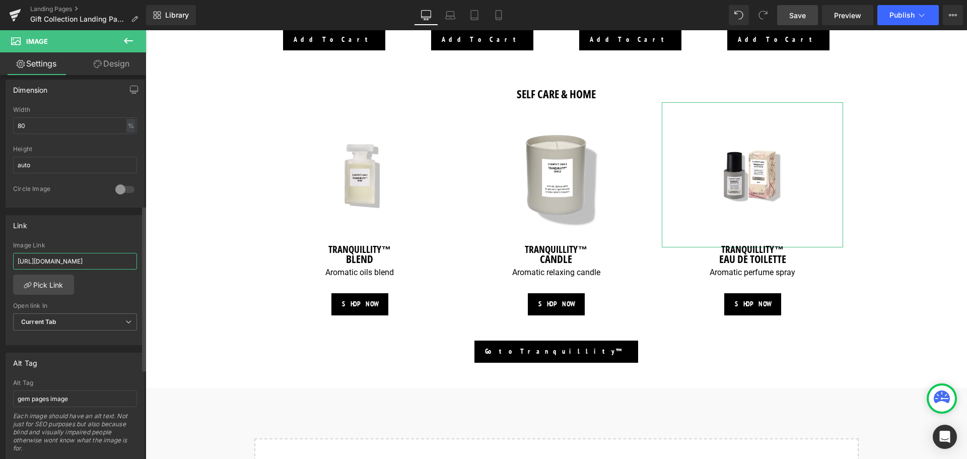
scroll to position [0, 102]
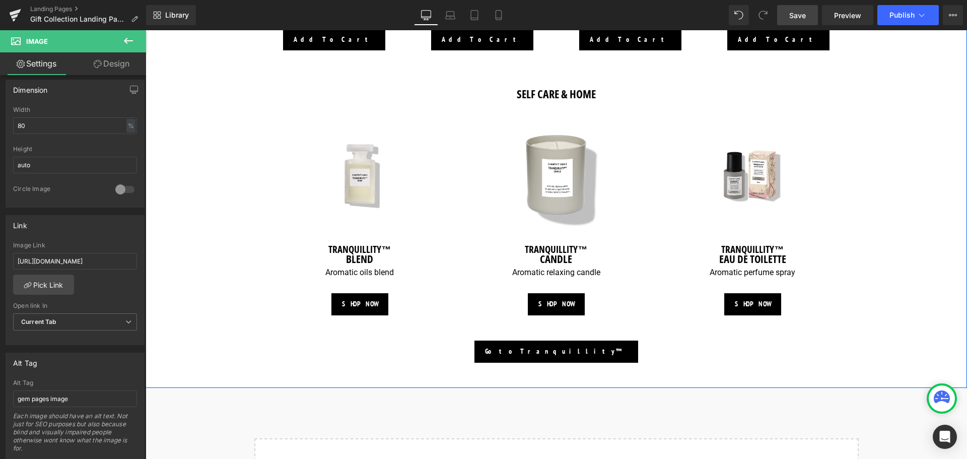
click at [245, 116] on div "THE GIFT FINDER Heading ICONIC GIFTS Heading Sale Off (P) Image THE TIMELESS CI…" at bounding box center [557, 1] width 822 height 734
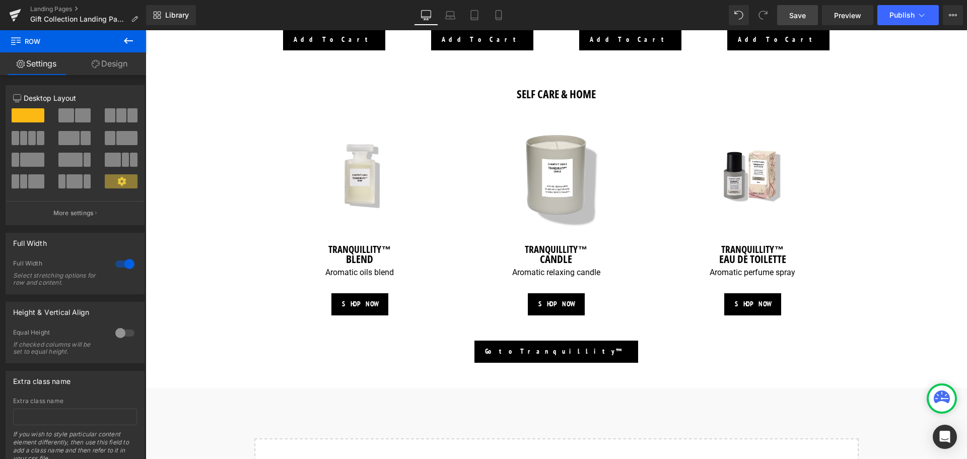
click at [808, 17] on link "Save" at bounding box center [797, 15] width 41 height 20
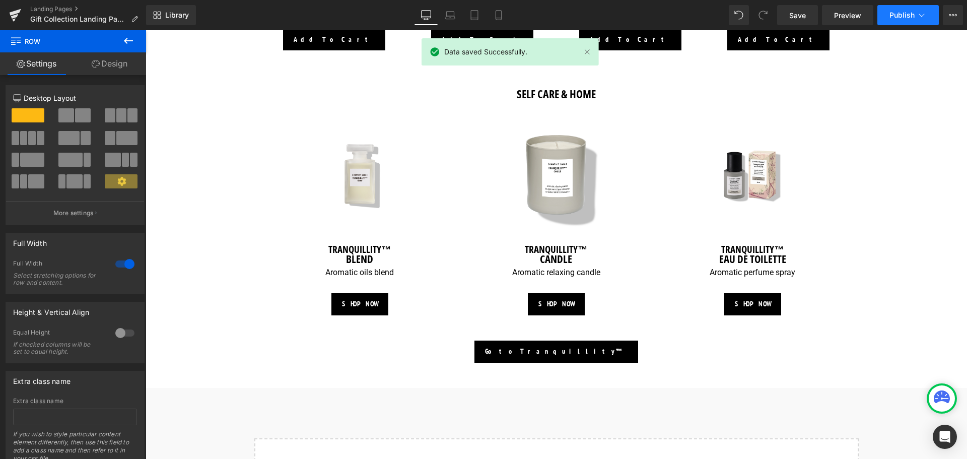
click at [905, 15] on span "Publish" at bounding box center [902, 15] width 25 height 8
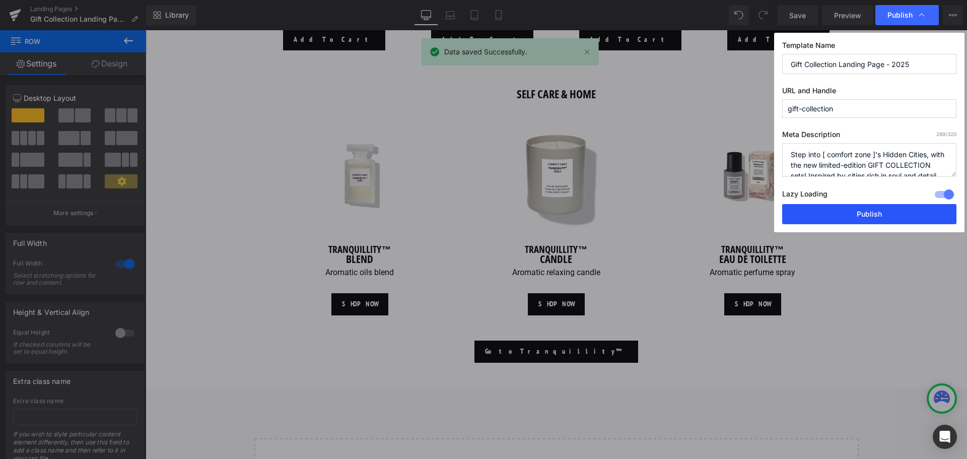
click at [866, 215] on button "Publish" at bounding box center [870, 214] width 174 height 20
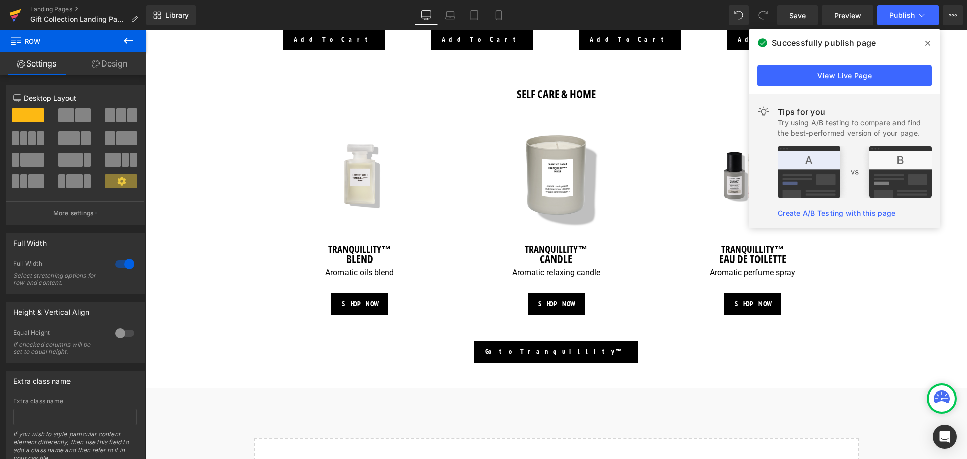
click at [19, 11] on icon at bounding box center [16, 12] width 12 height 7
